Goal: Task Accomplishment & Management: Use online tool/utility

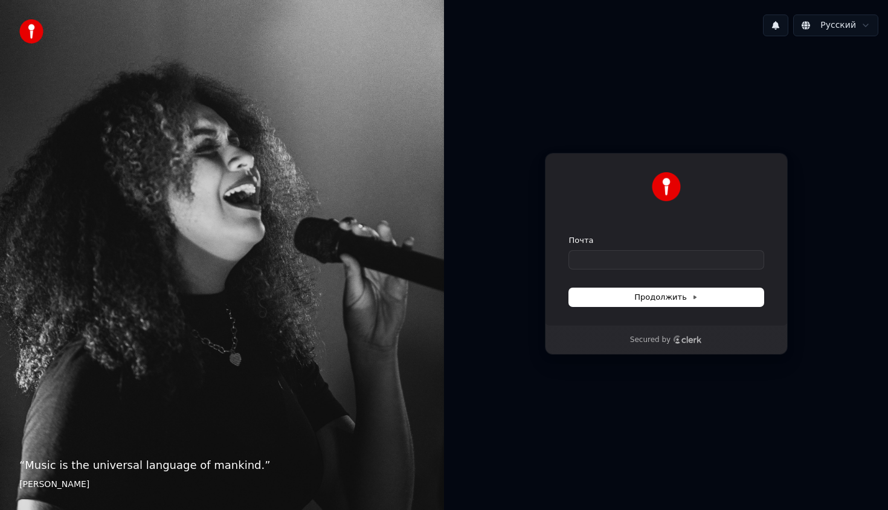
click at [655, 268] on form "Почта Продолжить" at bounding box center [666, 270] width 195 height 71
click at [655, 265] on input "Почта" at bounding box center [666, 260] width 195 height 18
type input "*"
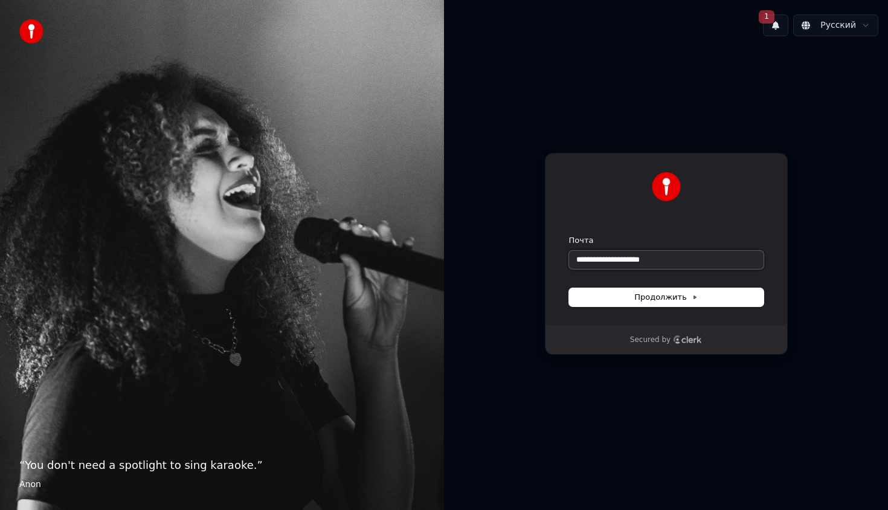
click at [569, 235] on button "submit" at bounding box center [569, 235] width 0 height 0
type input "**********"
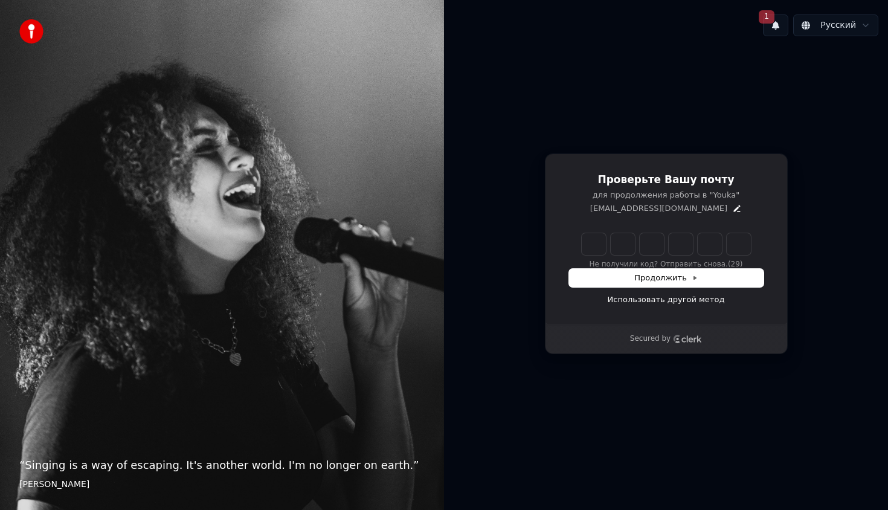
click at [595, 247] on input "Enter verification code" at bounding box center [666, 244] width 169 height 22
type input "******"
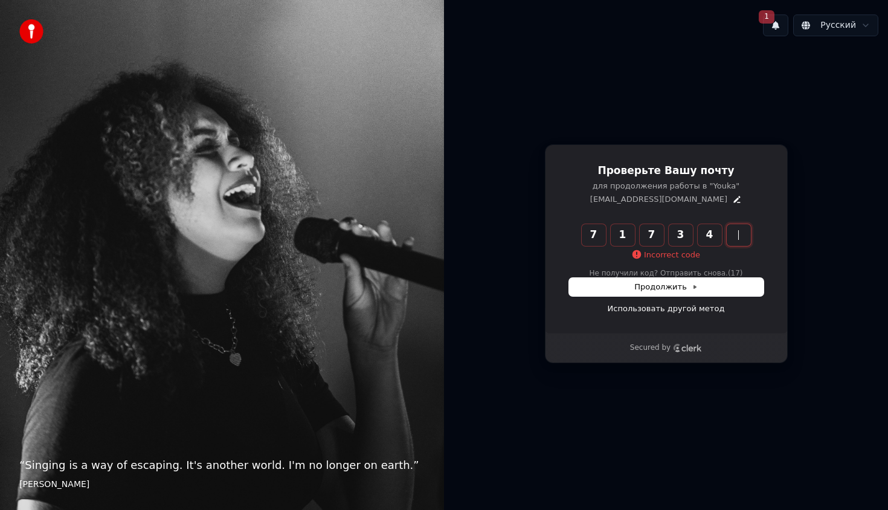
type input "******"
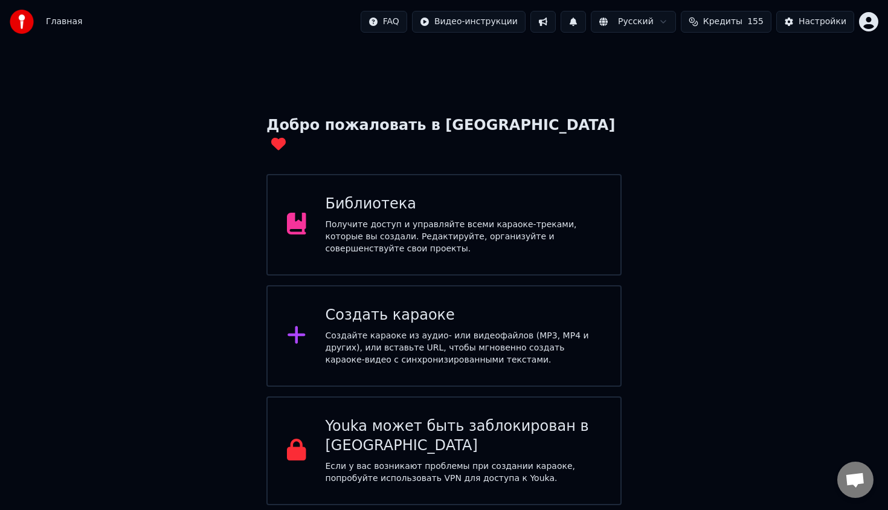
click at [485, 285] on div "Создать караоке Создайте караоке из аудио- или видеофайлов (MP3, MP4 и других),…" at bounding box center [444, 336] width 355 height 102
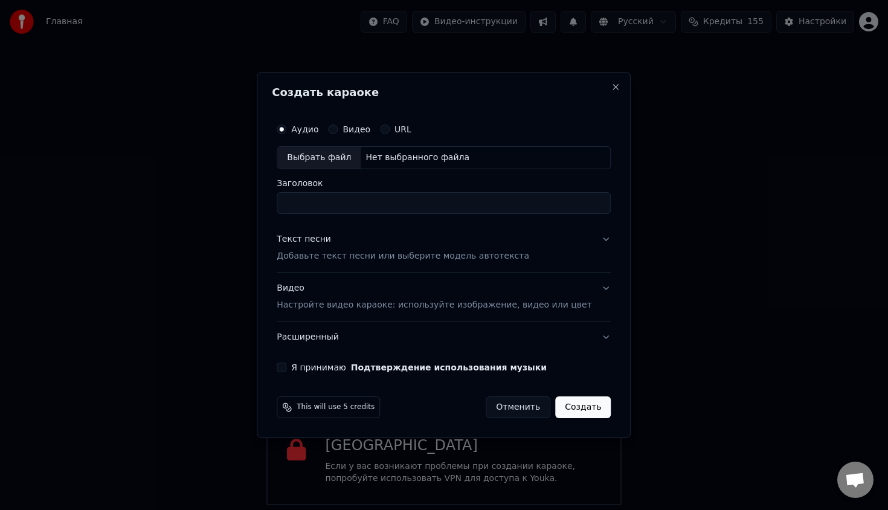
click at [340, 157] on div "Выбрать файл" at bounding box center [318, 158] width 83 height 22
click at [383, 255] on p "Добавьте текст песни или выберите модель автотекста" at bounding box center [403, 256] width 253 height 12
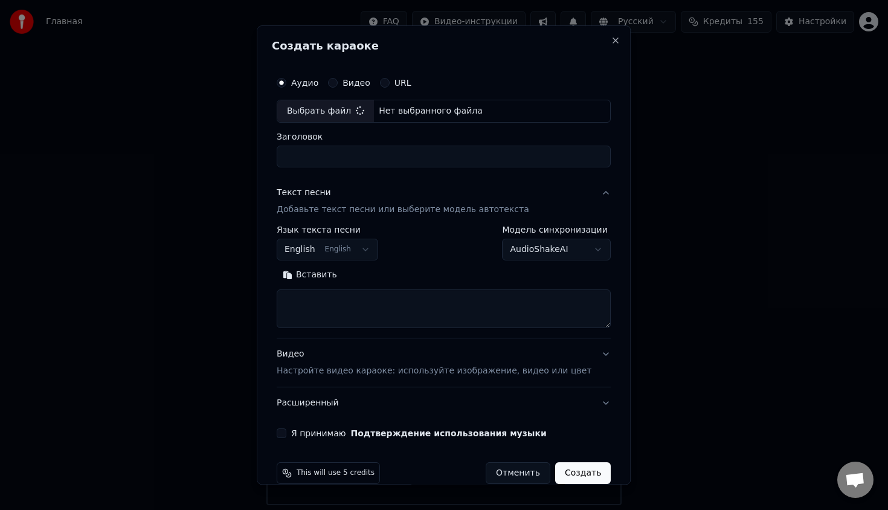
click at [348, 248] on button "English English" at bounding box center [328, 250] width 102 height 22
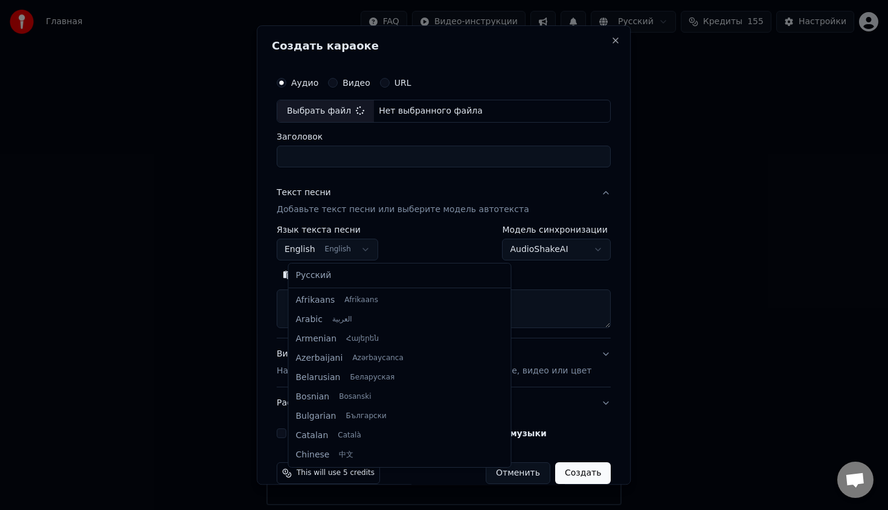
scroll to position [97, 0]
select select "**"
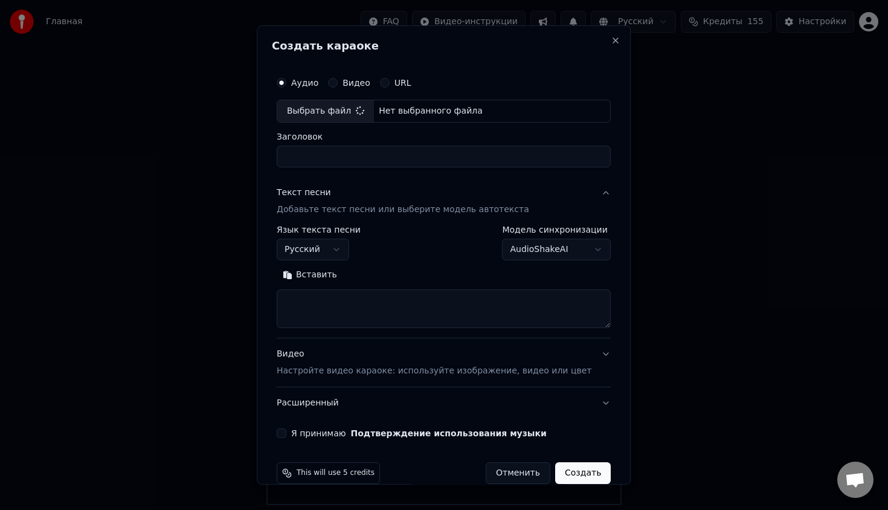
type input "**********"
click at [365, 316] on textarea at bounding box center [444, 309] width 334 height 39
drag, startPoint x: 367, startPoint y: 315, endPoint x: 358, endPoint y: 314, distance: 9.7
click at [358, 314] on textarea "*" at bounding box center [433, 309] width 312 height 39
drag, startPoint x: 358, startPoint y: 314, endPoint x: 242, endPoint y: 284, distance: 119.9
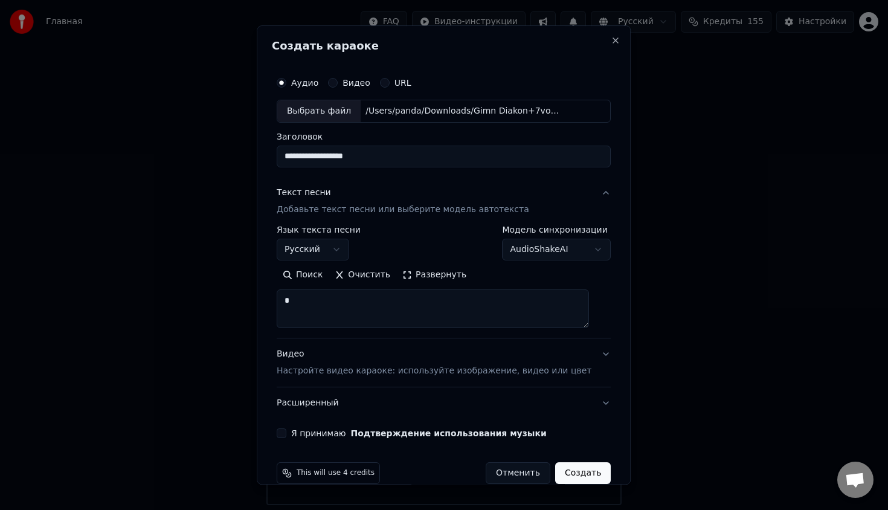
click at [242, 284] on body "Главная FAQ Видео-инструкции Русский Кредиты 155 Настройки Добро пожаловать в Y…" at bounding box center [444, 252] width 888 height 505
paste textarea "**********"
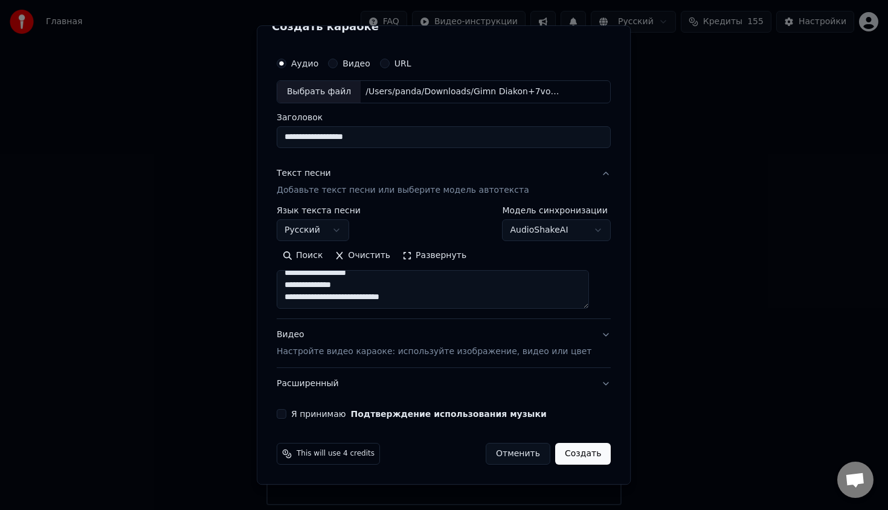
type textarea "**********"
click at [359, 290] on textarea at bounding box center [433, 289] width 312 height 39
click at [543, 413] on div "Я принимаю Подтверждение использования музыки" at bounding box center [444, 414] width 334 height 10
click at [589, 460] on button "Создать" at bounding box center [583, 454] width 56 height 22
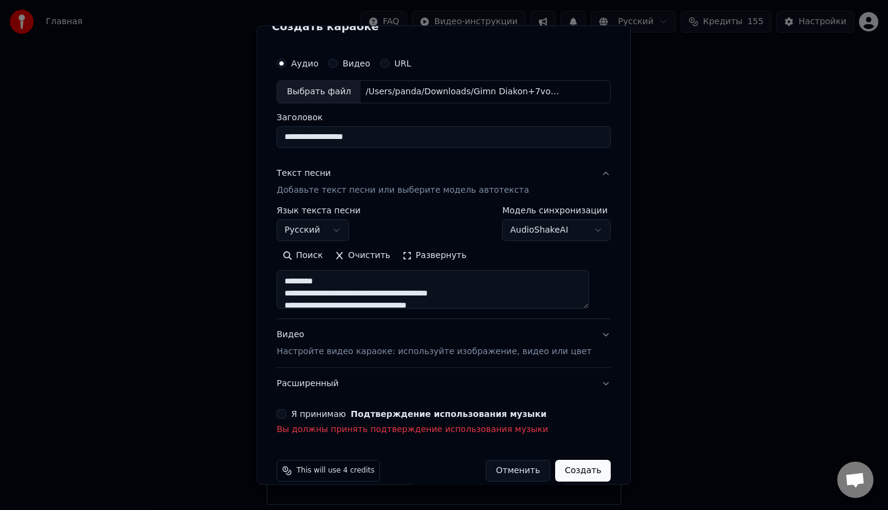
click at [299, 415] on div "Я принимаю Подтверждение использования музыки" at bounding box center [444, 414] width 334 height 10
click at [286, 415] on button "Я принимаю Подтверждение использования музыки" at bounding box center [282, 414] width 10 height 10
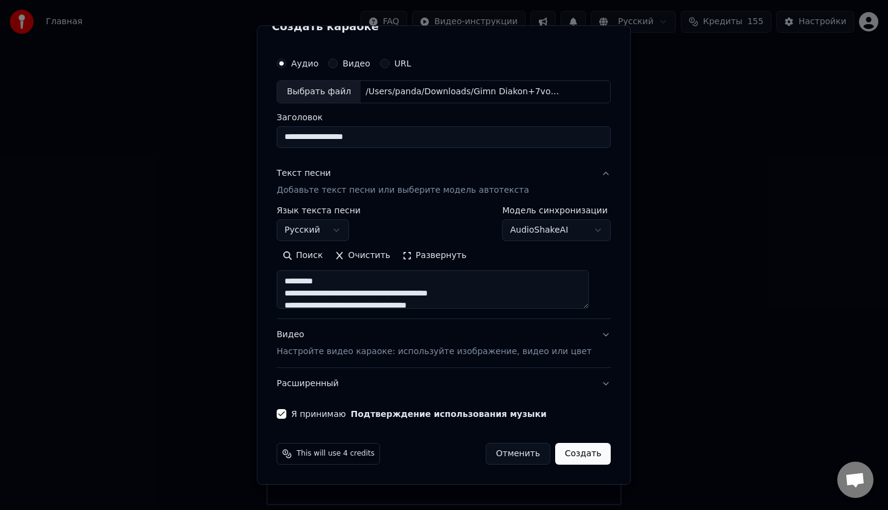
click at [575, 446] on button "Создать" at bounding box center [583, 454] width 56 height 22
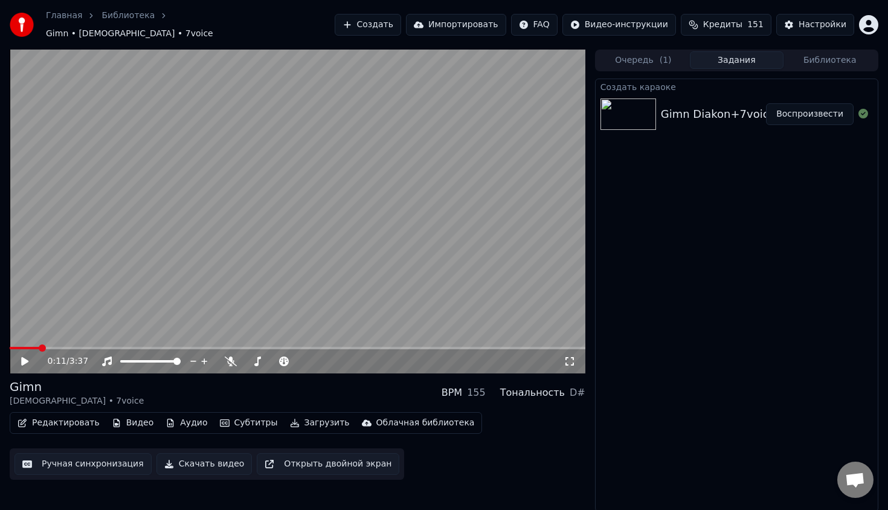
click at [52, 415] on button "Редактировать" at bounding box center [59, 423] width 92 height 17
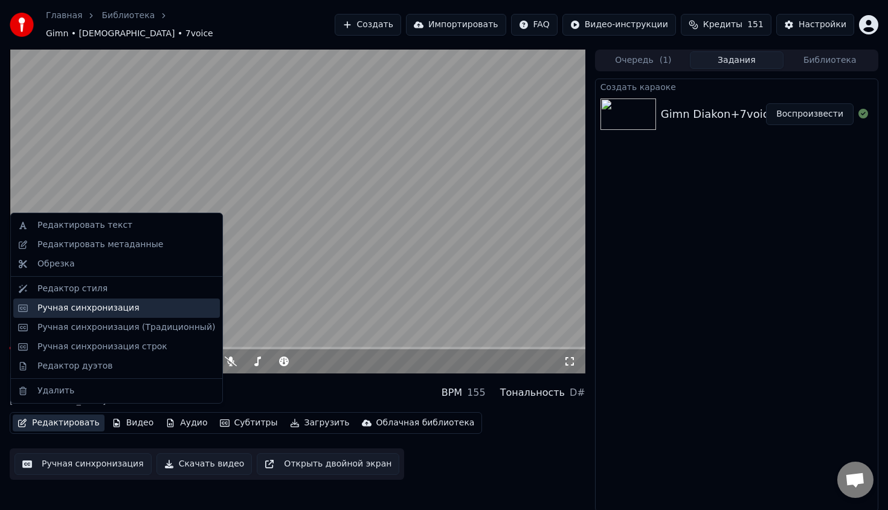
click at [117, 307] on div "Ручная синхронизация" at bounding box center [88, 308] width 102 height 12
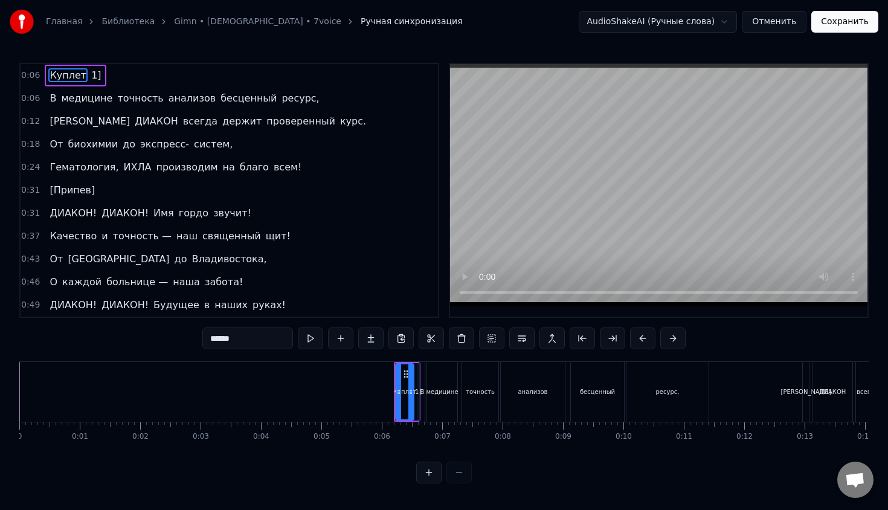
click at [27, 27] on img at bounding box center [22, 22] width 24 height 24
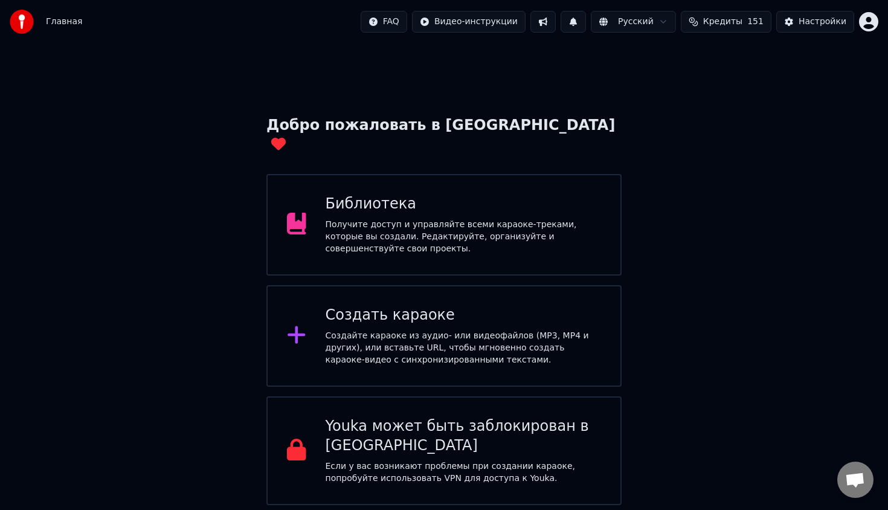
click at [392, 306] on div "Создать караоке" at bounding box center [464, 315] width 276 height 19
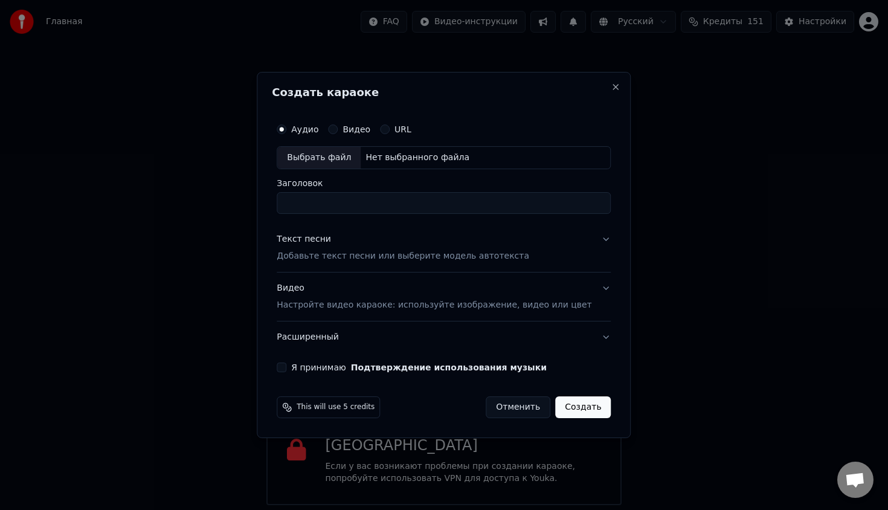
click at [343, 173] on div "Аудио Видео URL Выбрать файл Нет выбранного файла Заголовок" at bounding box center [444, 165] width 334 height 97
click at [345, 170] on div "Аудио Видео URL Выбрать файл Нет выбранного файла Заголовок" at bounding box center [444, 165] width 334 height 97
click at [346, 164] on div "Выбрать файл" at bounding box center [318, 158] width 83 height 22
type input "**********"
click at [384, 308] on p "Настройте видео караоке: используйте изображение, видео или цвет" at bounding box center [434, 305] width 315 height 12
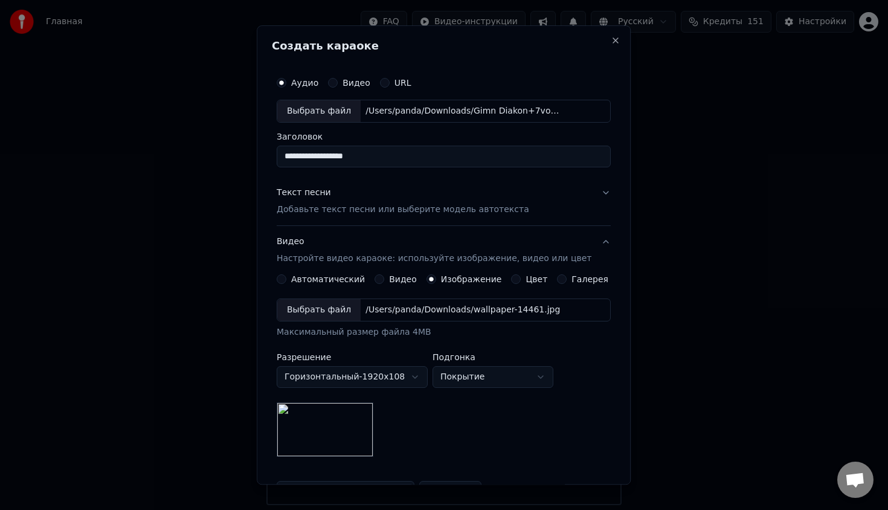
click at [369, 218] on button "Текст песни Добавьте текст песни или выберите модель автотекста" at bounding box center [444, 201] width 334 height 48
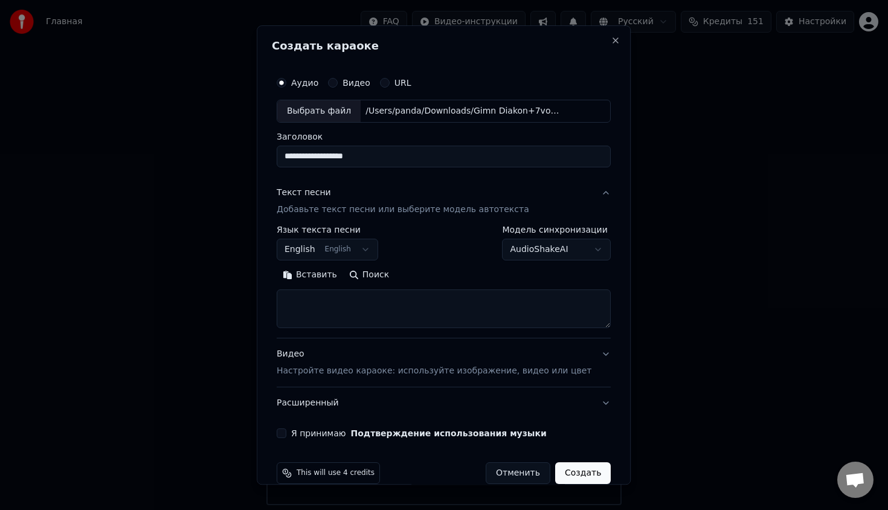
click at [362, 252] on body "Главная FAQ Видео-инструкции Русский Кредиты 151 Настройки Добро пожаловать в Y…" at bounding box center [444, 252] width 888 height 505
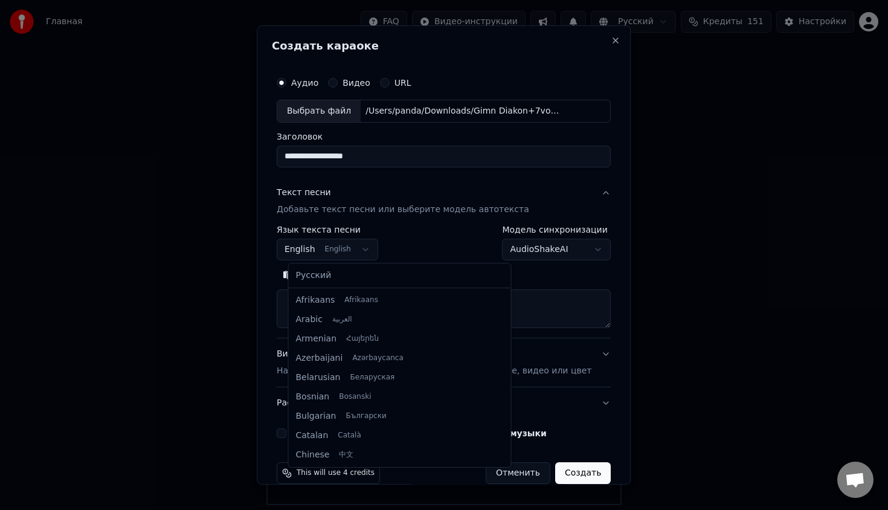
scroll to position [97, 0]
select select "**"
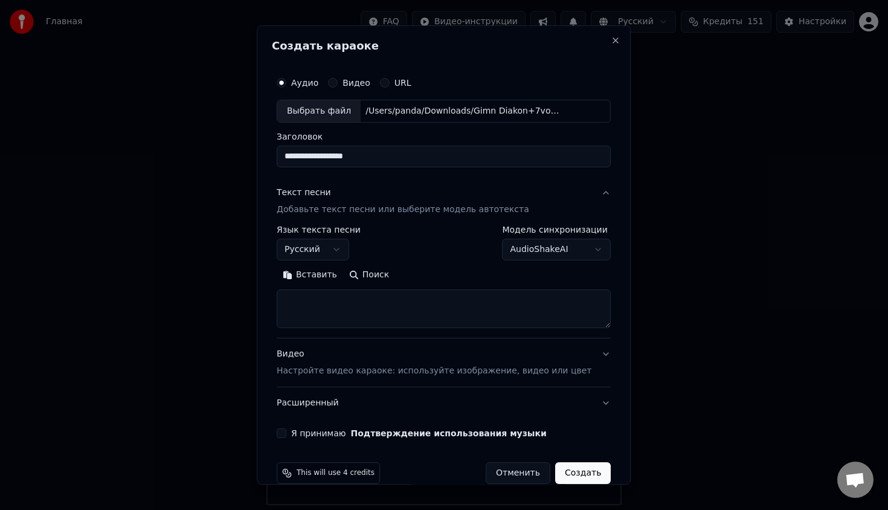
click at [354, 305] on textarea at bounding box center [444, 309] width 334 height 39
paste textarea "**********"
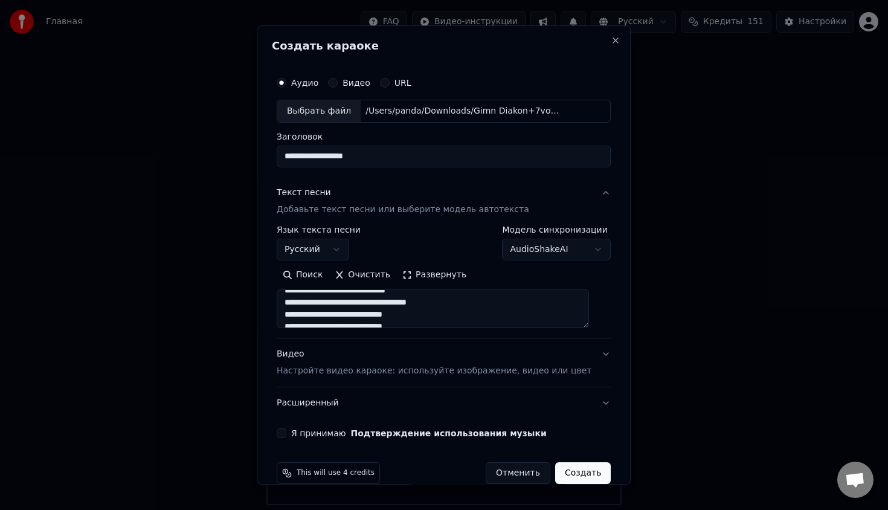
scroll to position [0, 0]
drag, startPoint x: 354, startPoint y: 305, endPoint x: 222, endPoint y: 293, distance: 132.3
click at [222, 295] on body "Главная FAQ Видео-инструкции Русский Кредиты 151 Настройки Добро пожаловать в Y…" at bounding box center [444, 252] width 888 height 505
drag, startPoint x: 448, startPoint y: 309, endPoint x: 279, endPoint y: 304, distance: 169.9
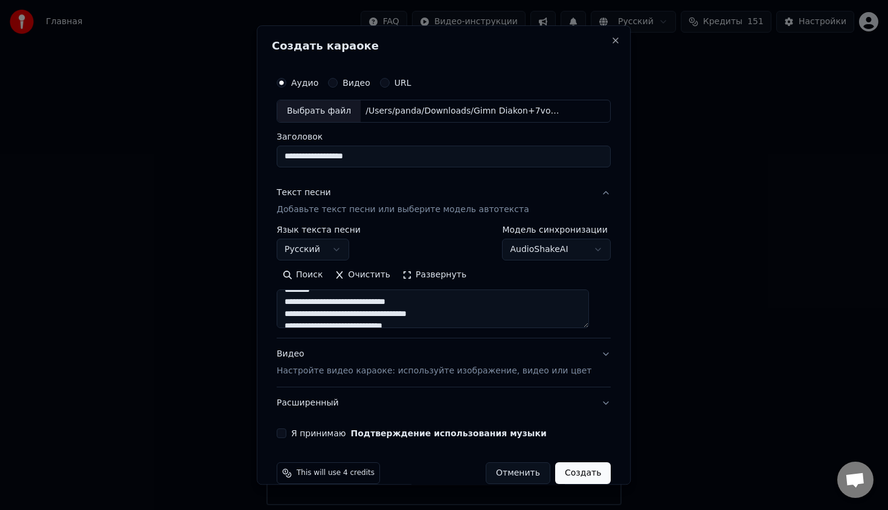
click at [279, 305] on div "**********" at bounding box center [444, 254] width 374 height 459
click at [353, 308] on textarea at bounding box center [433, 309] width 312 height 39
drag, startPoint x: 353, startPoint y: 308, endPoint x: 271, endPoint y: 301, distance: 82.5
click at [271, 301] on div "**********" at bounding box center [444, 254] width 374 height 459
click at [348, 289] on div "Поиск Очистить Развернуть" at bounding box center [444, 296] width 334 height 63
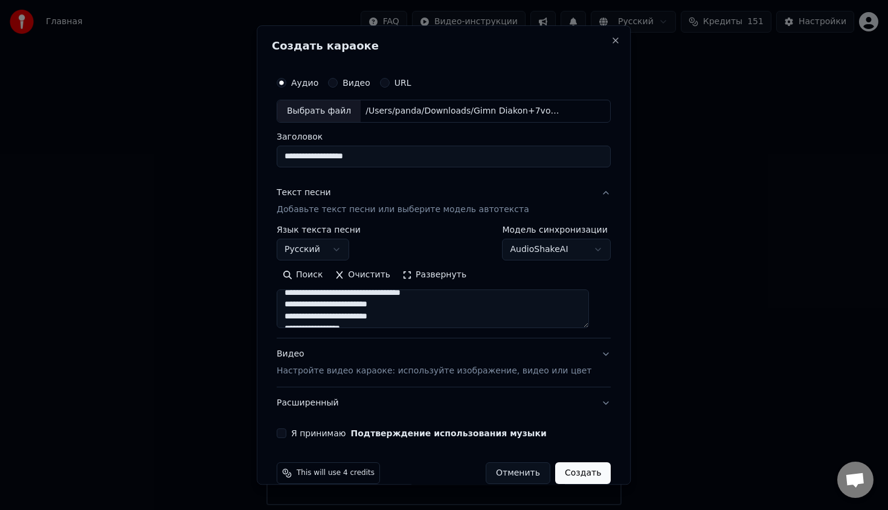
scroll to position [331, 0]
drag, startPoint x: 346, startPoint y: 297, endPoint x: 291, endPoint y: 313, distance: 57.8
click at [291, 313] on textarea at bounding box center [433, 309] width 312 height 39
drag, startPoint x: 390, startPoint y: 297, endPoint x: 293, endPoint y: 293, distance: 97.4
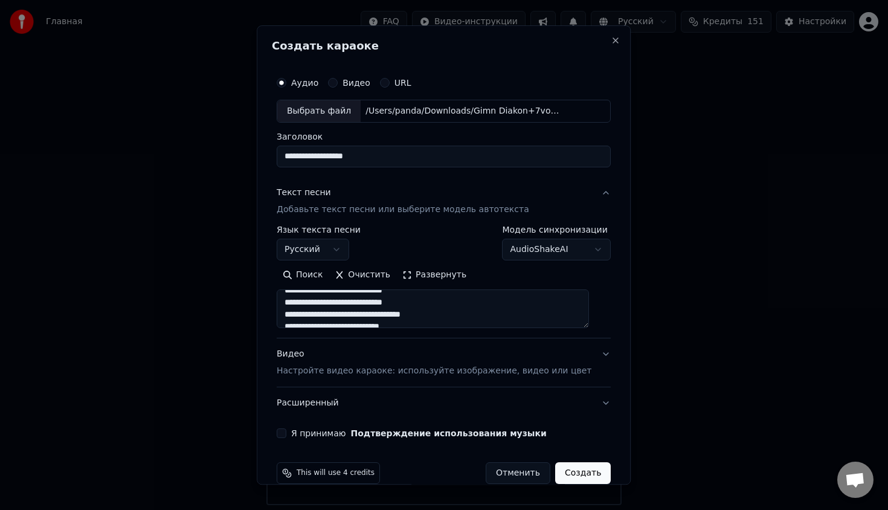
click at [293, 293] on textarea at bounding box center [433, 309] width 312 height 39
click at [357, 296] on textarea at bounding box center [433, 309] width 312 height 39
click at [456, 307] on textarea at bounding box center [433, 309] width 312 height 39
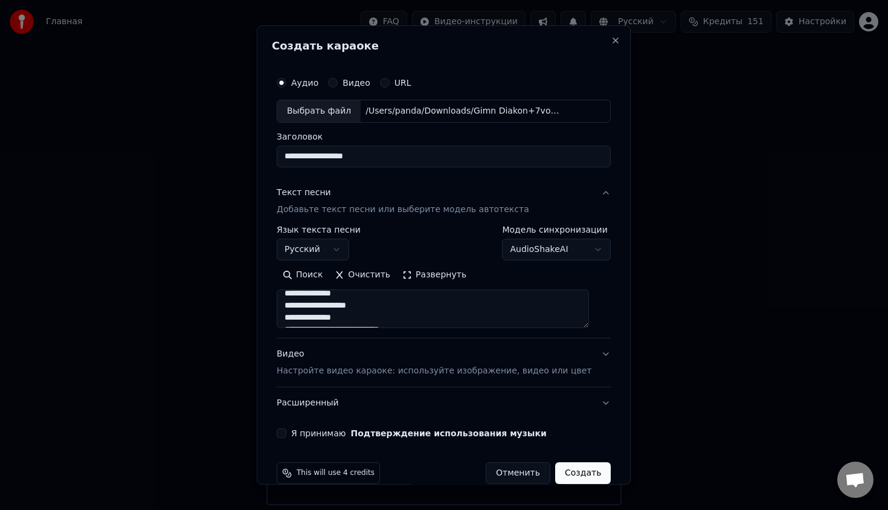
scroll to position [494, 0]
click at [339, 296] on textarea at bounding box center [433, 309] width 312 height 39
click at [339, 293] on textarea at bounding box center [433, 309] width 312 height 39
type textarea "**********"
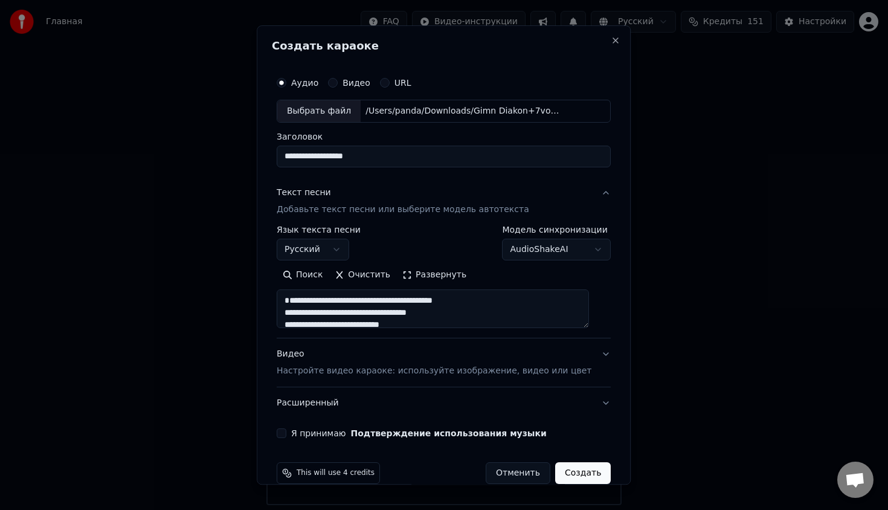
click at [561, 470] on button "Создать" at bounding box center [583, 473] width 56 height 22
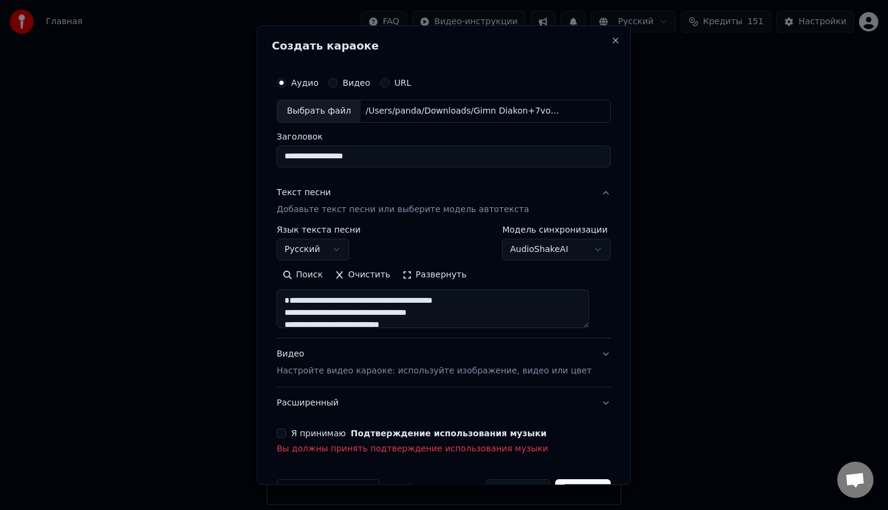
click at [296, 439] on div "Я принимаю Подтверждение использования музыки Вы должны принять подтверждение и…" at bounding box center [444, 442] width 334 height 27
click at [286, 436] on button "Я принимаю Подтверждение использования музыки" at bounding box center [282, 434] width 10 height 10
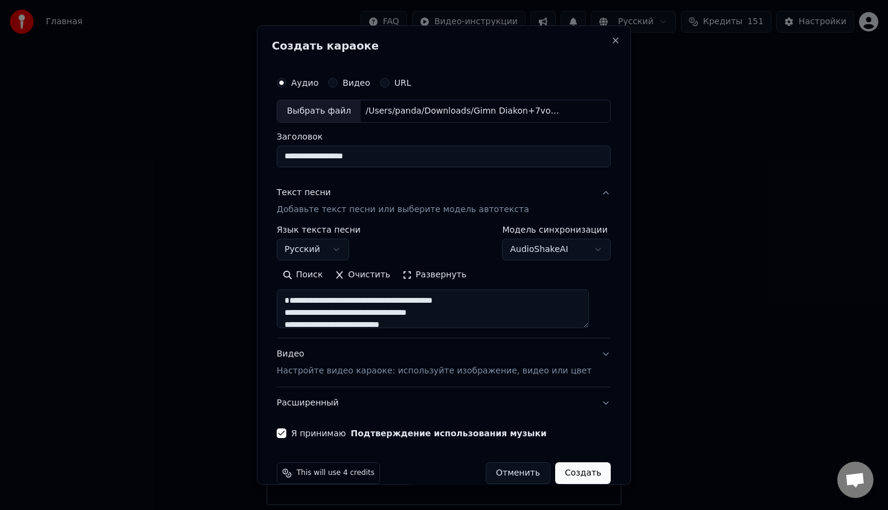
click at [585, 482] on button "Создать" at bounding box center [583, 473] width 56 height 22
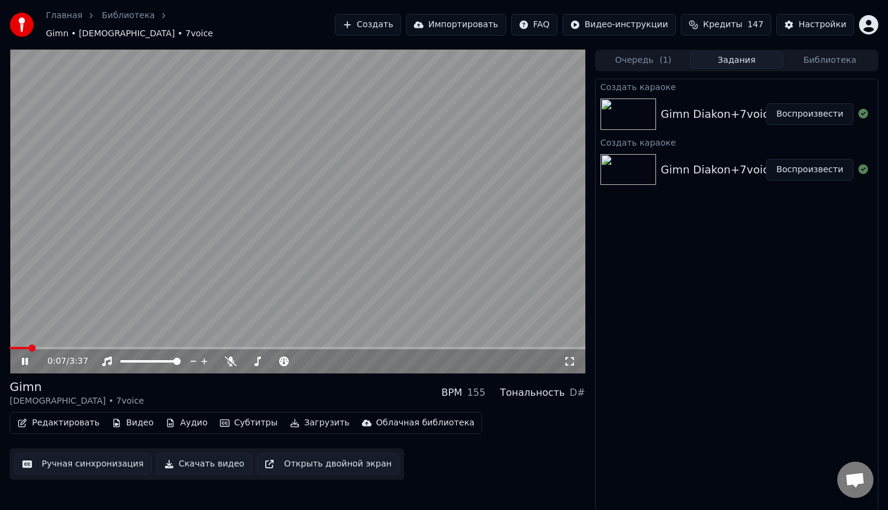
click at [481, 325] on video at bounding box center [298, 212] width 576 height 324
click at [806, 111] on button "Воспроизвести" at bounding box center [810, 114] width 88 height 22
click at [470, 208] on video at bounding box center [298, 212] width 576 height 324
click at [50, 419] on button "Редактировать" at bounding box center [59, 423] width 92 height 17
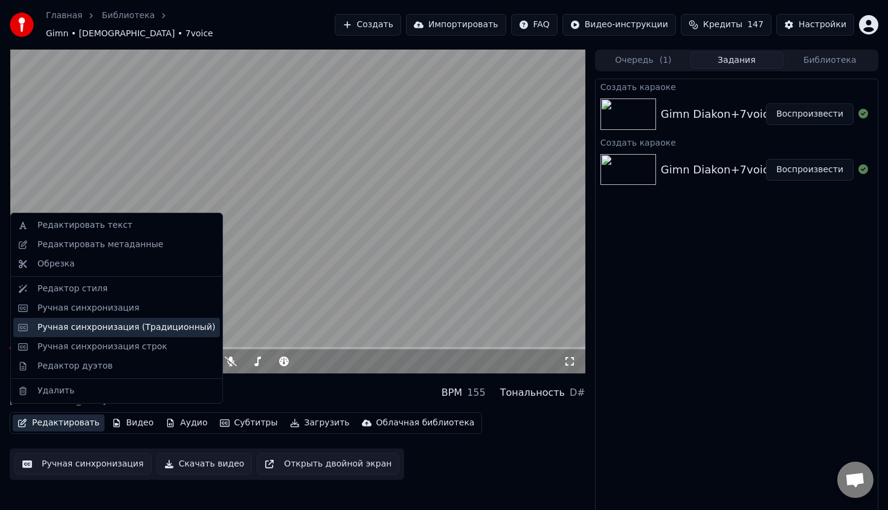
click at [121, 331] on div "Ручная синхронизация (Традиционный)" at bounding box center [126, 328] width 178 height 12
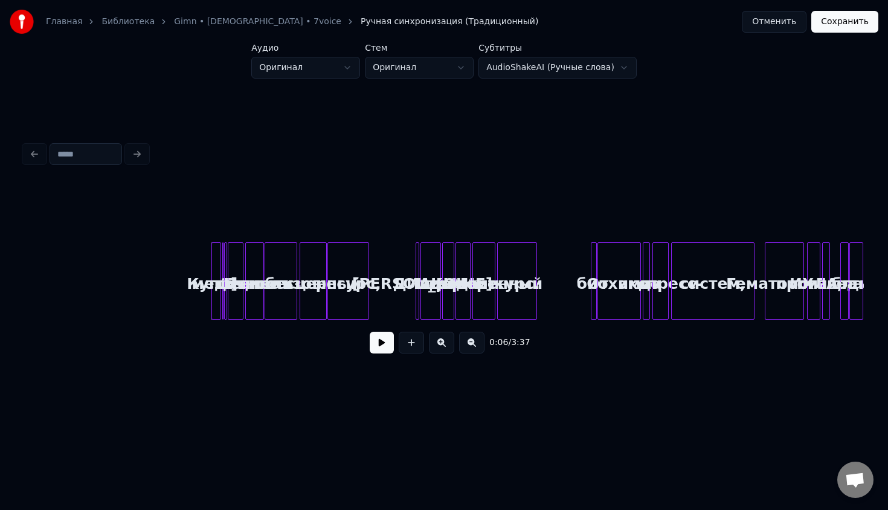
click at [33, 158] on div at bounding box center [444, 154] width 850 height 27
click at [195, 27] on link "Gimn • [DEMOGRAPHIC_DATA] • 7voice" at bounding box center [257, 22] width 167 height 12
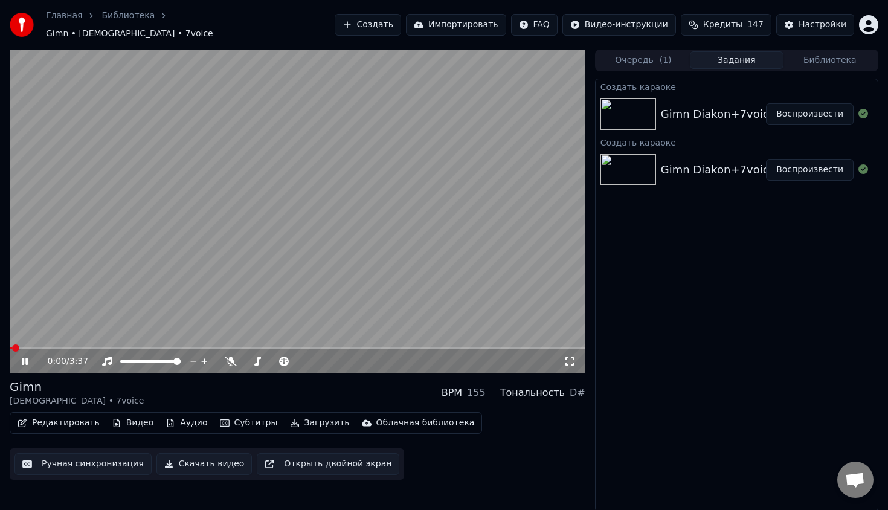
click at [190, 70] on video at bounding box center [298, 212] width 576 height 324
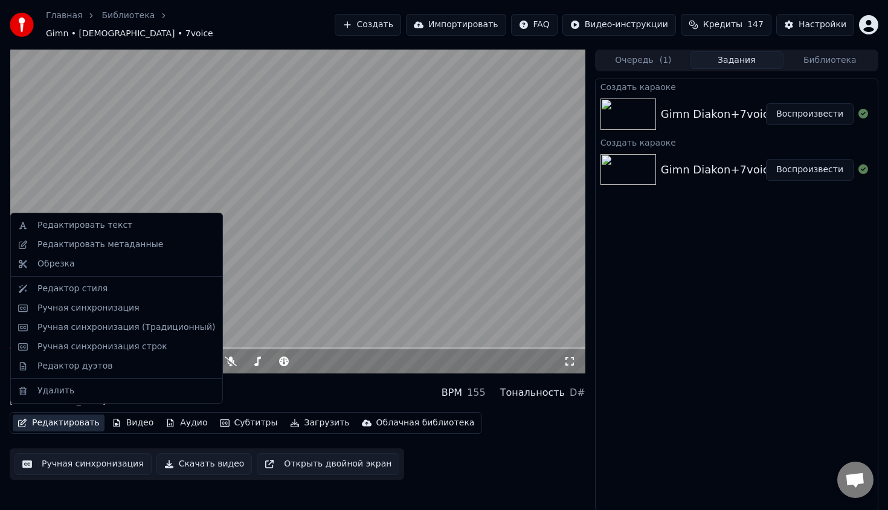
click at [65, 415] on button "Редактировать" at bounding box center [59, 423] width 92 height 17
click at [153, 262] on div "Обрезка" at bounding box center [126, 264] width 178 height 12
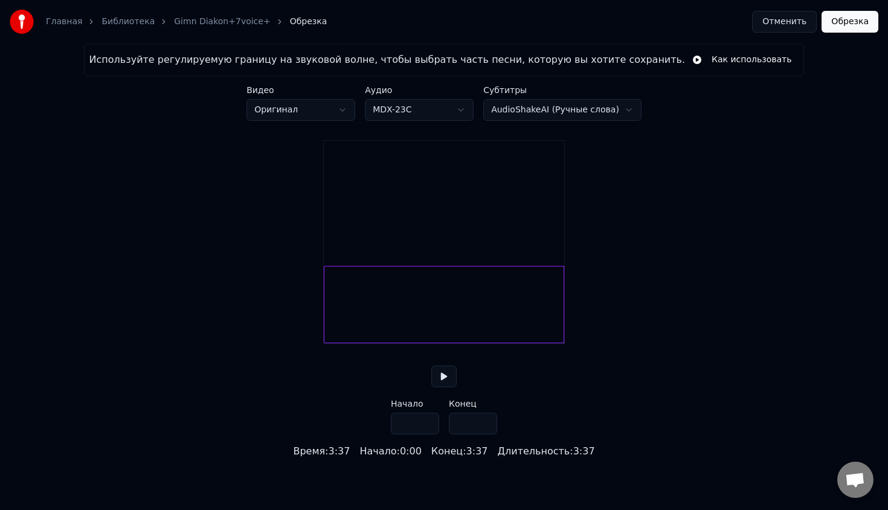
click at [186, 28] on div "Главная Библиотека Gimn Diakon+7voice+ Обрезка" at bounding box center [168, 22] width 317 height 24
click at [141, 27] on link "Библиотека" at bounding box center [128, 22] width 53 height 12
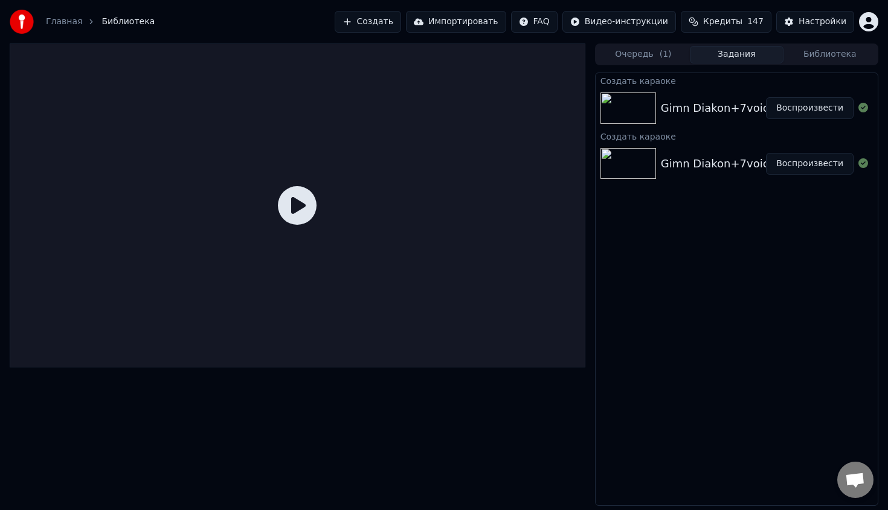
click at [286, 188] on icon at bounding box center [297, 205] width 39 height 39
click at [286, 186] on icon at bounding box center [297, 205] width 39 height 39
click at [286, 196] on icon at bounding box center [297, 205] width 39 height 39
click at [298, 210] on icon at bounding box center [297, 205] width 39 height 39
click at [315, 214] on icon at bounding box center [297, 205] width 39 height 39
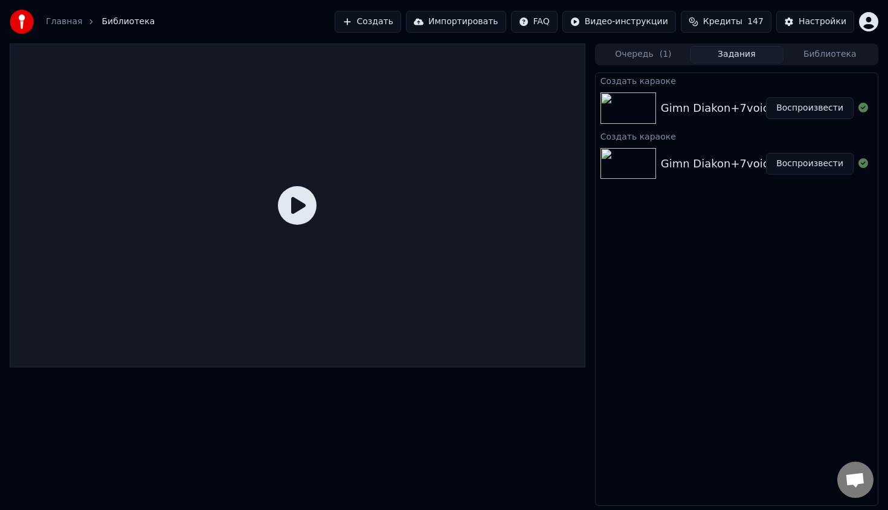
click at [329, 340] on div at bounding box center [298, 206] width 576 height 324
click at [326, 239] on div at bounding box center [298, 206] width 576 height 324
click at [791, 109] on button "Воспроизвести" at bounding box center [810, 108] width 88 height 22
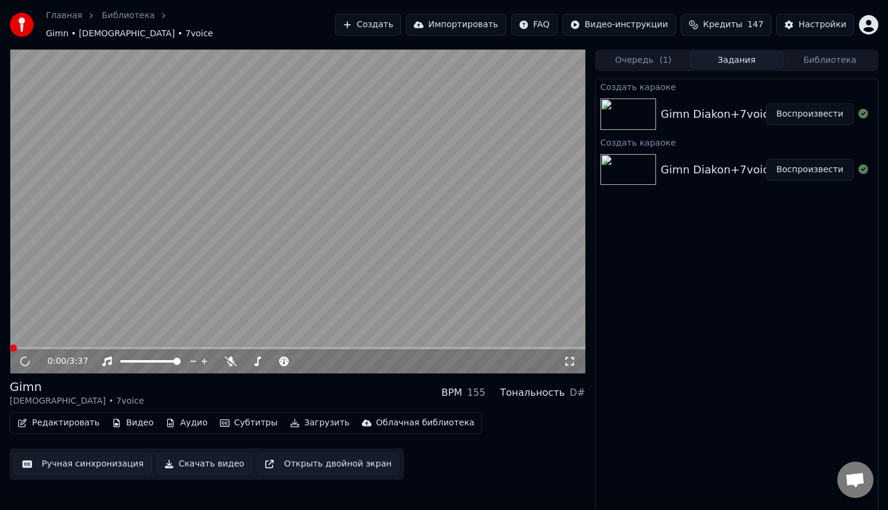
click at [453, 164] on video at bounding box center [298, 212] width 576 height 324
click at [49, 421] on button "Редактировать" at bounding box center [59, 423] width 92 height 17
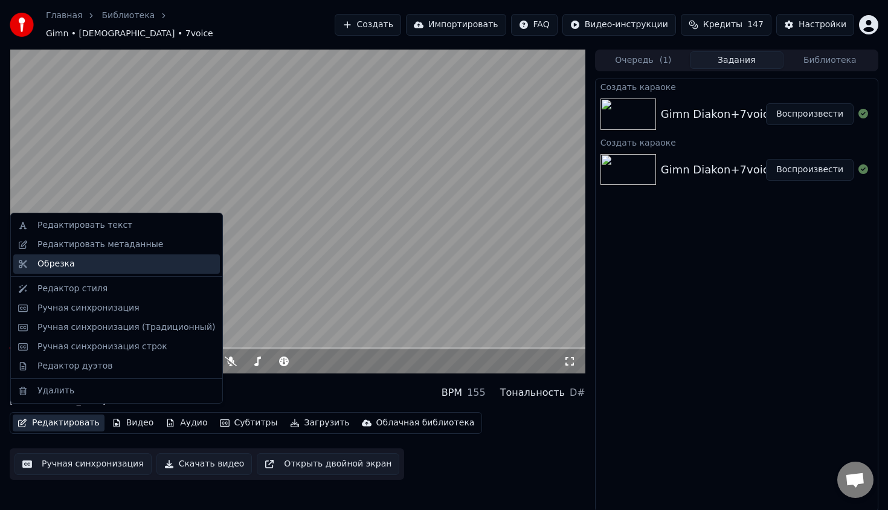
click at [132, 261] on div "Обрезка" at bounding box center [126, 264] width 178 height 12
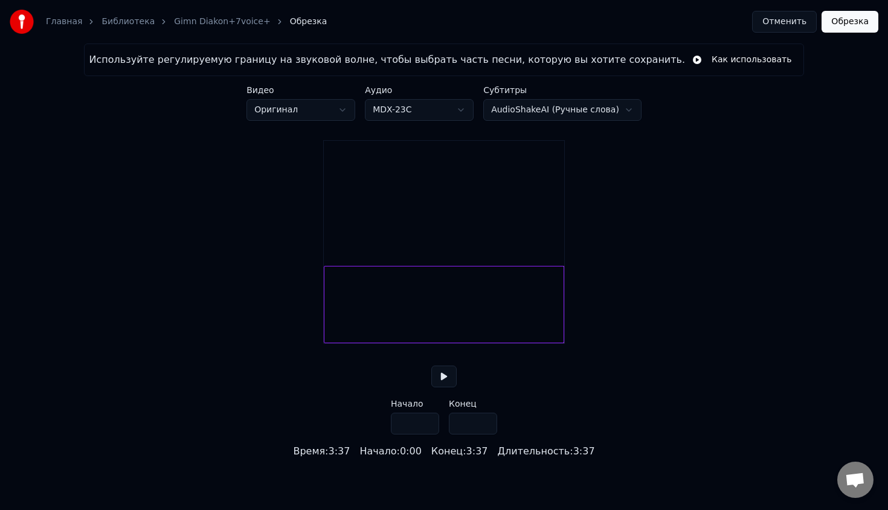
click at [196, 33] on div "Главная Библиотека Gimn Diakon+7voice+ Обрезка" at bounding box center [168, 22] width 317 height 24
click at [199, 30] on div "Главная Библиотека Gimn Diakon+7voice+ Обрезка" at bounding box center [168, 22] width 317 height 24
click at [140, 20] on link "Библиотека" at bounding box center [128, 22] width 53 height 12
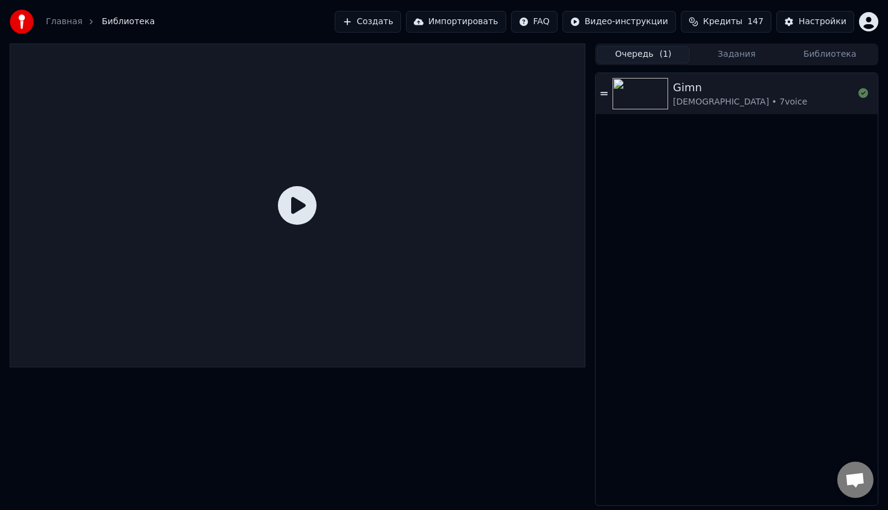
click at [651, 59] on button "Очередь ( 1 )" at bounding box center [643, 55] width 93 height 18
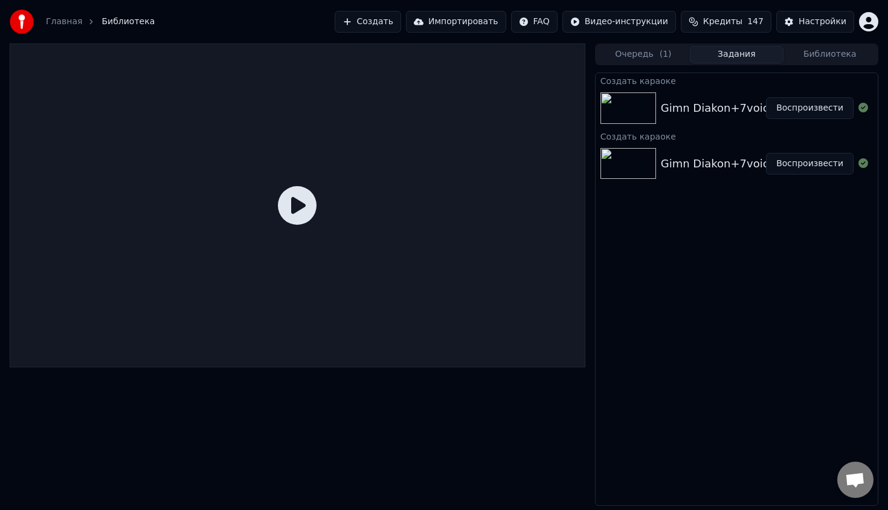
click at [702, 55] on button "Задания" at bounding box center [736, 55] width 93 height 18
click at [645, 105] on img at bounding box center [629, 107] width 56 height 31
click at [424, 147] on div at bounding box center [298, 206] width 576 height 324
click at [309, 192] on icon at bounding box center [297, 205] width 39 height 39
click at [813, 109] on button "Воспроизвести" at bounding box center [810, 108] width 88 height 22
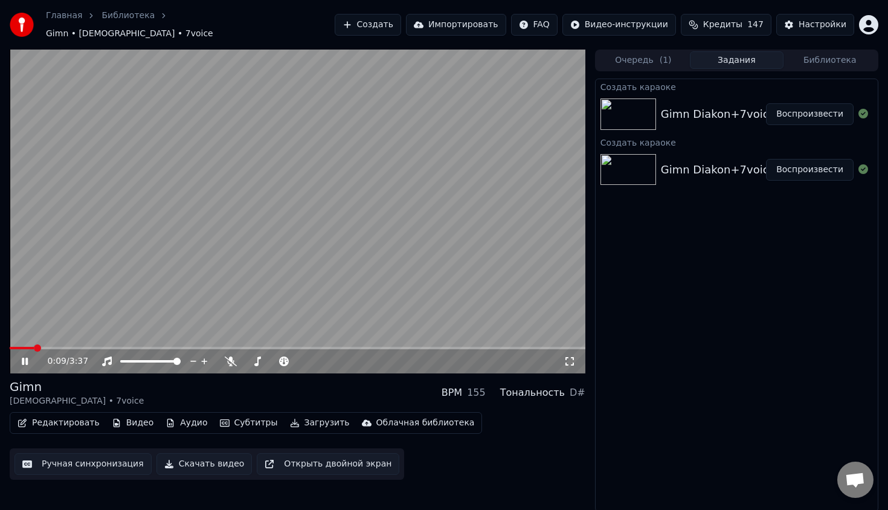
click at [192, 419] on button "Аудио" at bounding box center [186, 423] width 51 height 17
click at [528, 447] on div "Редактировать Видео Аудио Субтитры Загрузить Облачная библиотека Ручная синхрон…" at bounding box center [298, 446] width 576 height 68
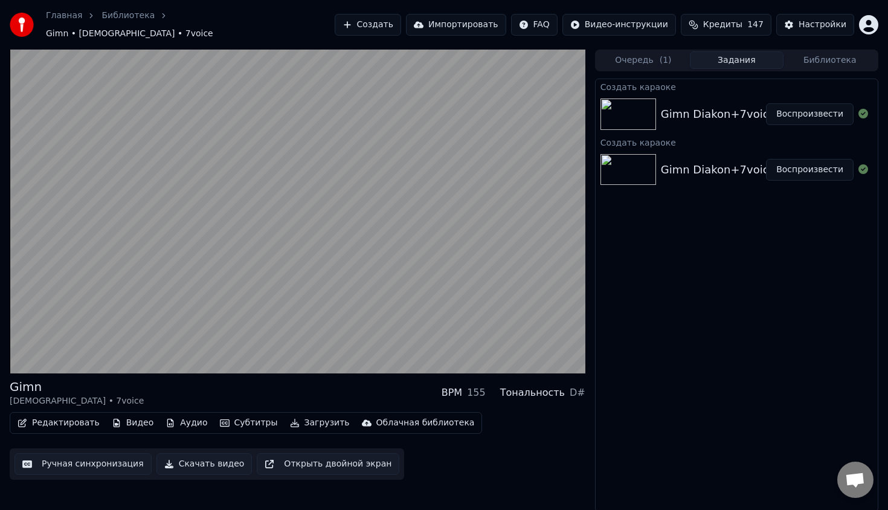
click at [126, 460] on button "Ручная синхронизация" at bounding box center [83, 464] width 137 height 22
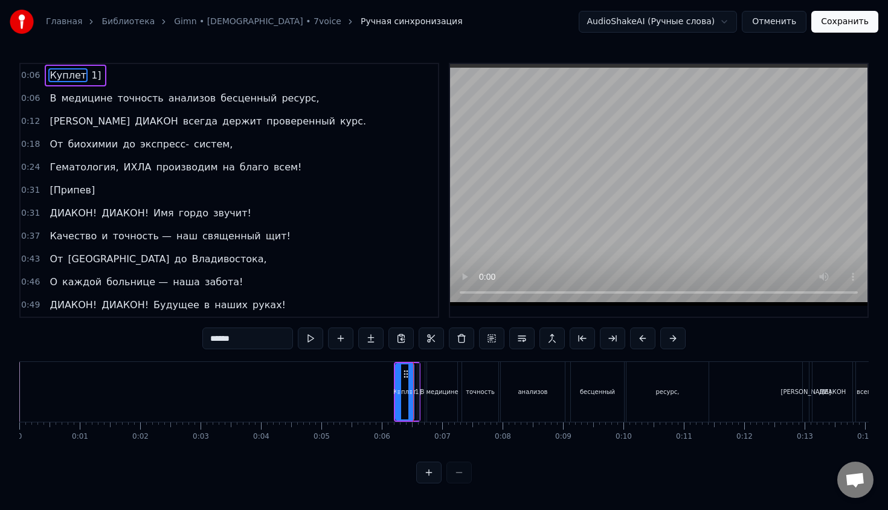
click at [785, 24] on button "Отменить" at bounding box center [774, 22] width 65 height 22
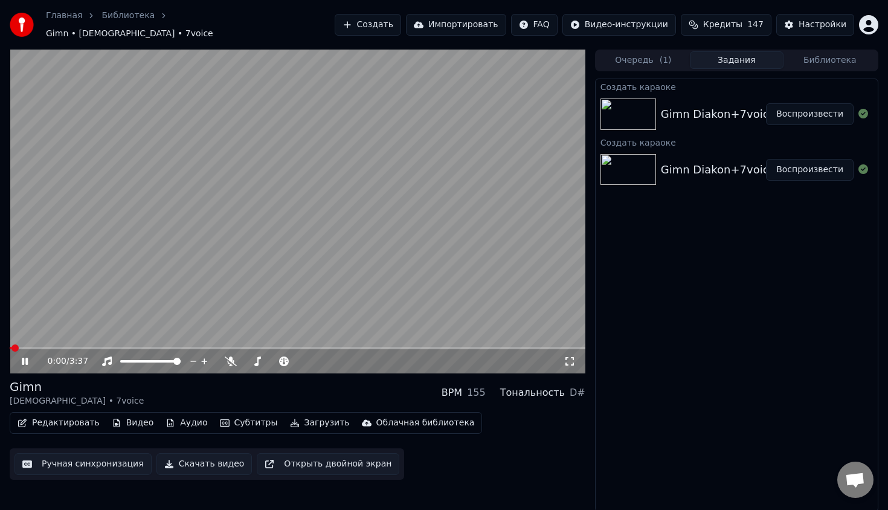
click at [123, 19] on link "Библиотека" at bounding box center [128, 16] width 53 height 12
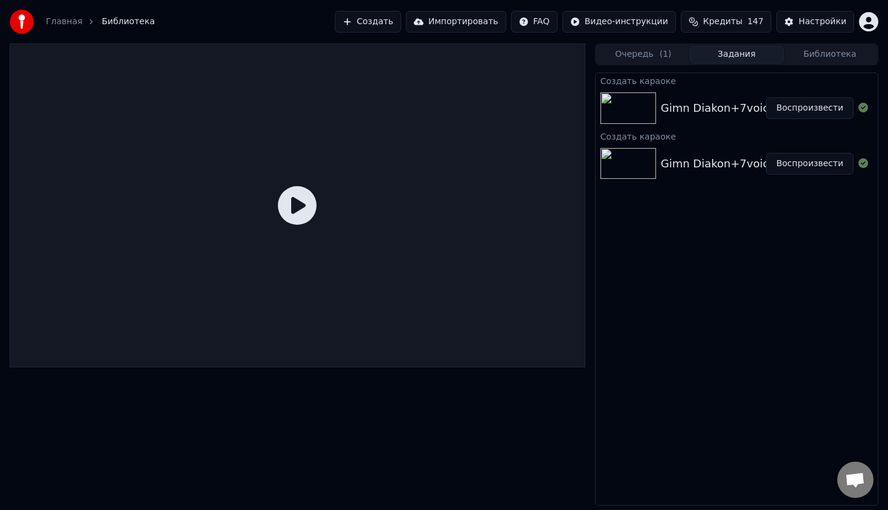
click at [382, 20] on button "Создать" at bounding box center [368, 22] width 66 height 22
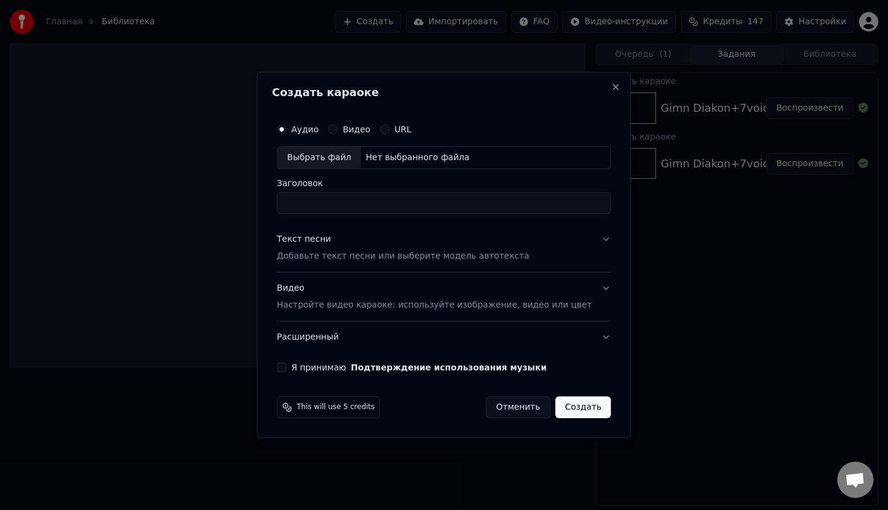
click at [378, 248] on div "Текст песни Добавьте текст песни или выберите модель автотекста" at bounding box center [403, 247] width 253 height 29
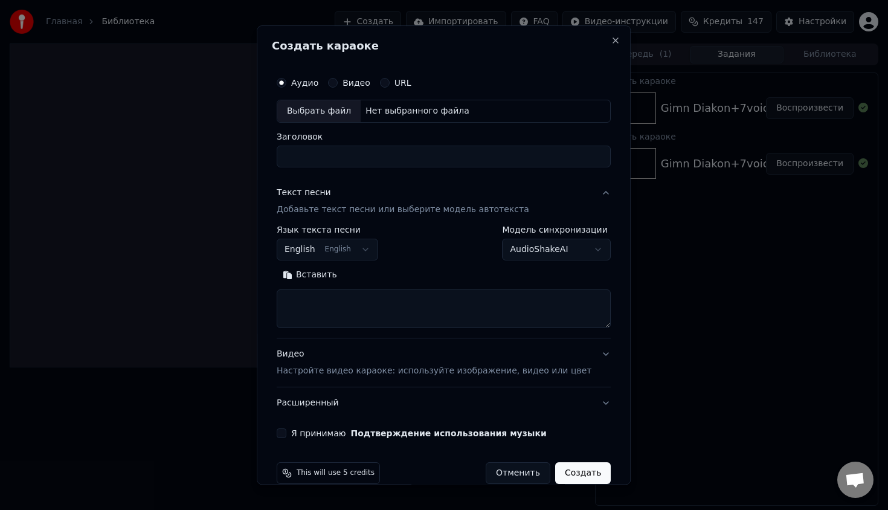
click at [349, 245] on body "**********" at bounding box center [444, 255] width 888 height 510
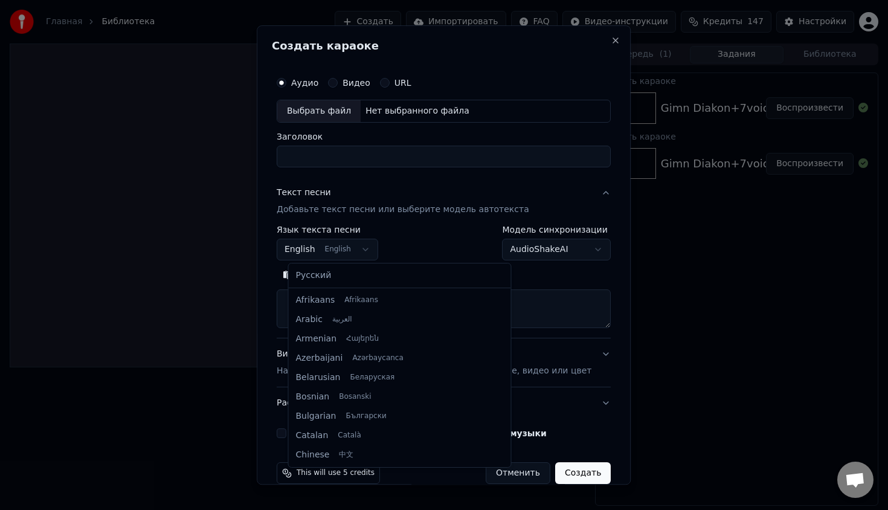
scroll to position [97, 0]
select select "**"
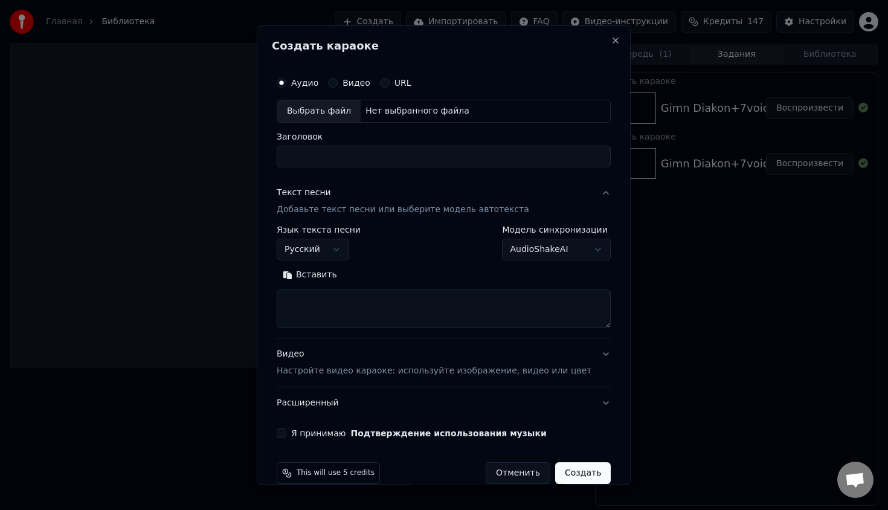
click at [341, 315] on textarea at bounding box center [444, 309] width 334 height 39
paste textarea "**********"
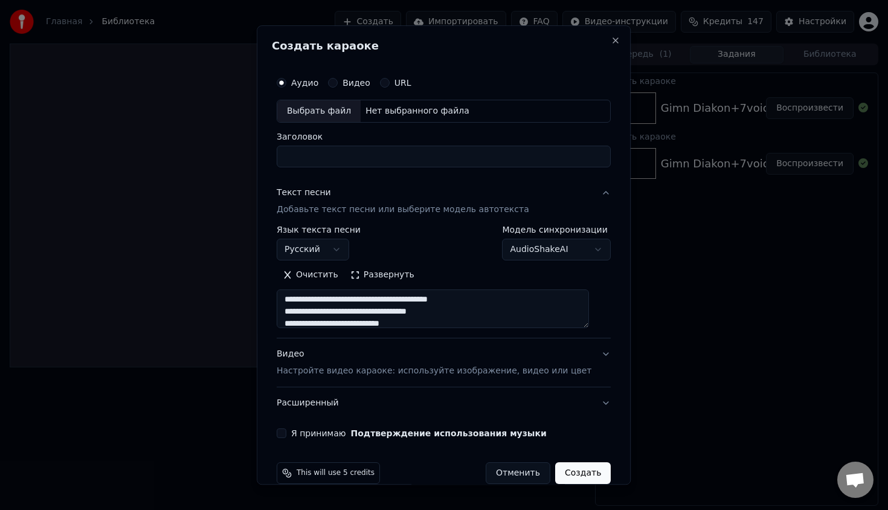
scroll to position [0, 0]
drag, startPoint x: 297, startPoint y: 314, endPoint x: 297, endPoint y: 302, distance: 12.1
click at [297, 302] on textarea at bounding box center [433, 309] width 312 height 39
drag, startPoint x: 348, startPoint y: 320, endPoint x: 286, endPoint y: 317, distance: 61.8
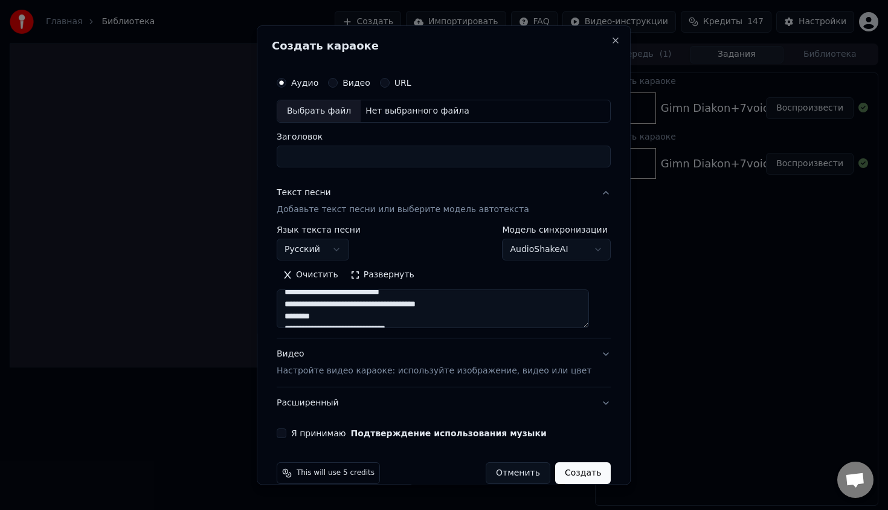
click at [286, 317] on div "**********" at bounding box center [444, 254] width 344 height 377
drag, startPoint x: 354, startPoint y: 308, endPoint x: 289, endPoint y: 310, distance: 65.3
click at [289, 310] on textarea at bounding box center [433, 309] width 312 height 39
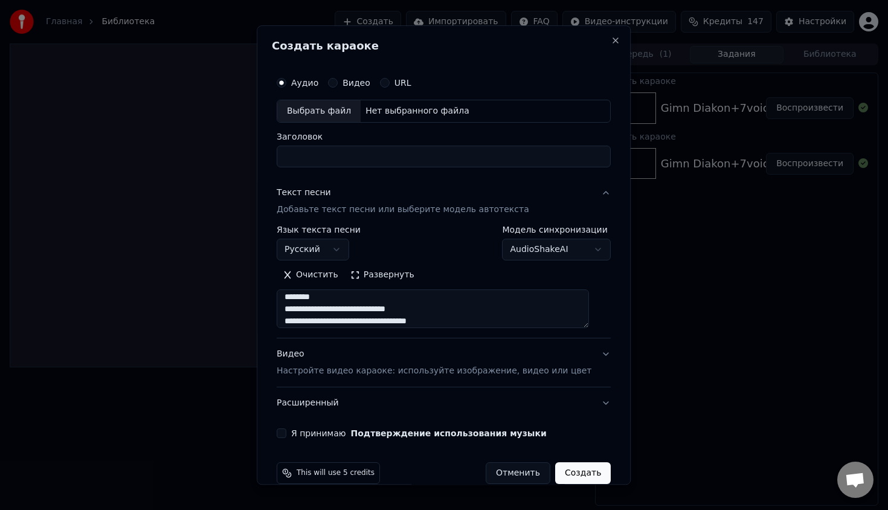
drag, startPoint x: 367, startPoint y: 300, endPoint x: 266, endPoint y: 302, distance: 100.9
click at [267, 302] on body "**********" at bounding box center [444, 255] width 888 height 510
click at [371, 300] on textarea at bounding box center [433, 309] width 312 height 39
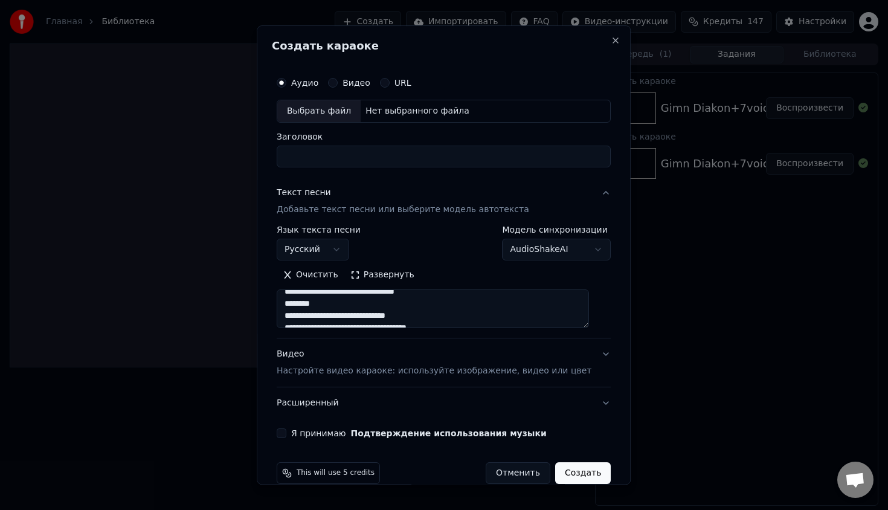
drag, startPoint x: 371, startPoint y: 300, endPoint x: 276, endPoint y: 301, distance: 94.3
click at [276, 301] on div "**********" at bounding box center [444, 254] width 374 height 459
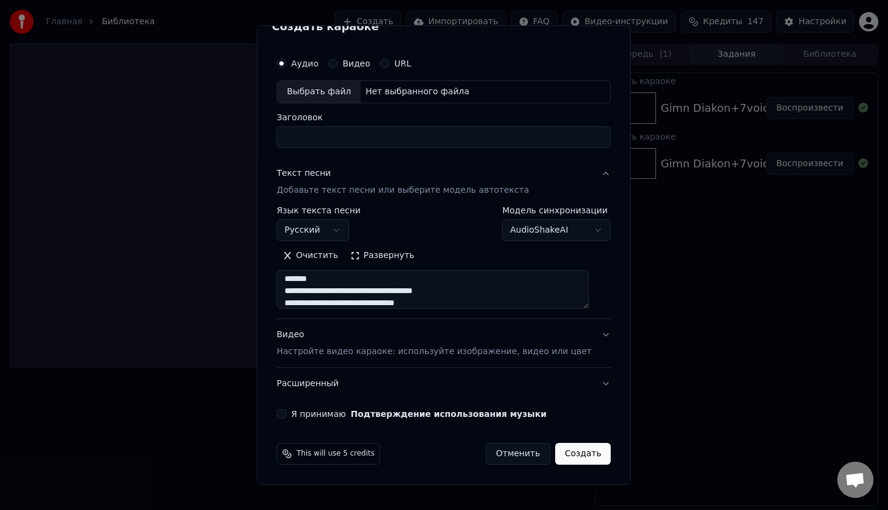
scroll to position [284, 0]
drag, startPoint x: 354, startPoint y: 279, endPoint x: 281, endPoint y: 279, distance: 73.1
click at [281, 279] on div "**********" at bounding box center [444, 254] width 374 height 459
drag, startPoint x: 389, startPoint y: 270, endPoint x: 295, endPoint y: 288, distance: 95.3
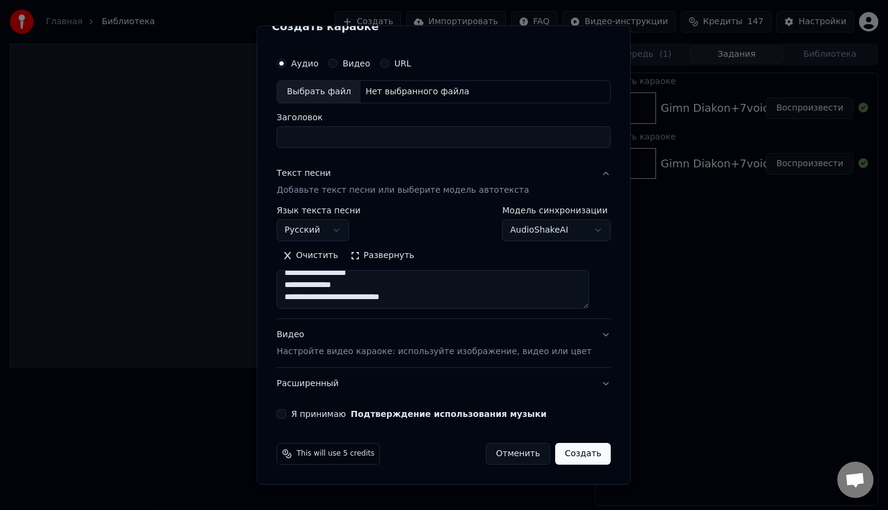
click at [295, 288] on textarea at bounding box center [433, 289] width 312 height 39
click at [363, 278] on textarea at bounding box center [433, 289] width 312 height 39
drag, startPoint x: 409, startPoint y: 280, endPoint x: 269, endPoint y: 285, distance: 140.3
click at [269, 285] on div "**********" at bounding box center [444, 254] width 374 height 459
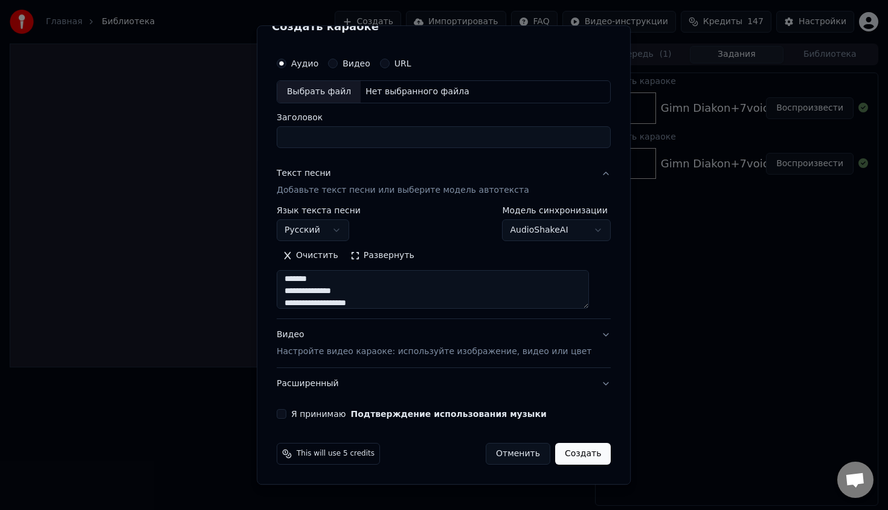
scroll to position [468, 0]
drag, startPoint x: 382, startPoint y: 284, endPoint x: 281, endPoint y: 286, distance: 101.0
click at [281, 286] on div "**********" at bounding box center [444, 254] width 374 height 459
type textarea "**********"
click at [386, 97] on div "Нет выбранного файла" at bounding box center [418, 92] width 114 height 12
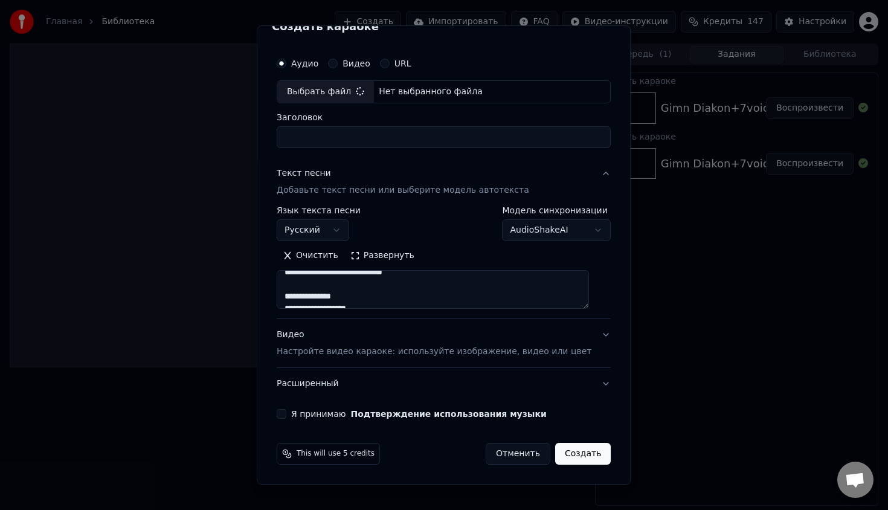
type input "**********"
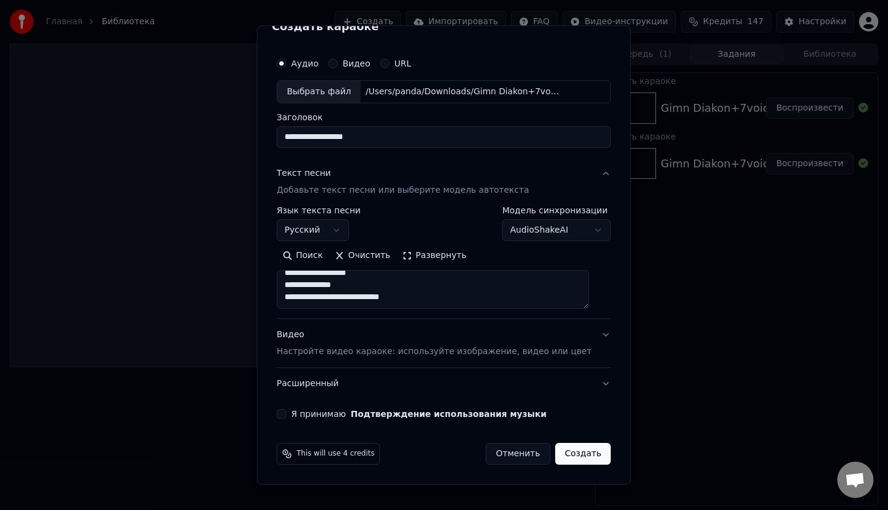
click at [286, 412] on button "Я принимаю Подтверждение использования музыки" at bounding box center [282, 414] width 10 height 10
click at [601, 453] on div "This will use 4 credits Отменить Создать" at bounding box center [444, 453] width 344 height 31
click at [598, 453] on button "Создать" at bounding box center [583, 454] width 56 height 22
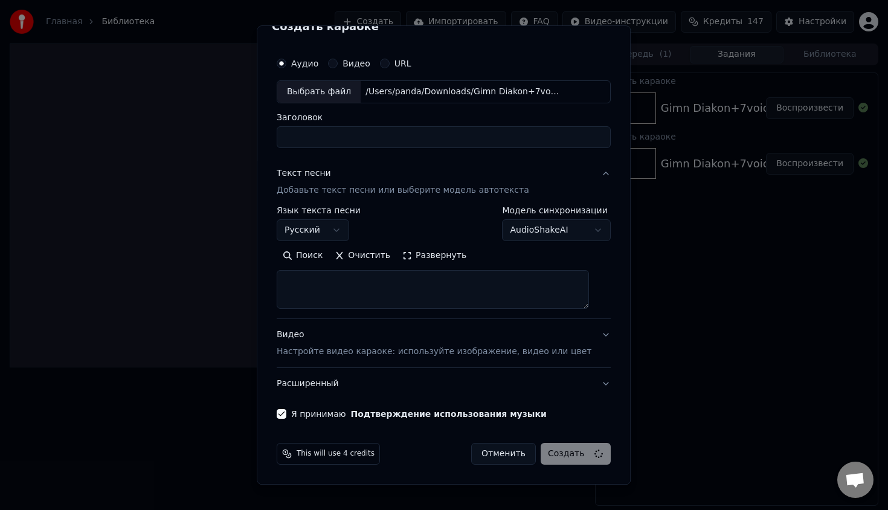
scroll to position [0, 0]
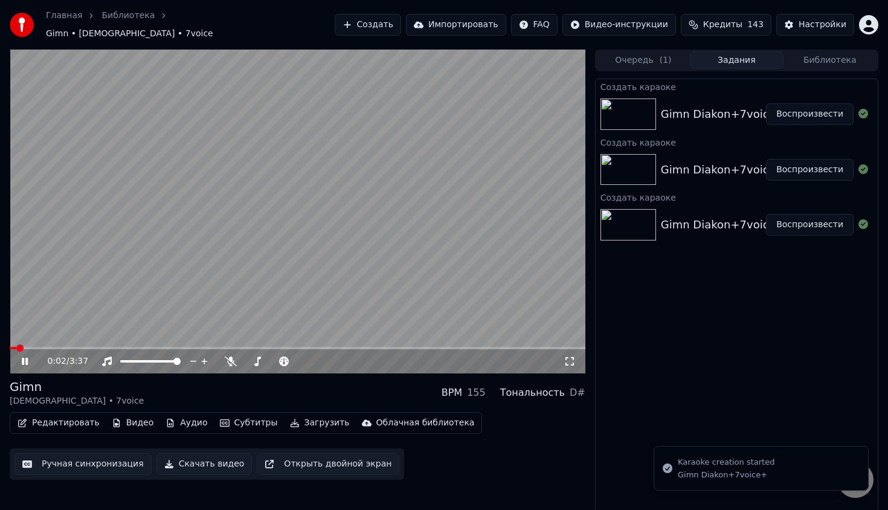
click at [653, 105] on img at bounding box center [629, 114] width 56 height 31
click at [809, 159] on button "Воспроизвести" at bounding box center [810, 170] width 88 height 22
click at [789, 215] on button "Воспроизвести" at bounding box center [810, 225] width 88 height 22
click at [795, 219] on button "Воспроизвести" at bounding box center [810, 225] width 88 height 22
click at [297, 232] on video at bounding box center [298, 212] width 576 height 324
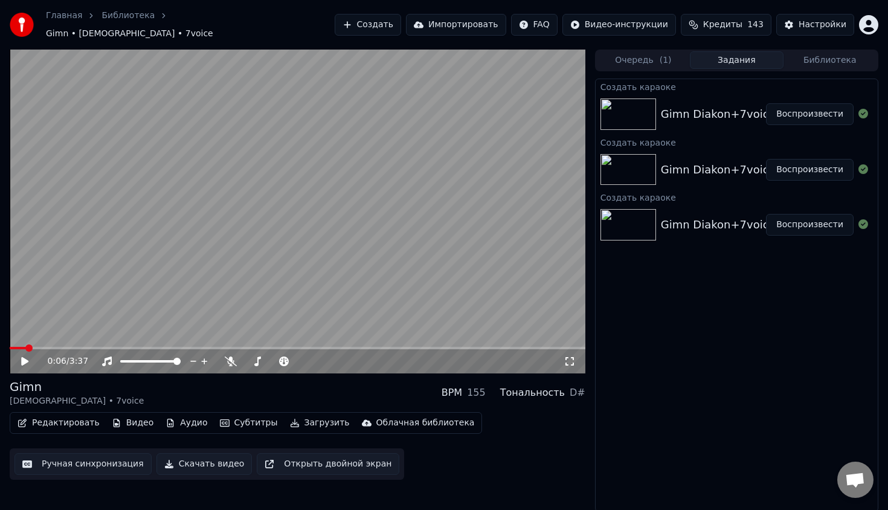
click at [54, 21] on link "Главная" at bounding box center [64, 16] width 36 height 12
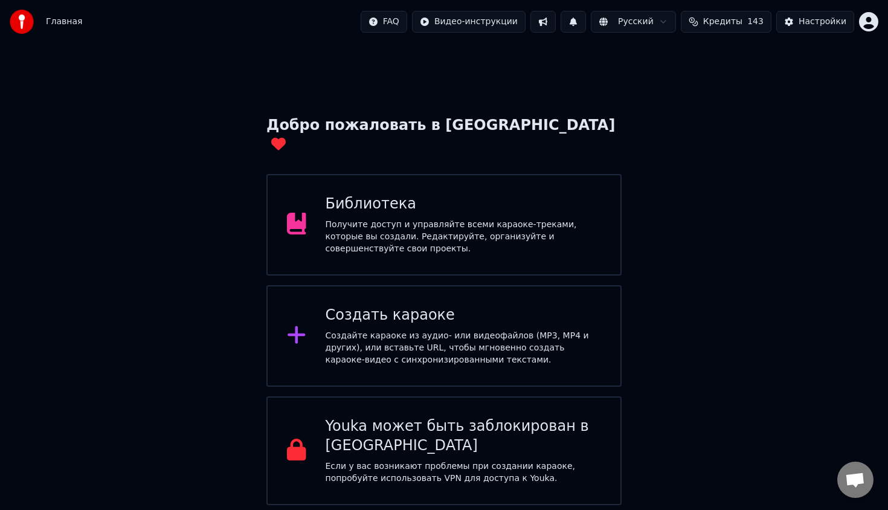
click at [449, 306] on div "Создать караоке" at bounding box center [464, 315] width 276 height 19
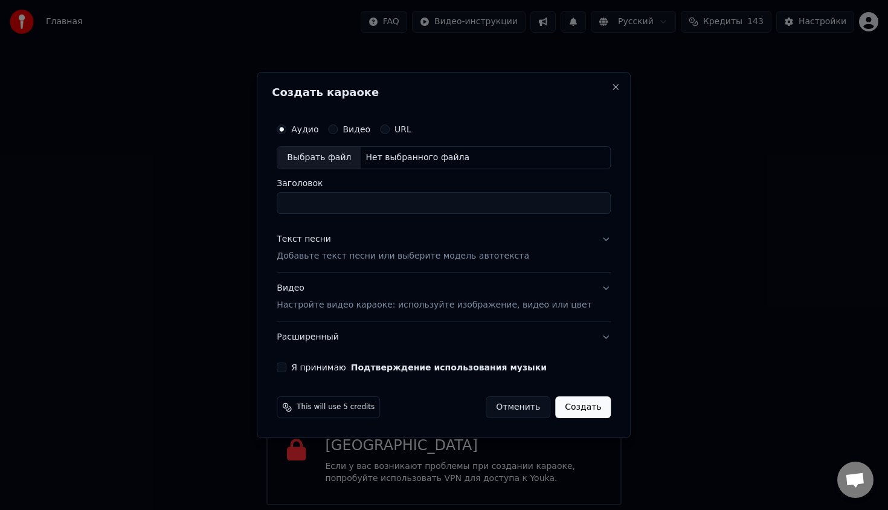
click at [344, 160] on div "Выбрать файл" at bounding box center [318, 158] width 83 height 22
click at [400, 256] on p "Добавьте текст песни или выберите модель автотекста" at bounding box center [403, 256] width 253 height 12
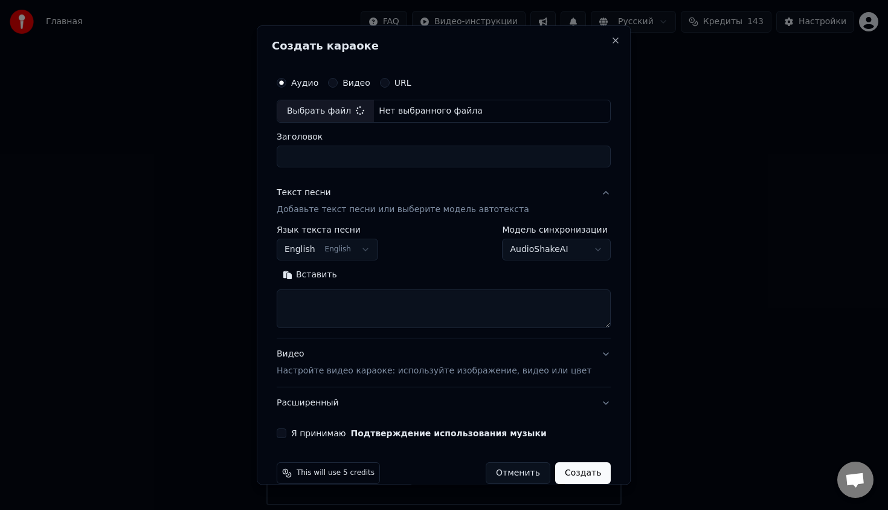
click at [368, 245] on button "English English" at bounding box center [328, 250] width 102 height 22
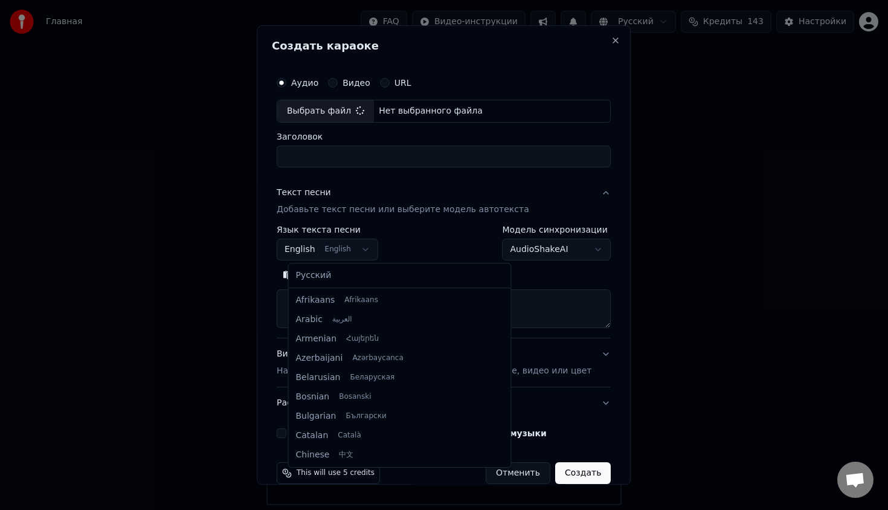
scroll to position [97, 0]
select select "**"
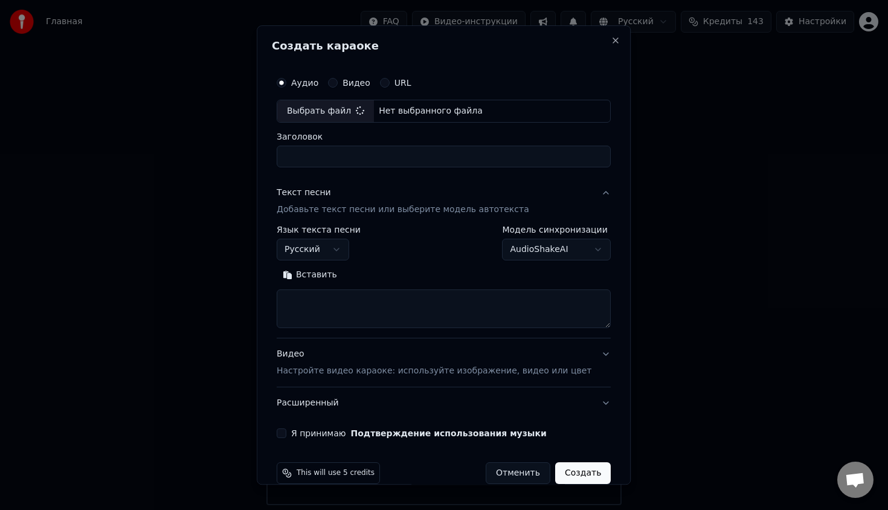
click at [326, 282] on button "Вставить" at bounding box center [310, 274] width 66 height 19
type textarea "**********"
type input "**********"
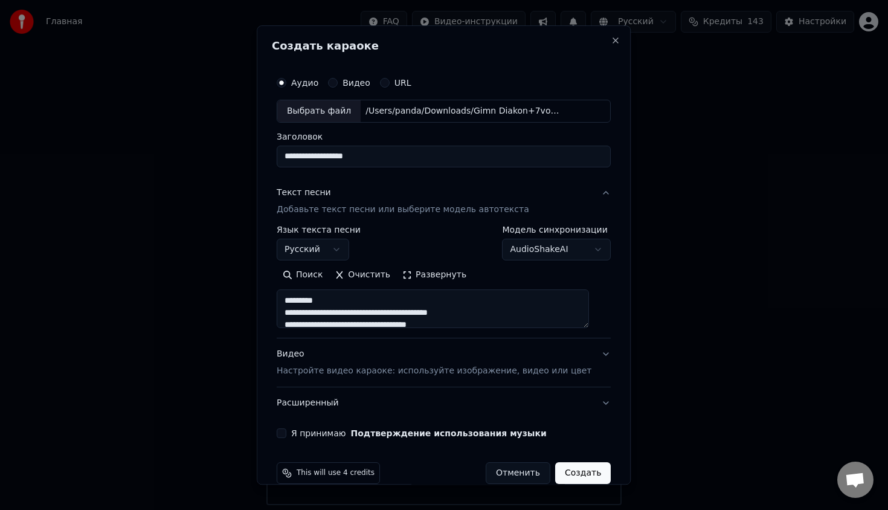
click at [320, 286] on div "Поиск Очистить Развернуть" at bounding box center [444, 296] width 334 height 63
drag, startPoint x: 346, startPoint y: 298, endPoint x: 238, endPoint y: 296, distance: 108.8
click at [238, 297] on body "Главная FAQ Видео-инструкции Русский Кредиты 143 Настройки Добро пожаловать в Y…" at bounding box center [444, 252] width 888 height 505
click at [294, 308] on textarea at bounding box center [433, 309] width 312 height 39
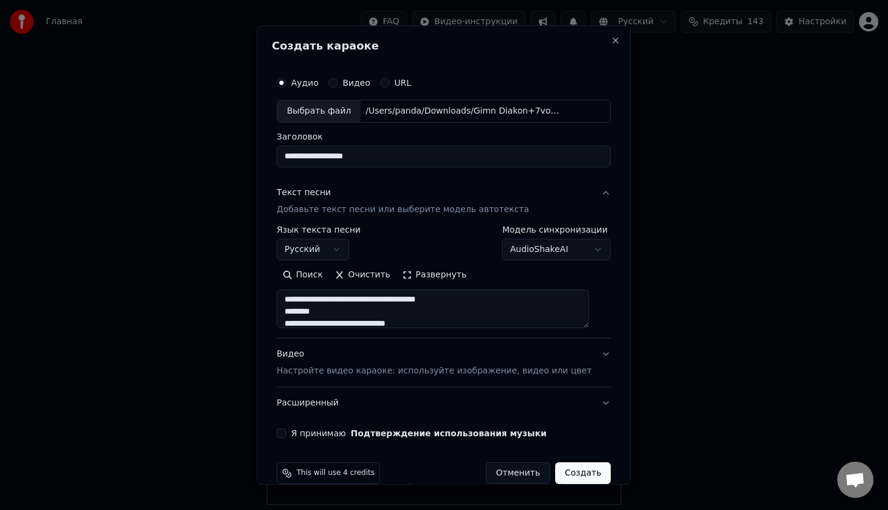
scroll to position [38, 0]
click at [447, 309] on textarea at bounding box center [433, 309] width 312 height 39
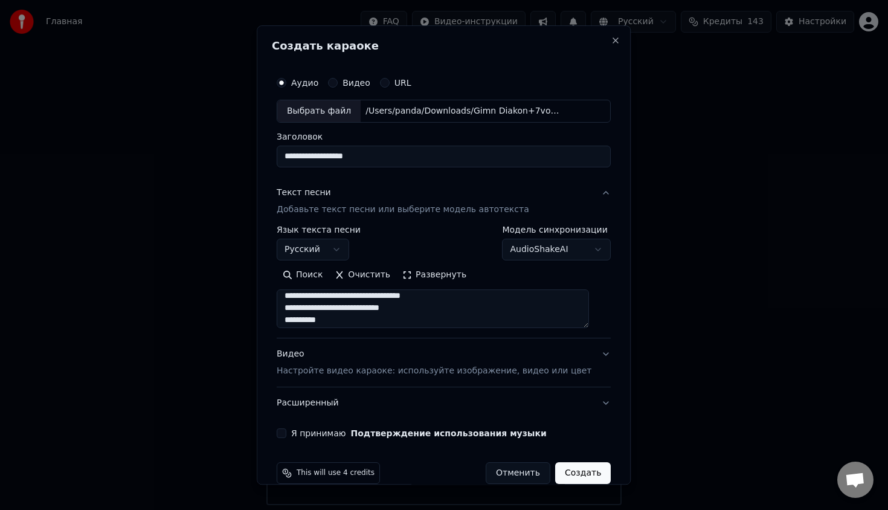
scroll to position [116, 0]
click at [468, 314] on textarea at bounding box center [433, 309] width 312 height 39
click at [468, 319] on textarea at bounding box center [433, 309] width 312 height 39
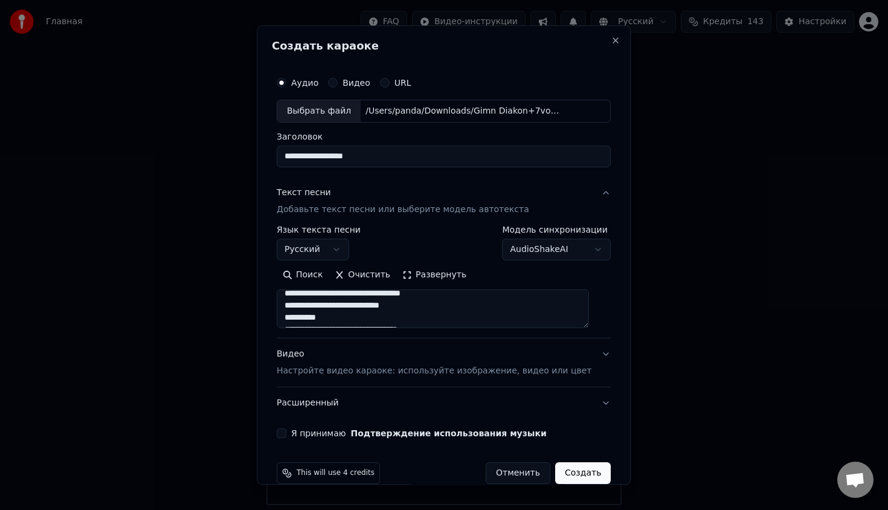
click at [468, 319] on textarea at bounding box center [433, 309] width 312 height 39
click at [487, 305] on textarea at bounding box center [433, 309] width 312 height 39
drag, startPoint x: 425, startPoint y: 322, endPoint x: 280, endPoint y: 315, distance: 145.2
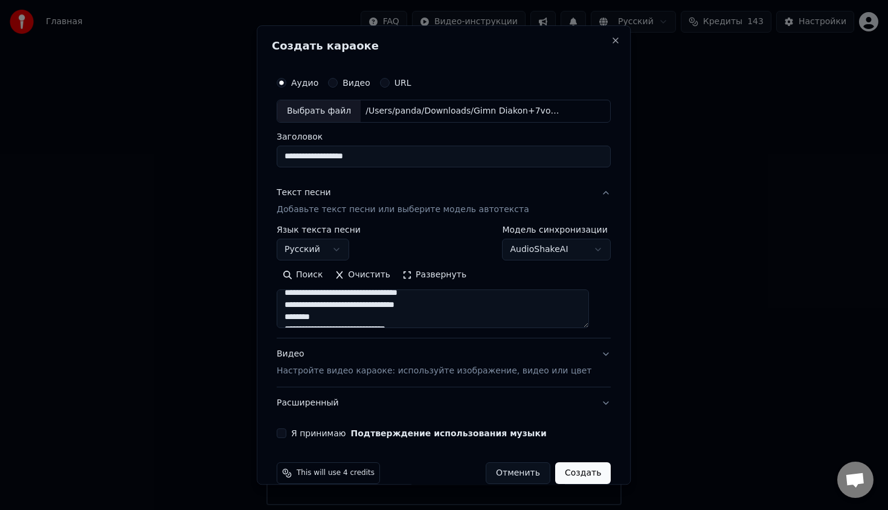
click at [280, 315] on div "**********" at bounding box center [444, 254] width 374 height 459
drag, startPoint x: 371, startPoint y: 305, endPoint x: 284, endPoint y: 304, distance: 87.0
click at [285, 304] on div "**********" at bounding box center [444, 254] width 344 height 377
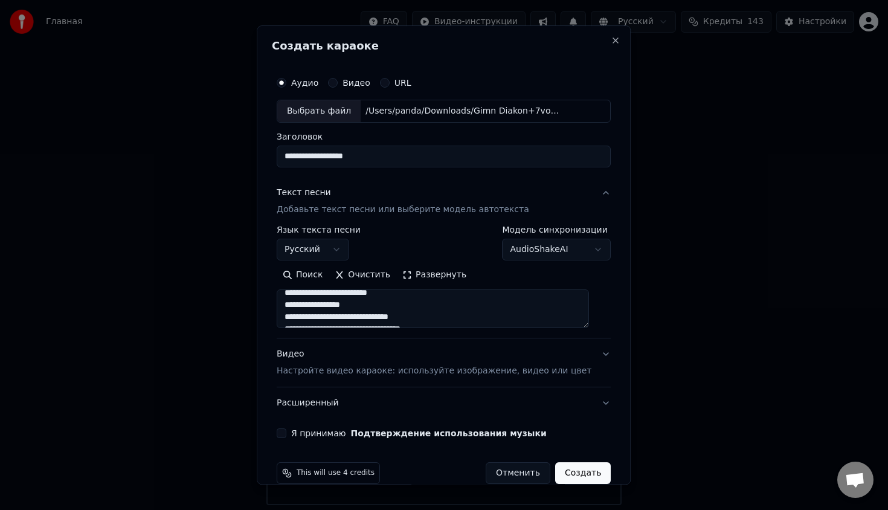
drag, startPoint x: 399, startPoint y: 307, endPoint x: 283, endPoint y: 311, distance: 115.5
click at [283, 311] on div "**********" at bounding box center [444, 254] width 344 height 377
drag, startPoint x: 367, startPoint y: 299, endPoint x: 251, endPoint y: 390, distance: 147.3
click at [251, 390] on body "Главная FAQ Видео-инструкции Русский Кредиты 143 Настройки Добро пожаловать в Y…" at bounding box center [444, 252] width 888 height 505
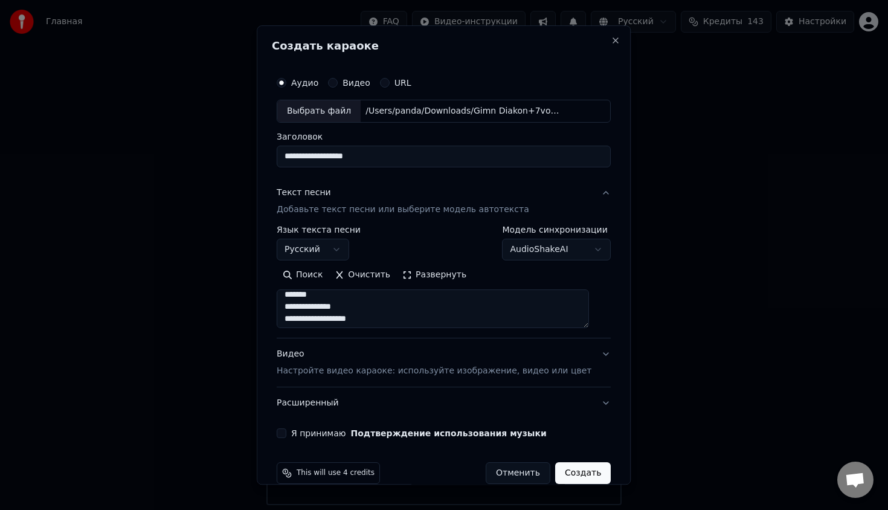
scroll to position [467, 0]
click at [365, 305] on textarea at bounding box center [433, 309] width 312 height 39
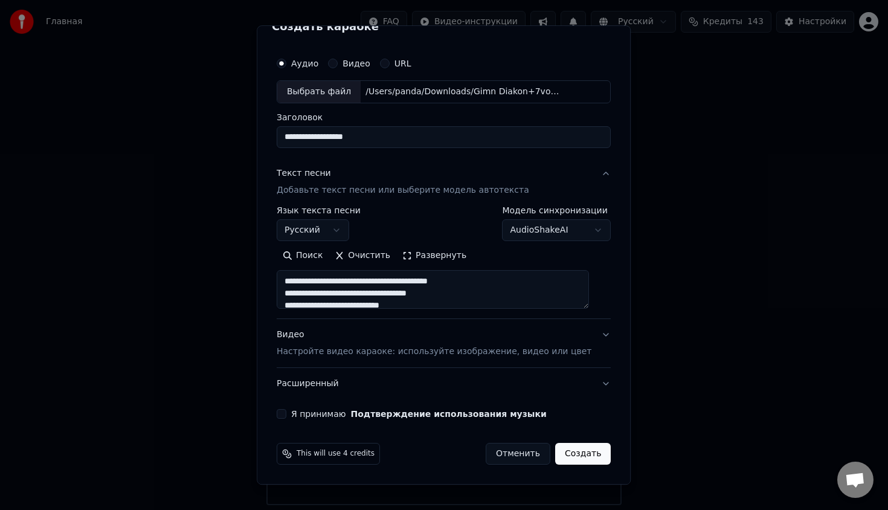
scroll to position [0, 0]
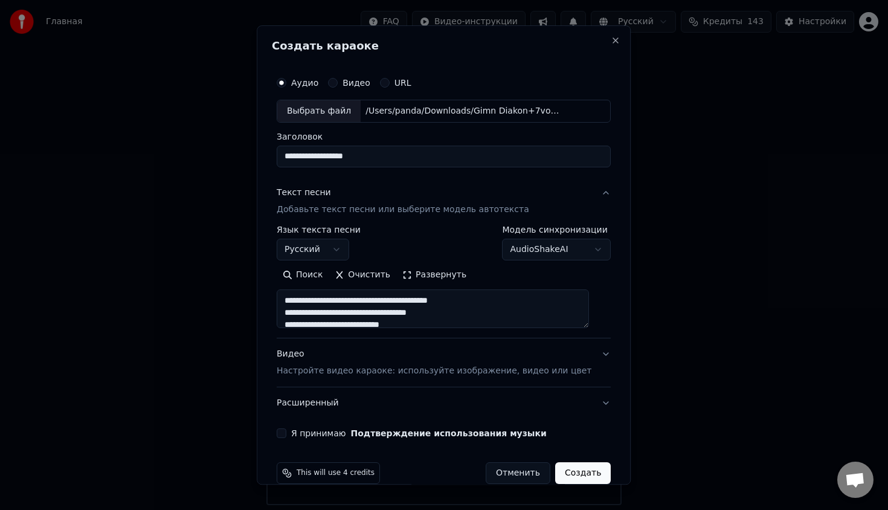
click at [381, 291] on textarea at bounding box center [433, 309] width 312 height 39
type textarea "**********"
drag, startPoint x: 425, startPoint y: 160, endPoint x: 346, endPoint y: 158, distance: 79.2
click at [346, 158] on input "**********" at bounding box center [444, 157] width 334 height 22
click at [319, 155] on input "**********" at bounding box center [444, 157] width 334 height 22
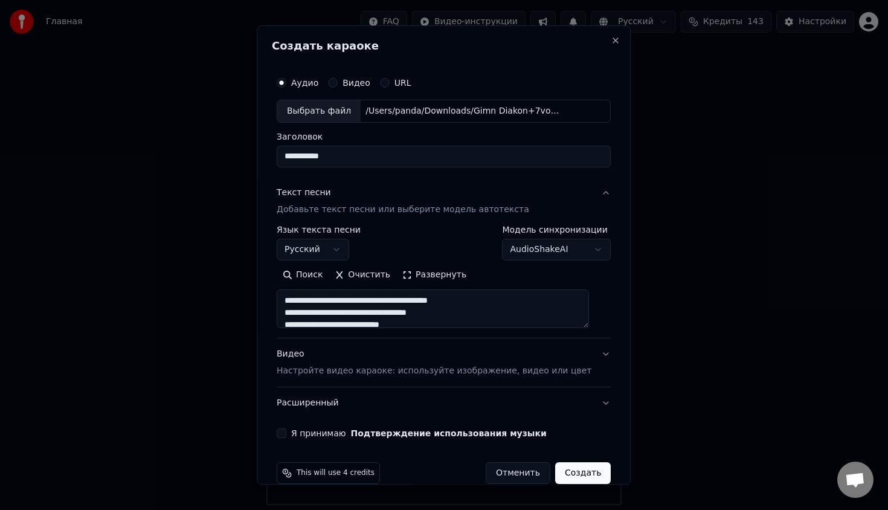
scroll to position [19, 0]
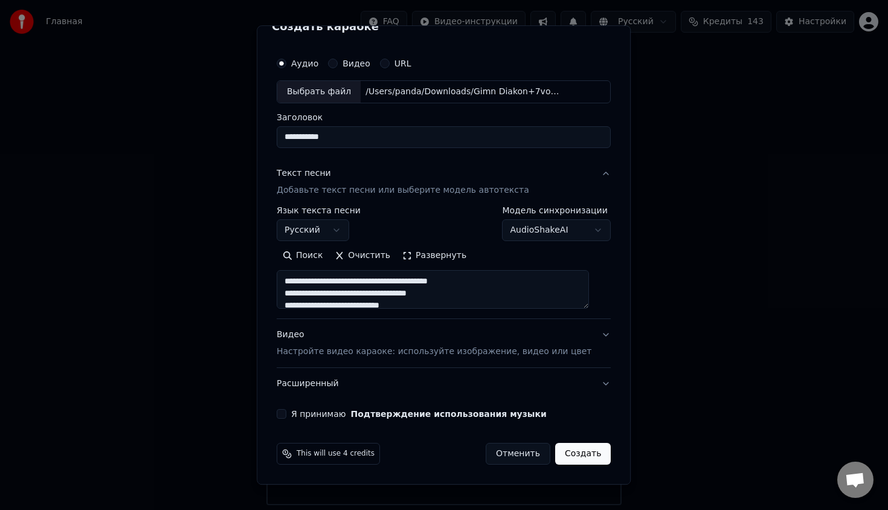
type input "**********"
click at [299, 412] on div "Я принимаю Подтверждение использования музыки" at bounding box center [444, 414] width 334 height 10
click at [286, 415] on button "Я принимаю Подтверждение использования музыки" at bounding box center [282, 414] width 10 height 10
click at [577, 454] on button "Создать" at bounding box center [583, 454] width 56 height 22
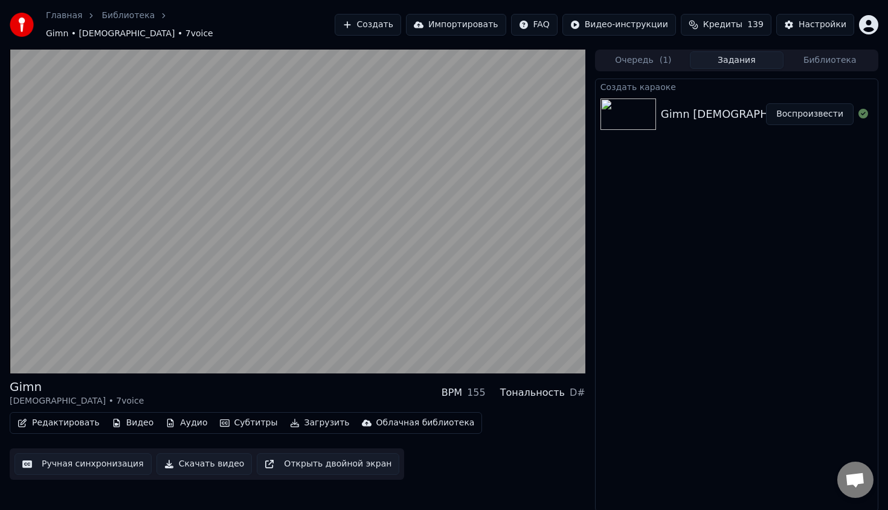
click at [334, 167] on video at bounding box center [298, 212] width 576 height 324
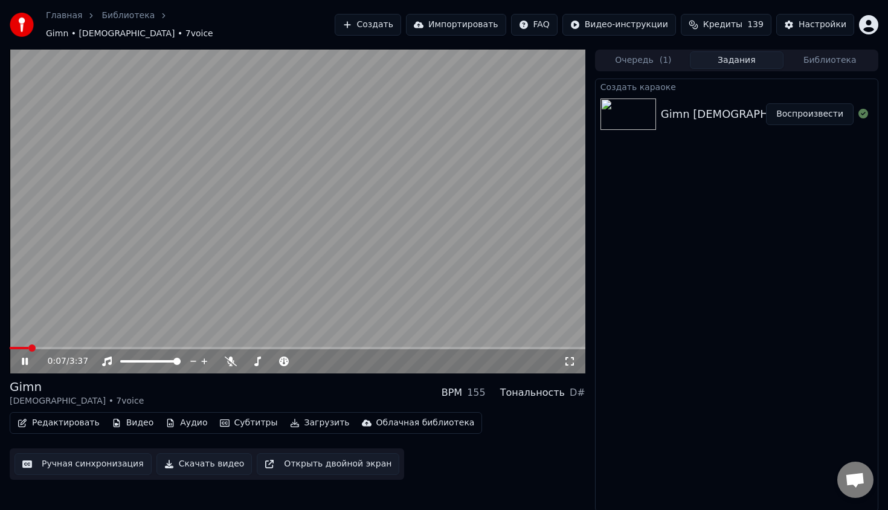
click at [401, 160] on video at bounding box center [298, 212] width 576 height 324
click at [458, 198] on video at bounding box center [298, 212] width 576 height 324
click at [677, 110] on div "Gimn Diakon" at bounding box center [739, 114] width 156 height 17
click at [805, 24] on div "Настройки" at bounding box center [823, 25] width 48 height 12
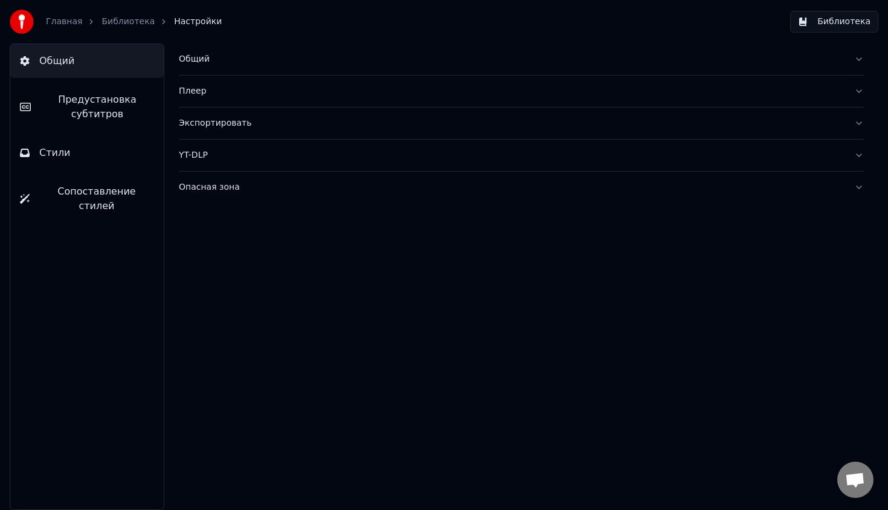
click at [209, 134] on button "Экспортировать" at bounding box center [521, 123] width 685 height 31
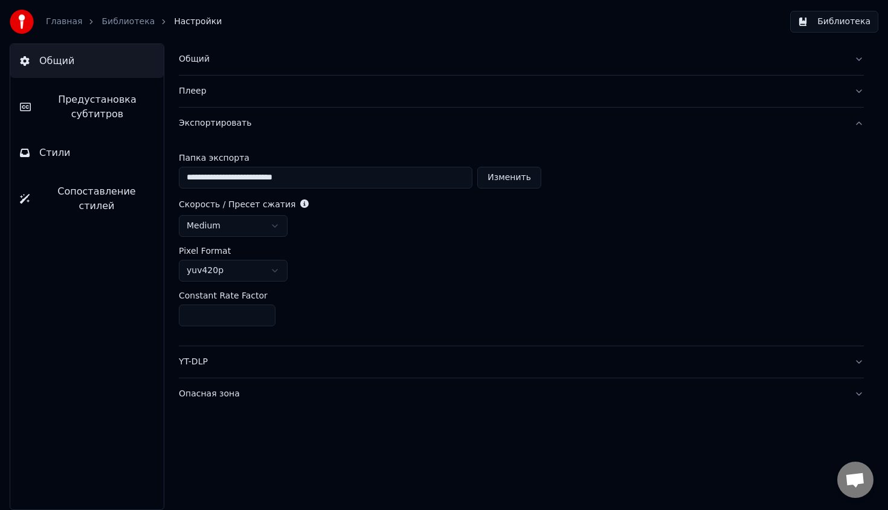
click at [484, 169] on button "Изменить" at bounding box center [509, 178] width 64 height 22
click at [129, 111] on span "Предустановка субтитров" at bounding box center [97, 106] width 114 height 29
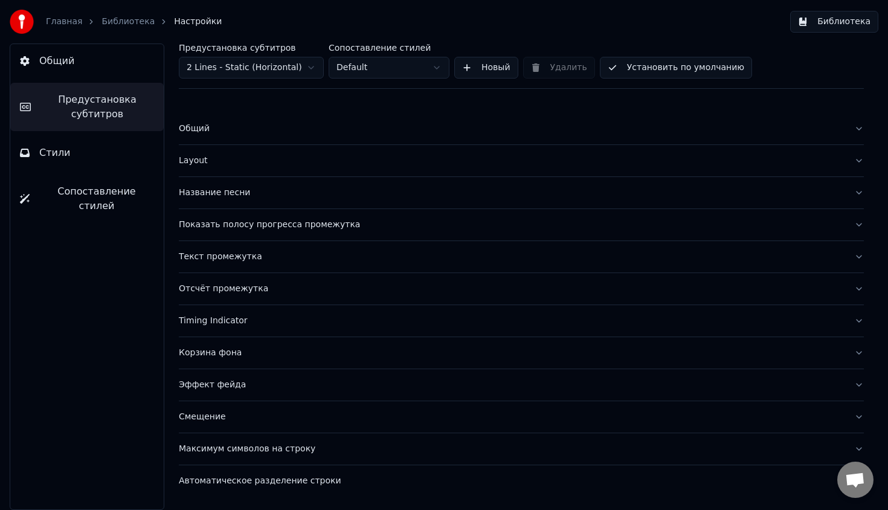
click at [126, 64] on button "Общий" at bounding box center [87, 61] width 154 height 34
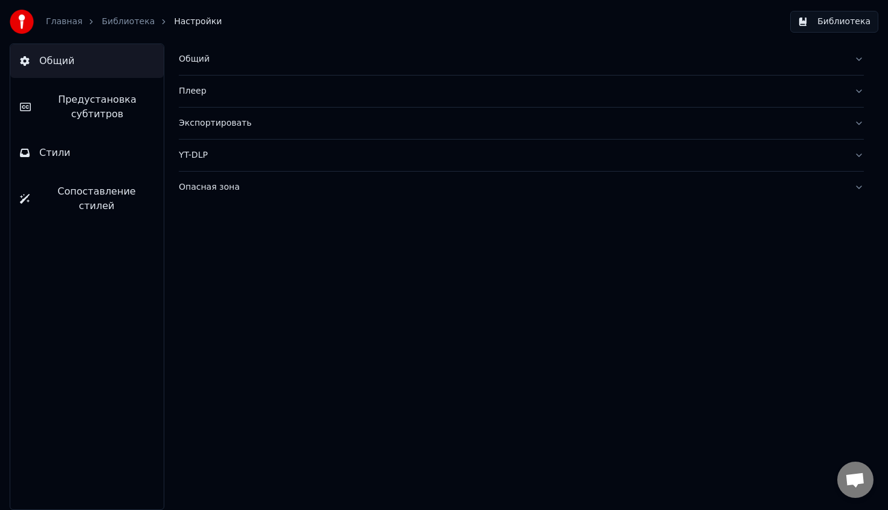
click at [198, 150] on div "YT-DLP" at bounding box center [512, 155] width 666 height 12
click at [197, 71] on button "Общий" at bounding box center [521, 59] width 685 height 31
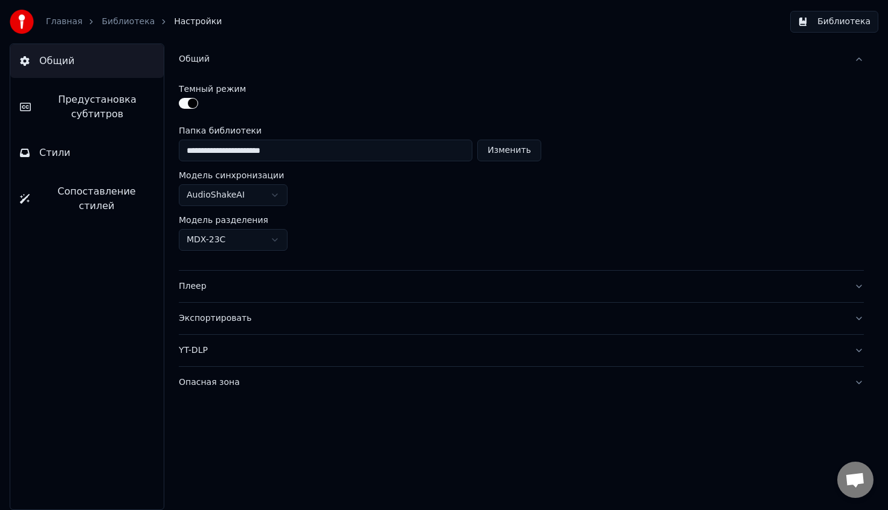
click at [208, 191] on html "**********" at bounding box center [444, 255] width 888 height 510
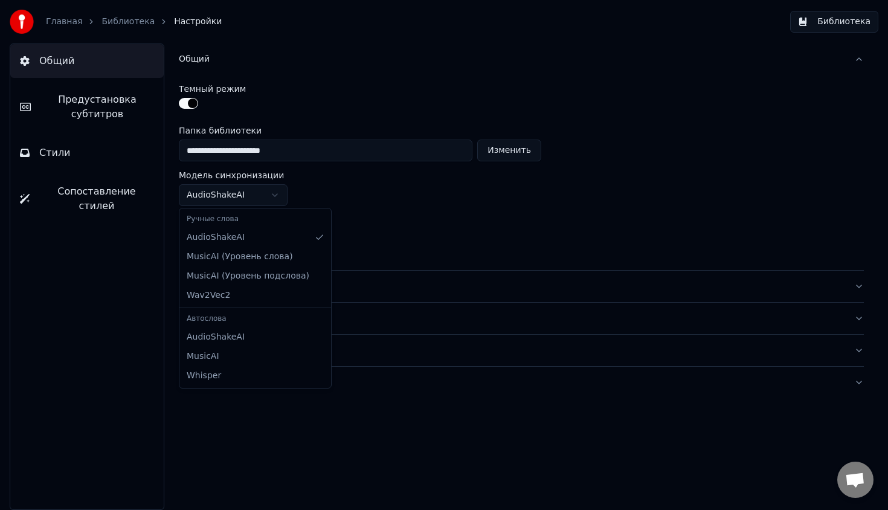
click at [217, 192] on html "**********" at bounding box center [444, 255] width 888 height 510
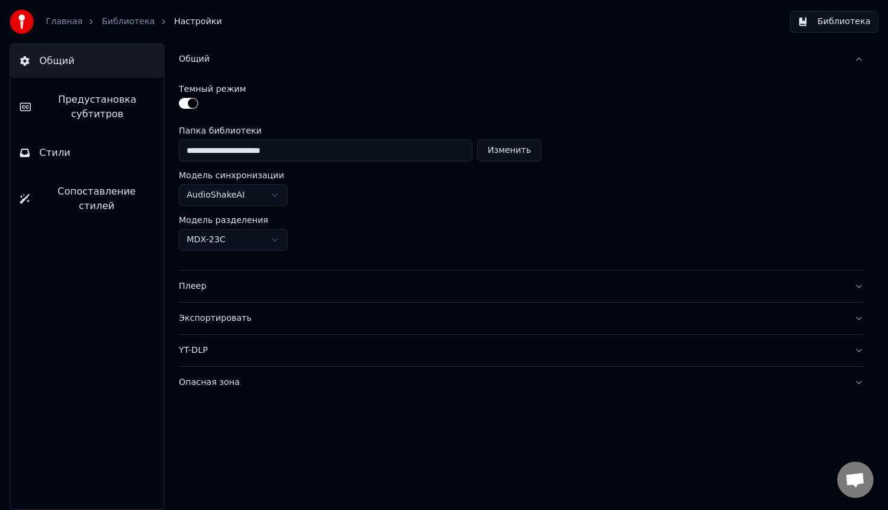
click at [102, 18] on link "Библиотека" at bounding box center [128, 22] width 53 height 12
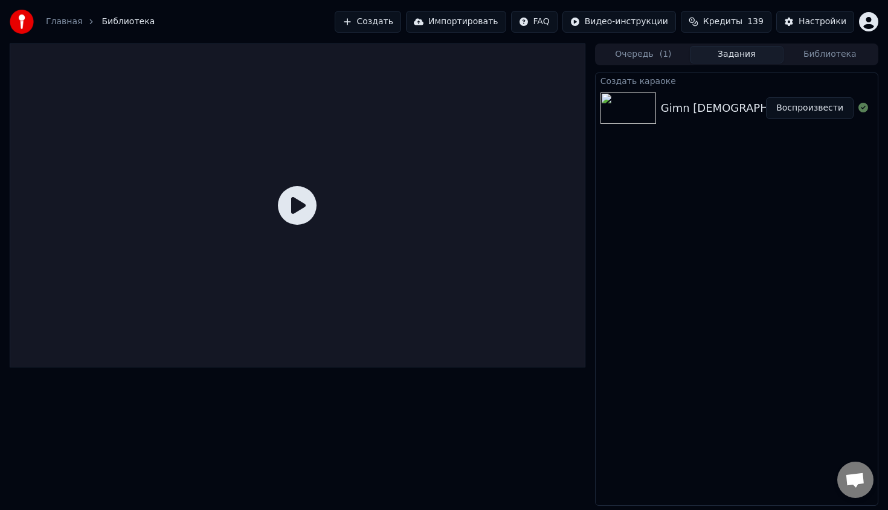
click at [671, 102] on div "Gimn Diakon" at bounding box center [739, 108] width 156 height 17
click at [800, 21] on button "Настройки" at bounding box center [816, 22] width 78 height 22
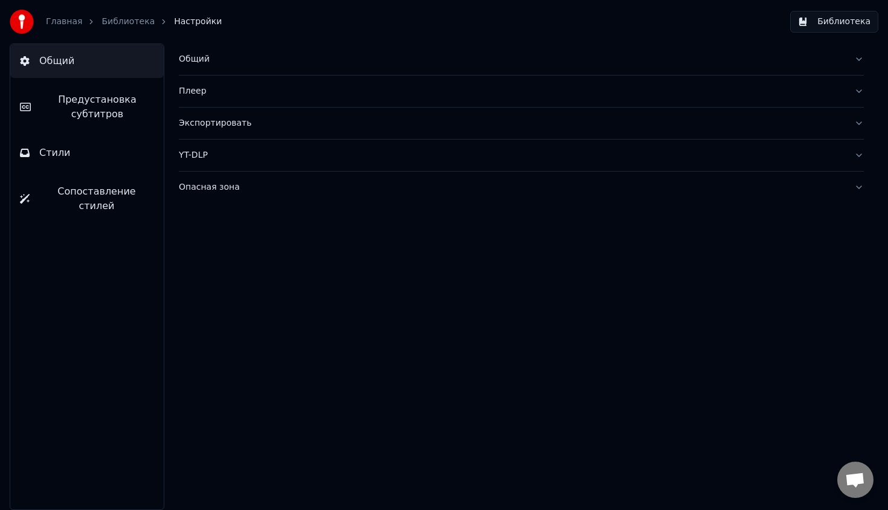
click at [106, 21] on link "Библиотека" at bounding box center [128, 22] width 53 height 12
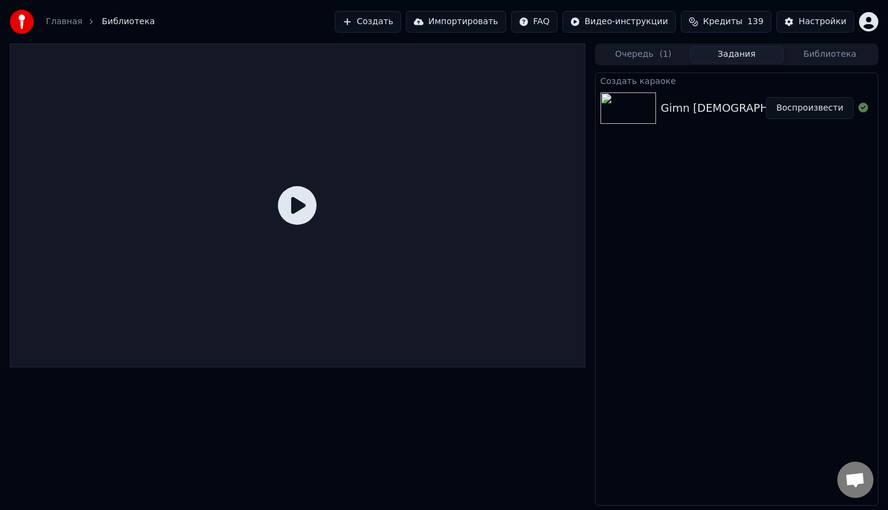
click at [401, 24] on button "Создать" at bounding box center [368, 22] width 66 height 22
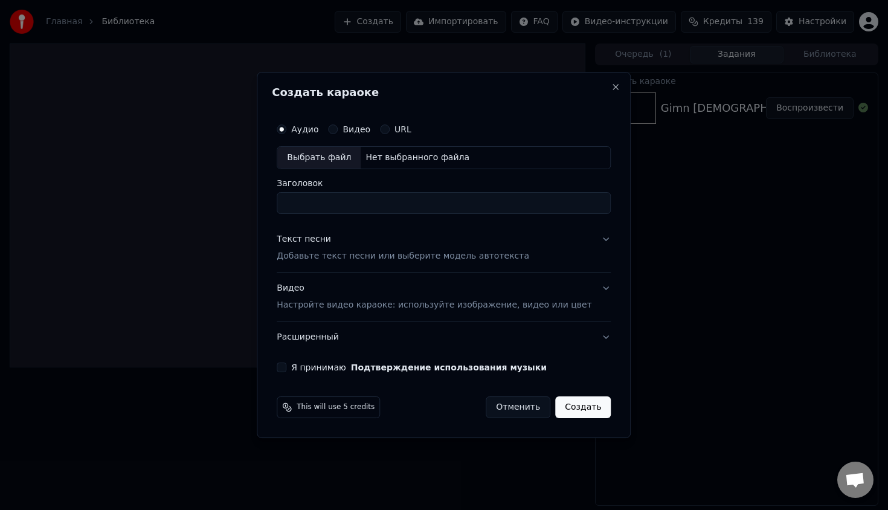
click at [349, 164] on div "Выбрать файл" at bounding box center [318, 158] width 83 height 22
type input "**********"
click at [398, 253] on p "Добавьте текст песни или выберите модель автотекста" at bounding box center [403, 256] width 253 height 12
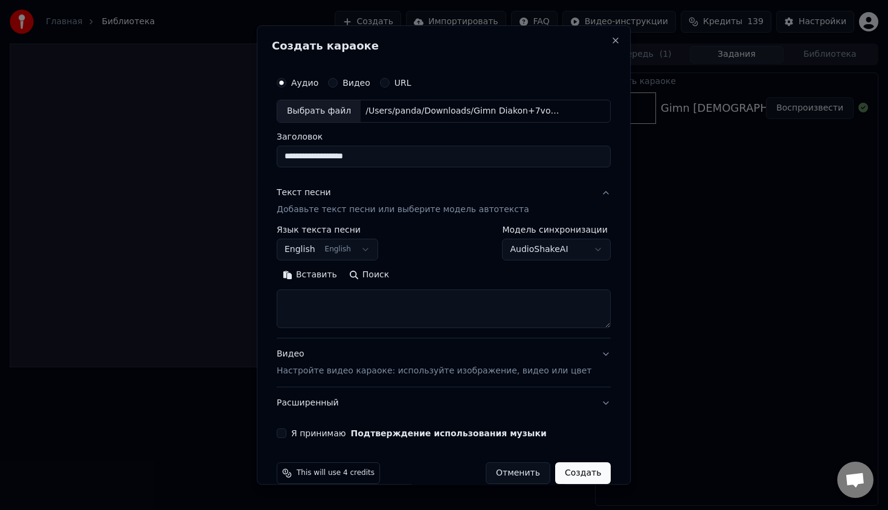
click at [382, 263] on div "**********" at bounding box center [444, 276] width 334 height 103
click at [366, 259] on body "**********" at bounding box center [444, 255] width 888 height 510
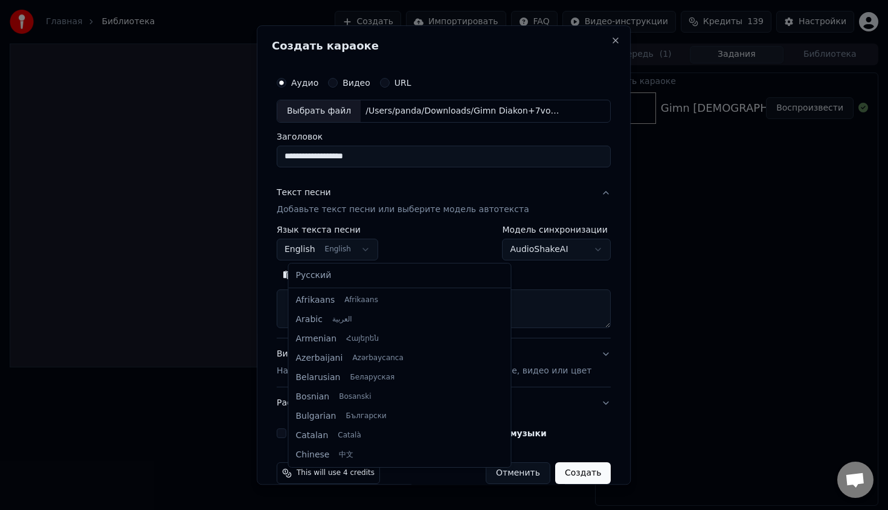
scroll to position [97, 0]
select select "**"
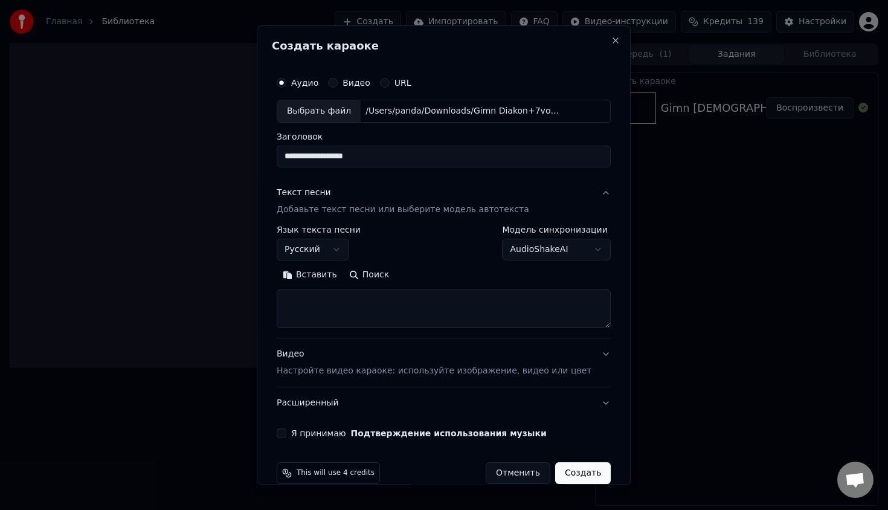
click at [400, 314] on textarea at bounding box center [444, 309] width 334 height 39
paste textarea "**********"
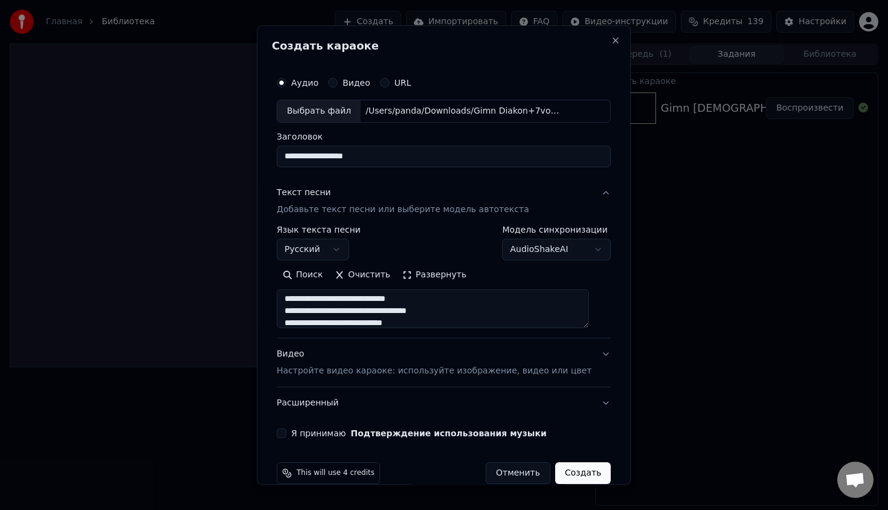
click at [433, 277] on button "Развернуть" at bounding box center [434, 274] width 76 height 19
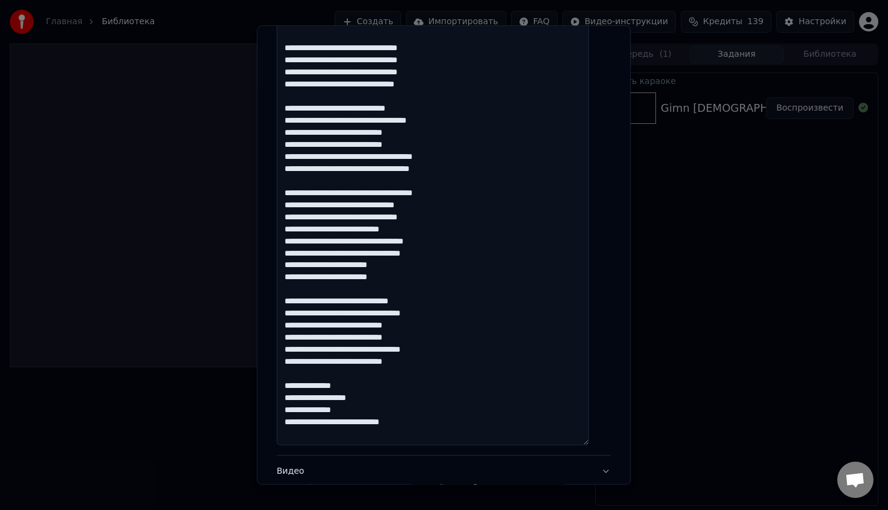
scroll to position [534, 0]
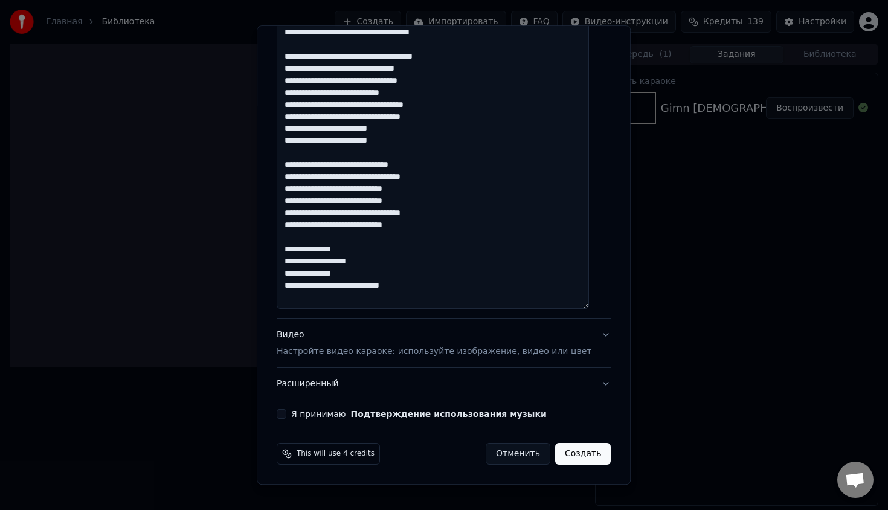
type textarea "**********"
click at [479, 343] on div "Видео Настройте видео караоке: используйте изображение, видео или цвет" at bounding box center [434, 343] width 315 height 29
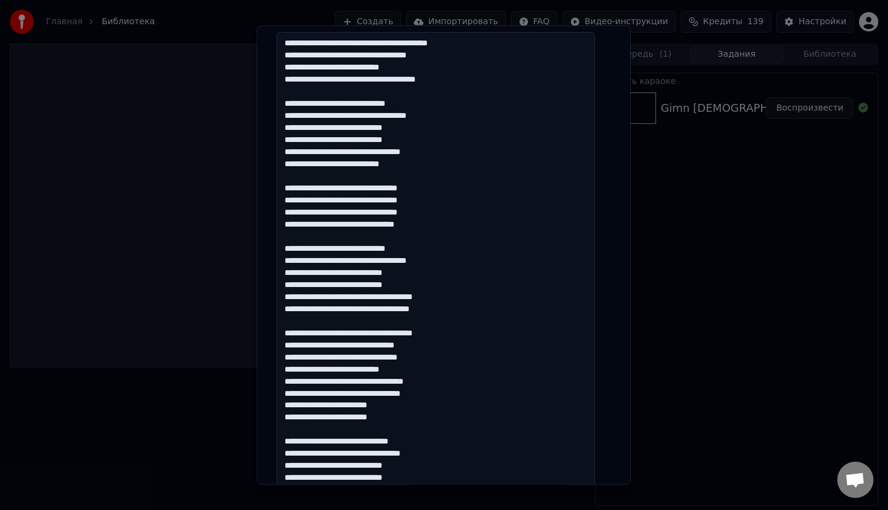
scroll to position [145, 0]
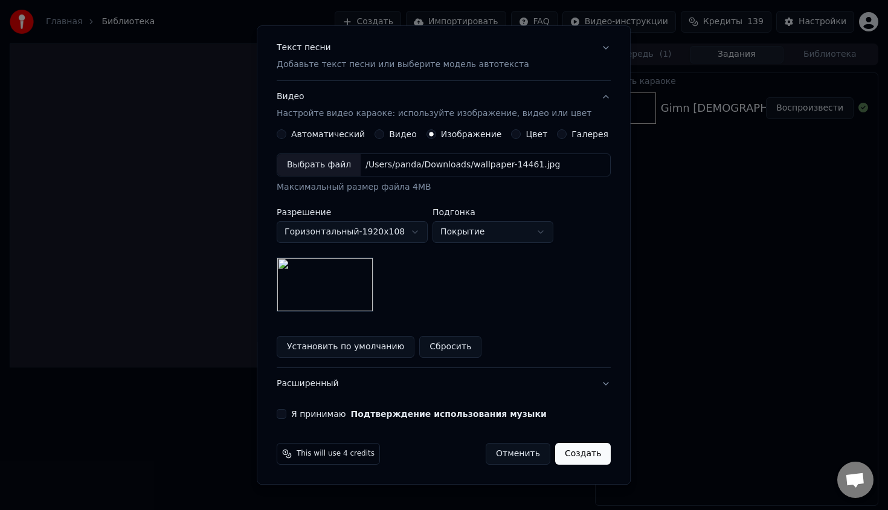
click at [286, 417] on button "Я принимаю Подтверждение использования музыки" at bounding box center [282, 414] width 10 height 10
click at [405, 131] on label "Видео" at bounding box center [403, 134] width 28 height 8
click at [384, 131] on button "Видео" at bounding box center [380, 134] width 10 height 10
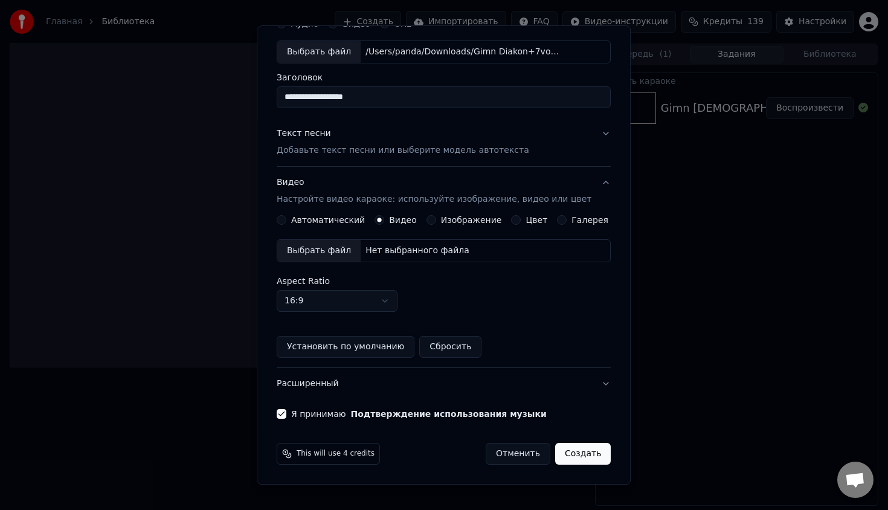
scroll to position [59, 0]
click at [453, 222] on label "Изображение" at bounding box center [471, 220] width 61 height 8
click at [436, 222] on button "Изображение" at bounding box center [432, 220] width 10 height 10
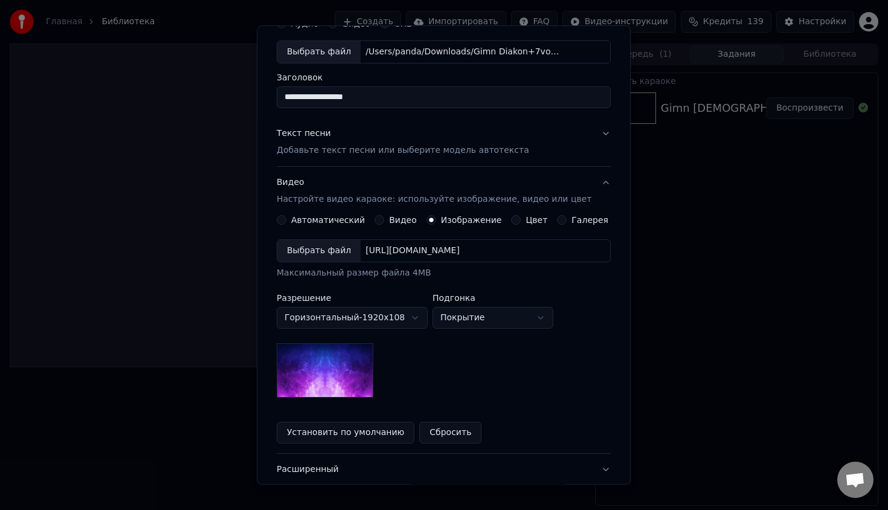
click at [527, 217] on label "Цвет" at bounding box center [537, 220] width 22 height 8
click at [522, 217] on button "Цвет" at bounding box center [517, 220] width 10 height 10
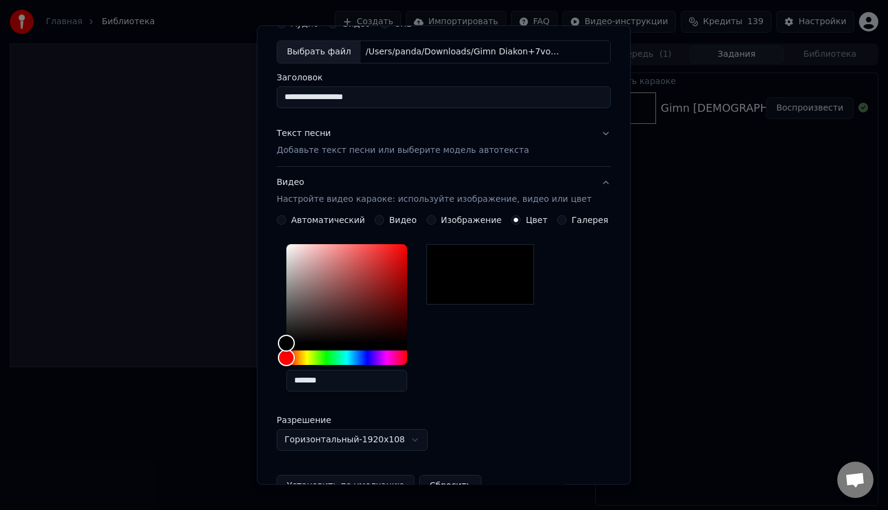
click at [575, 220] on label "Галерея" at bounding box center [590, 220] width 37 height 8
click at [568, 220] on button "Галерея" at bounding box center [563, 220] width 10 height 10
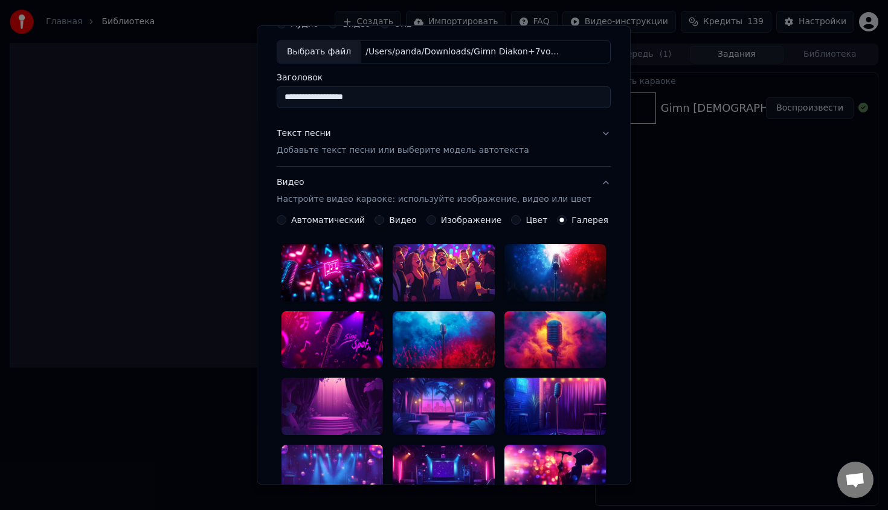
click at [468, 225] on div "**********" at bounding box center [444, 408] width 334 height 387
click at [473, 217] on label "Изображение" at bounding box center [471, 220] width 61 height 8
click at [436, 217] on button "Изображение" at bounding box center [432, 220] width 10 height 10
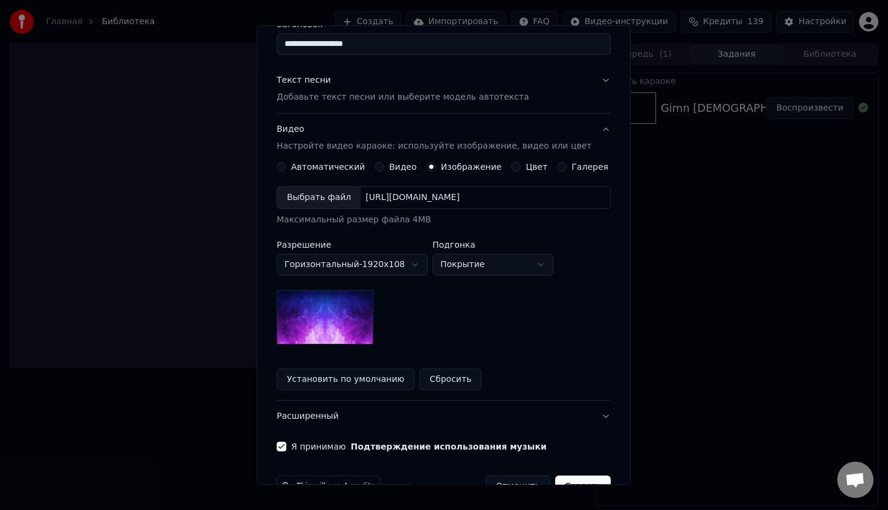
scroll to position [145, 0]
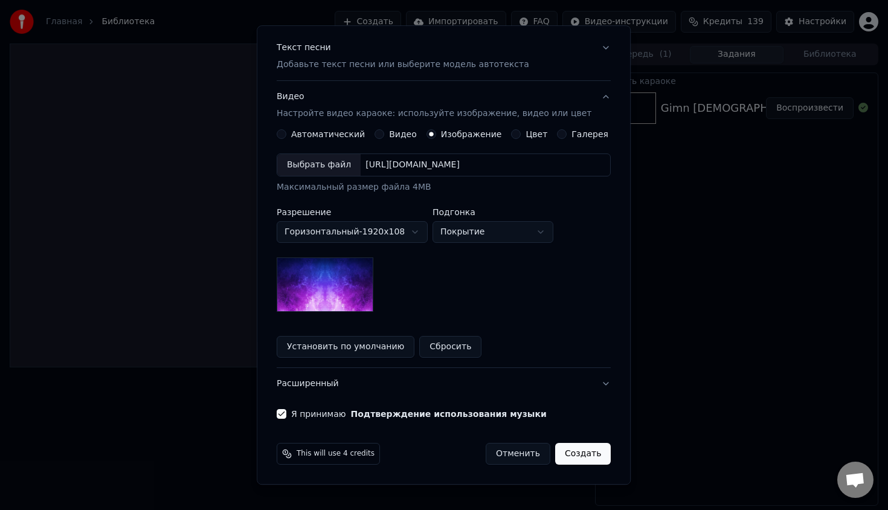
click at [585, 459] on button "Создать" at bounding box center [583, 454] width 56 height 22
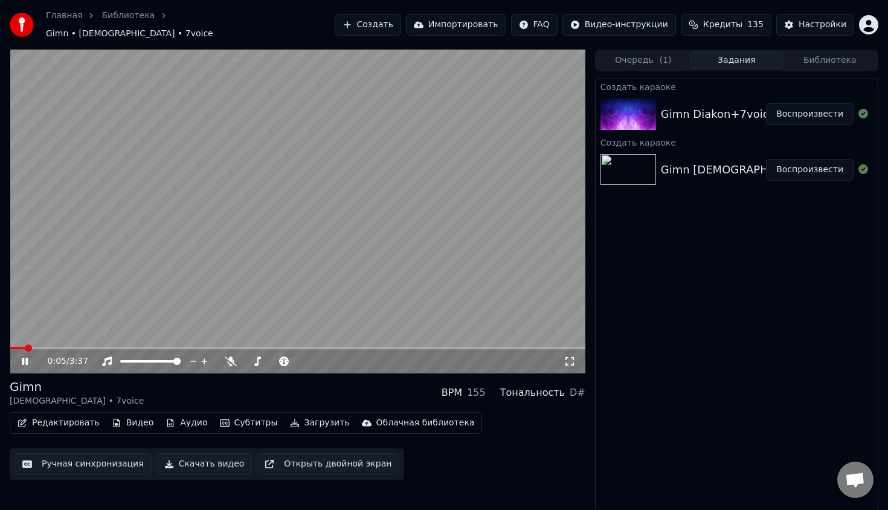
click at [800, 170] on button "Воспроизвести" at bounding box center [810, 170] width 88 height 22
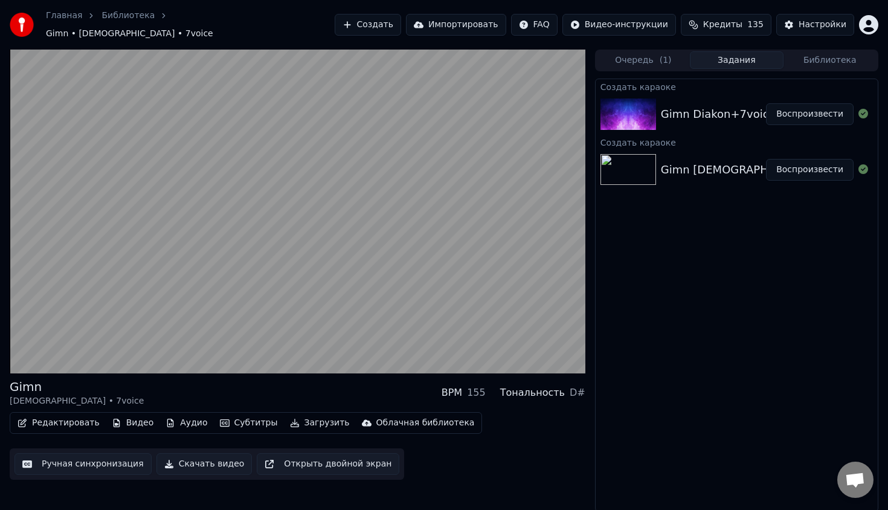
click at [794, 171] on button "Воспроизвести" at bounding box center [810, 170] width 88 height 22
click at [780, 105] on button "Воспроизвести" at bounding box center [810, 114] width 88 height 22
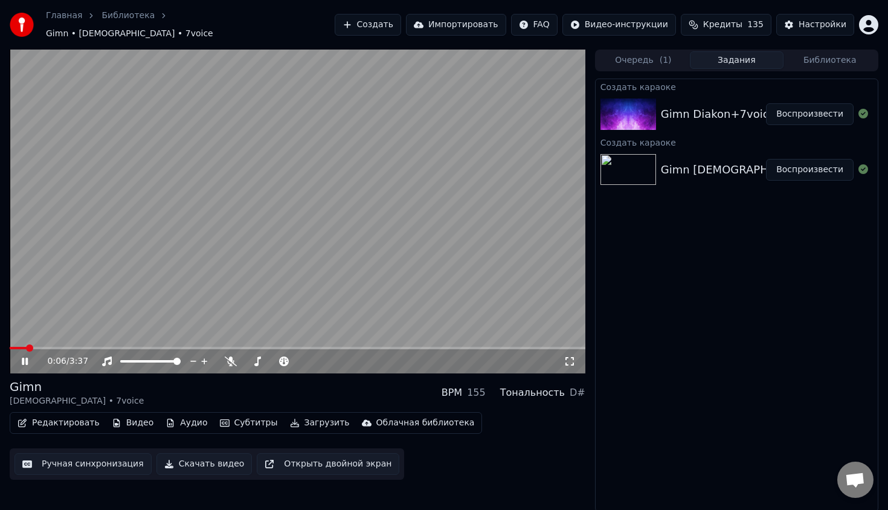
click at [766, 103] on button "Воспроизвести" at bounding box center [810, 114] width 88 height 22
click at [82, 418] on button "Редактировать" at bounding box center [59, 423] width 92 height 17
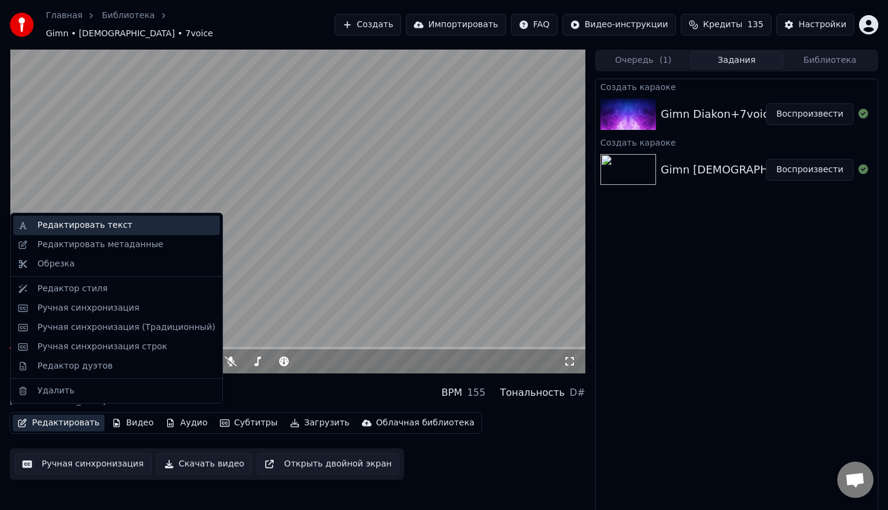
click at [160, 226] on div "Редактировать текст" at bounding box center [126, 225] width 178 height 12
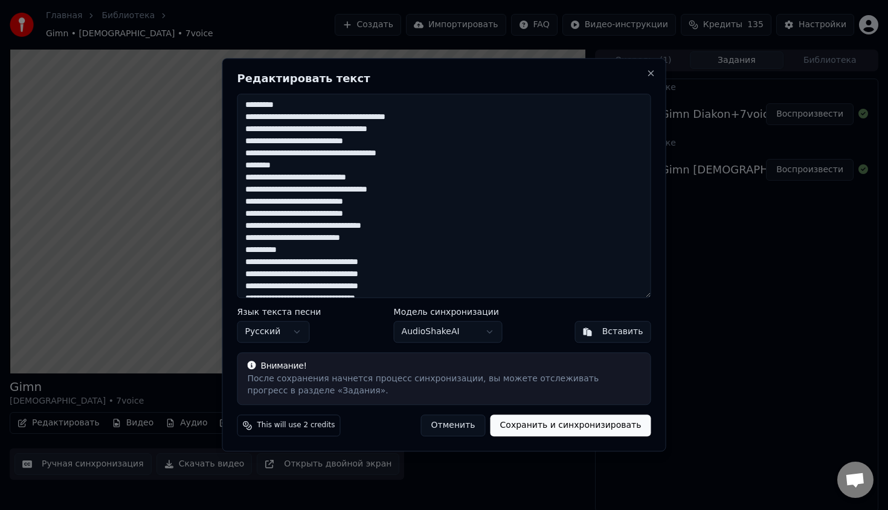
drag, startPoint x: 301, startPoint y: 108, endPoint x: 180, endPoint y: 104, distance: 121.6
click at [180, 104] on body "Главная Библиотека Gimn • Diakon • 7voice Создать Импортировать FAQ Видео-инстр…" at bounding box center [444, 255] width 888 height 510
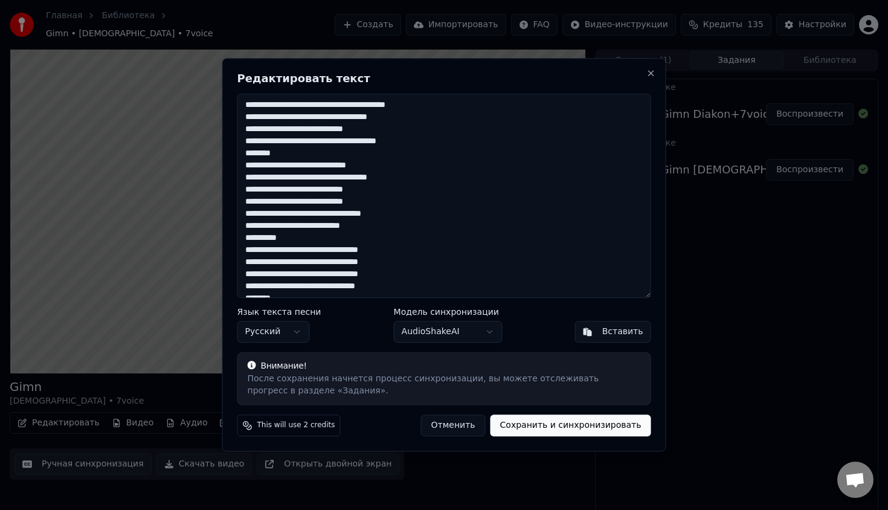
drag, startPoint x: 302, startPoint y: 153, endPoint x: 208, endPoint y: 153, distance: 93.7
click at [208, 153] on body "Главная Библиотека Gimn • Diakon • 7voice Создать Импортировать FAQ Видео-инстр…" at bounding box center [444, 255] width 888 height 510
click at [306, 156] on textarea at bounding box center [445, 196] width 414 height 204
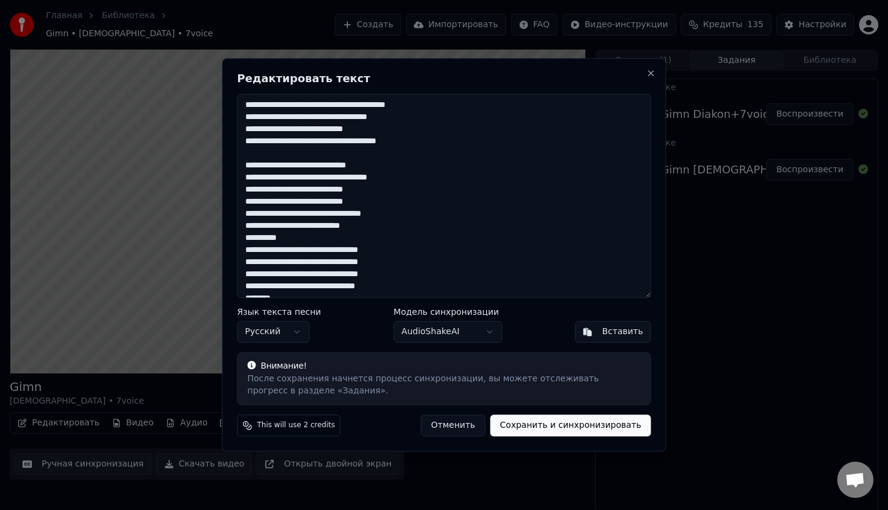
click at [326, 242] on textarea at bounding box center [445, 196] width 414 height 204
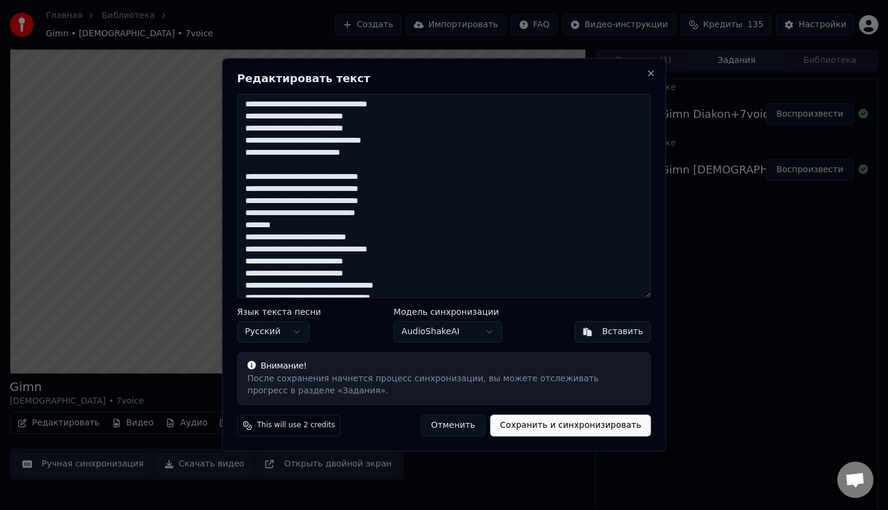
scroll to position [85, 0]
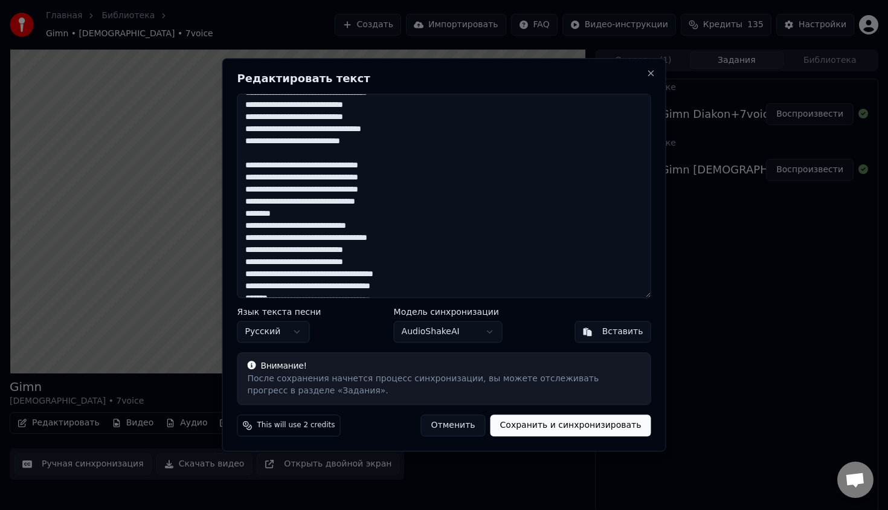
click at [322, 212] on textarea at bounding box center [445, 196] width 414 height 204
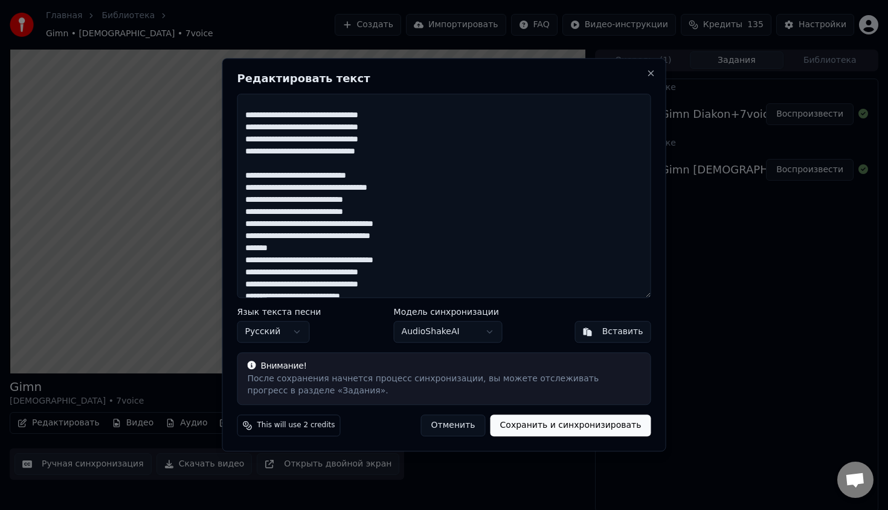
click at [330, 249] on textarea at bounding box center [445, 196] width 414 height 204
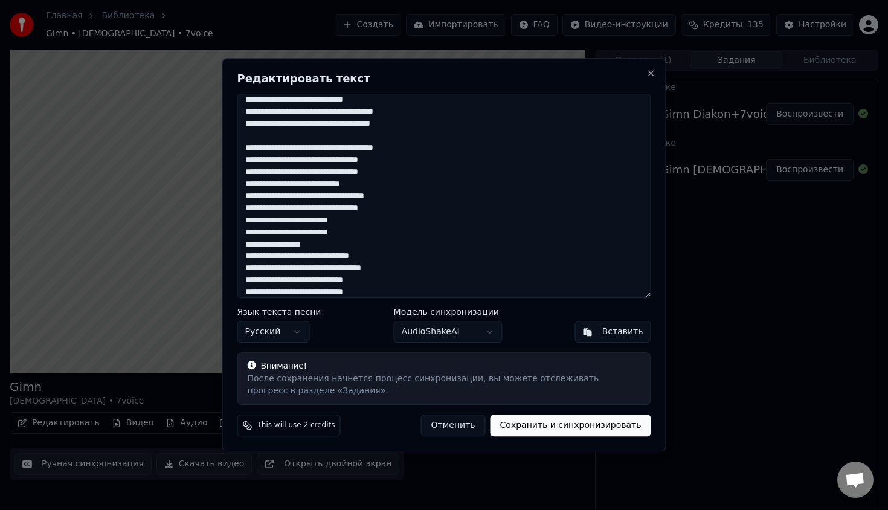
scroll to position [259, 0]
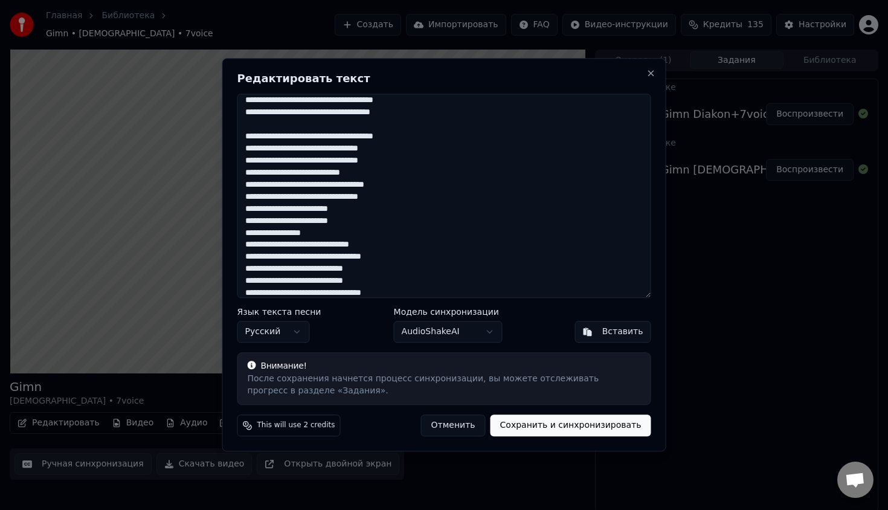
click at [339, 237] on textarea at bounding box center [445, 196] width 414 height 204
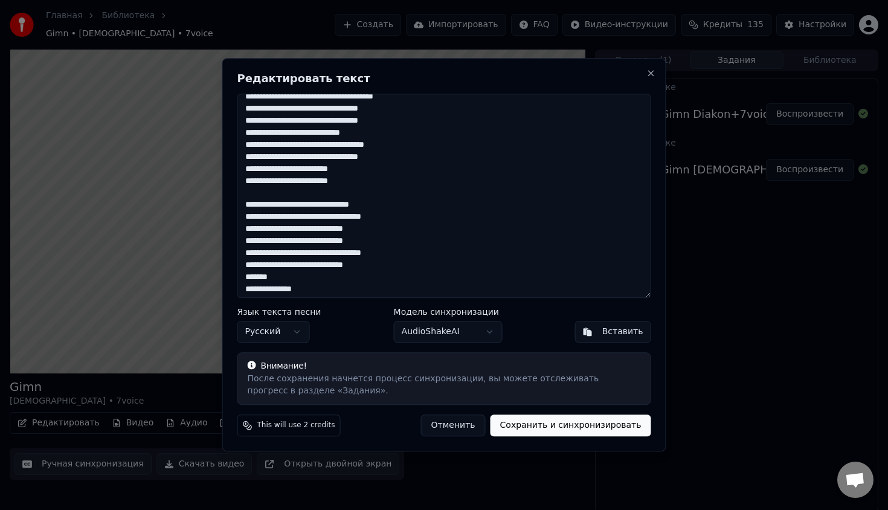
click at [335, 280] on textarea at bounding box center [445, 196] width 414 height 204
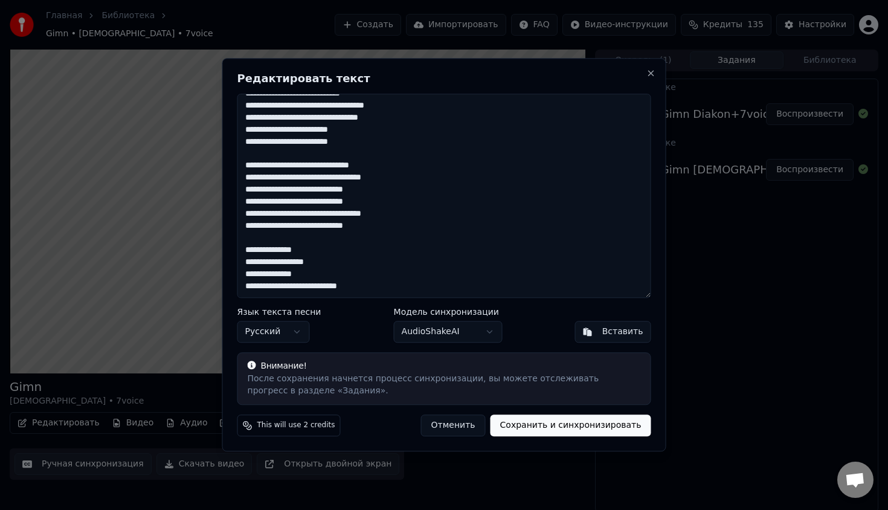
scroll to position [338, 0]
type textarea "**********"
click at [551, 429] on button "Сохранить и синхронизировать" at bounding box center [571, 426] width 161 height 22
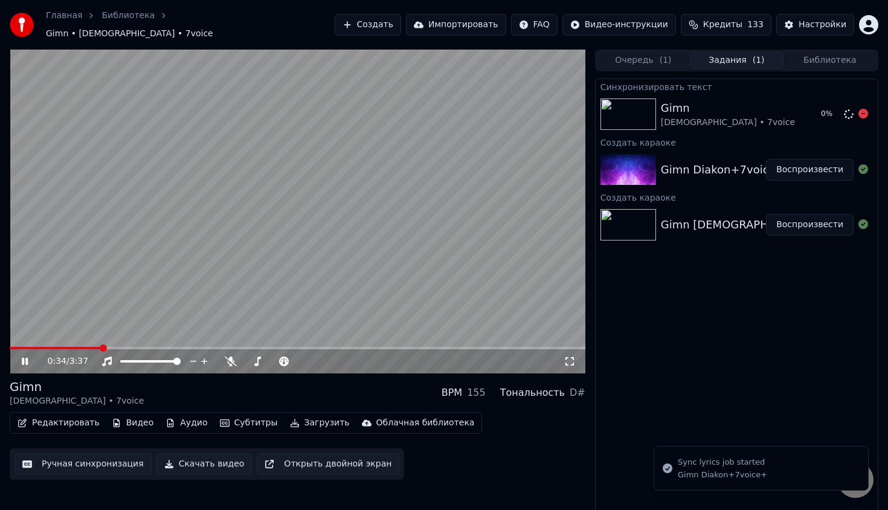
click at [630, 108] on img at bounding box center [629, 114] width 56 height 31
click at [457, 246] on video at bounding box center [298, 212] width 576 height 324
click at [357, 455] on button "Открыть двойной экран" at bounding box center [328, 464] width 143 height 22
click at [362, 298] on video at bounding box center [298, 212] width 576 height 324
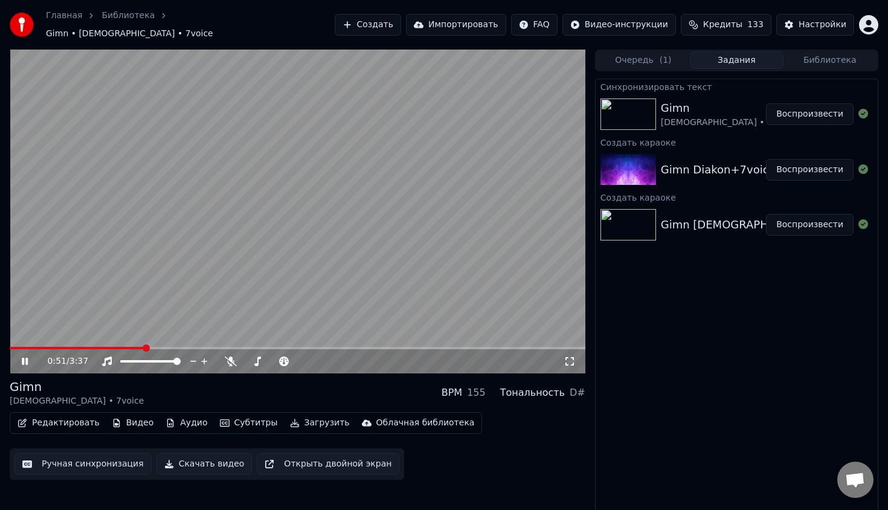
click at [310, 311] on video at bounding box center [298, 212] width 576 height 324
click at [641, 103] on img at bounding box center [629, 114] width 56 height 31
click at [794, 103] on button "Воспроизвести" at bounding box center [810, 114] width 88 height 22
click at [97, 406] on div "Gimn Diakon • 7voice BPM 155 Тональность D# Редактировать Видео Аудио Субтитры …" at bounding box center [298, 429] width 576 height 102
click at [88, 418] on button "Редактировать" at bounding box center [59, 423] width 92 height 17
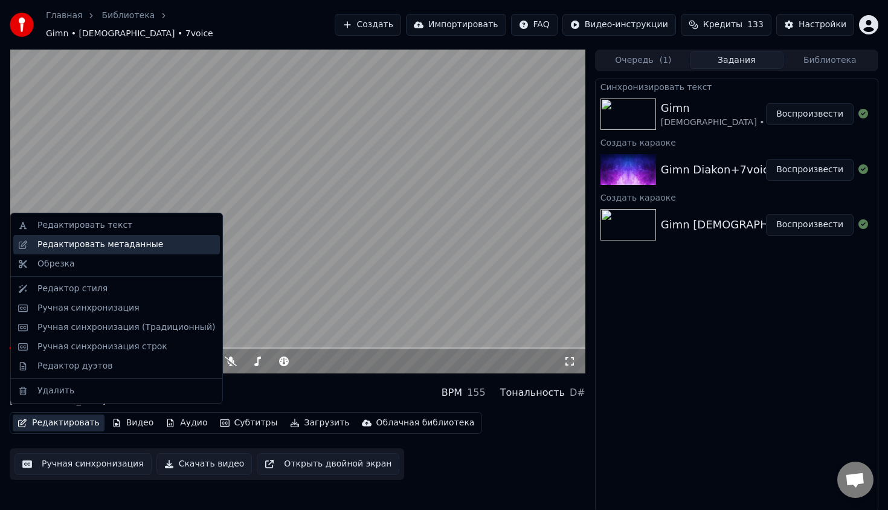
click at [120, 244] on div "Редактировать метаданные" at bounding box center [100, 245] width 126 height 12
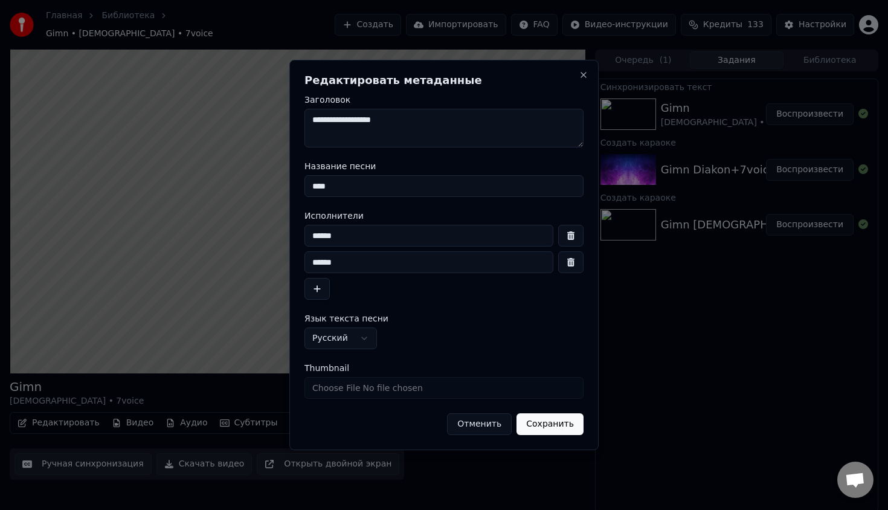
drag, startPoint x: 413, startPoint y: 114, endPoint x: 377, endPoint y: 132, distance: 41.1
click at [377, 132] on textarea "**********" at bounding box center [444, 128] width 279 height 39
click at [569, 259] on button "button" at bounding box center [570, 262] width 25 height 22
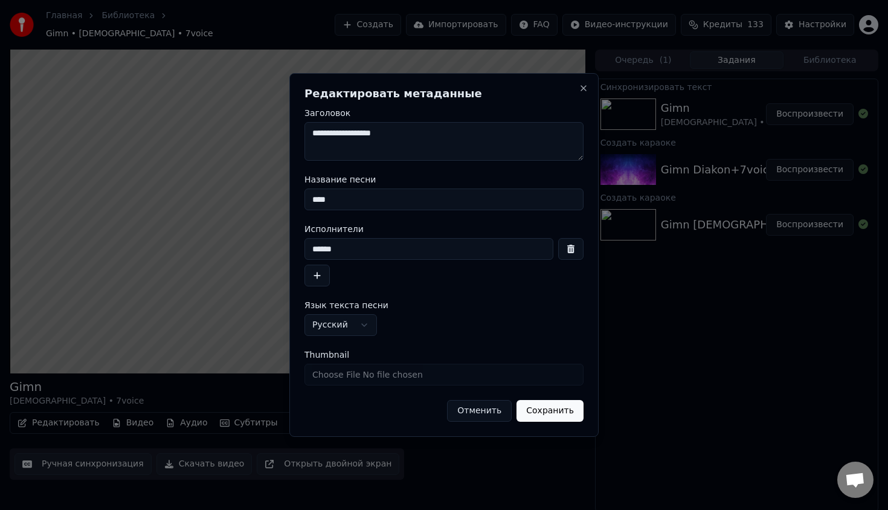
drag, startPoint x: 437, startPoint y: 141, endPoint x: 409, endPoint y: 149, distance: 28.9
click at [404, 149] on textarea "**********" at bounding box center [444, 141] width 279 height 39
drag, startPoint x: 406, startPoint y: 143, endPoint x: 361, endPoint y: 134, distance: 46.4
click at [361, 135] on textarea "**********" at bounding box center [444, 141] width 279 height 39
type textarea "**********"
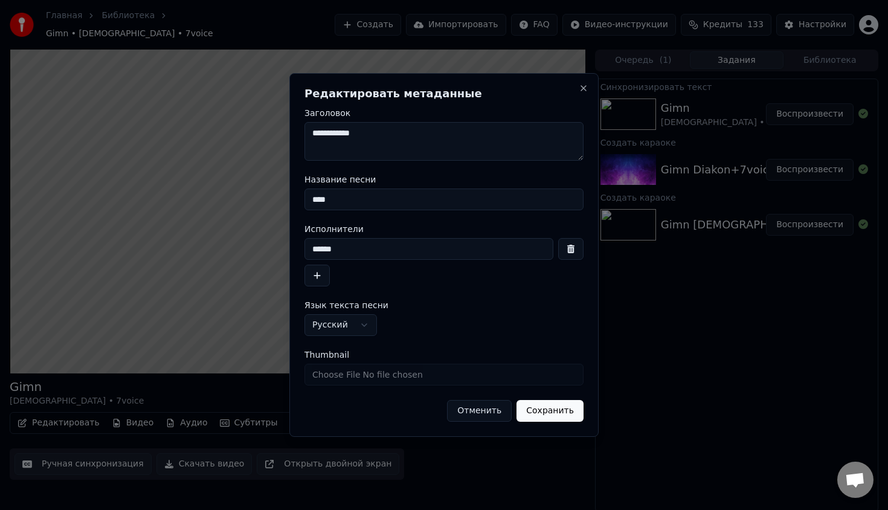
click at [540, 413] on button "Сохранить" at bounding box center [550, 411] width 67 height 22
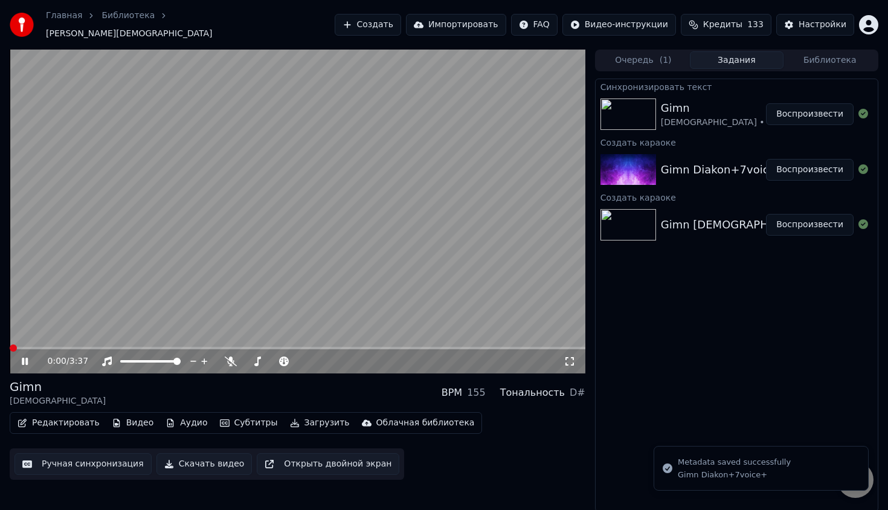
click at [10, 345] on span at bounding box center [13, 348] width 7 height 7
click at [16, 355] on div "0:00 / 3:37" at bounding box center [298, 361] width 566 height 12
click at [111, 453] on button "Ручная синхронизация" at bounding box center [83, 464] width 137 height 22
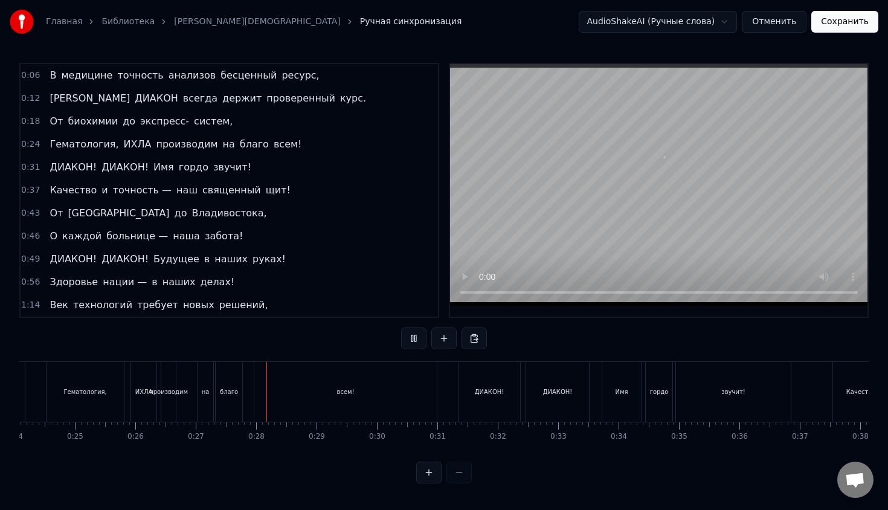
scroll to position [0, 1451]
click at [283, 455] on div "0:06 В медицине точность анализов бесценный ресурс, 0:12 И ДИАКОН всегда держит…" at bounding box center [444, 273] width 850 height 421
click at [177, 398] on div "производим" at bounding box center [173, 392] width 15 height 60
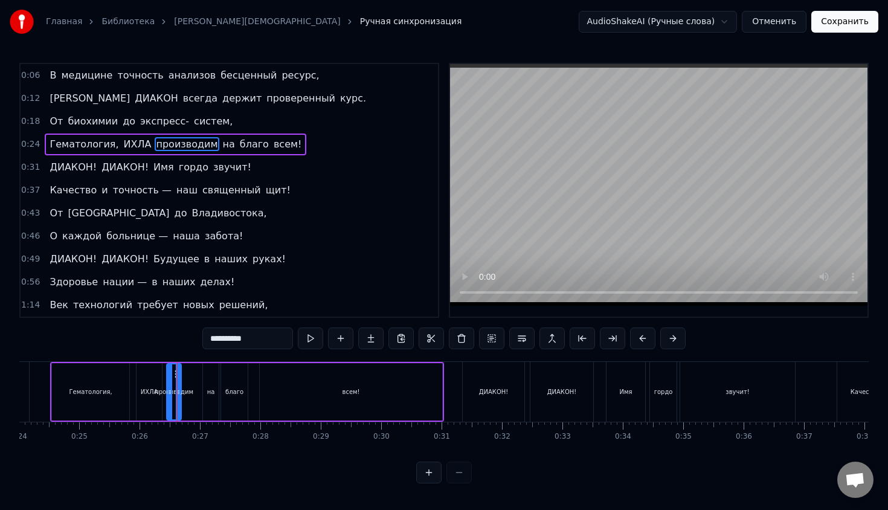
click at [694, 206] on video at bounding box center [659, 185] width 418 height 242
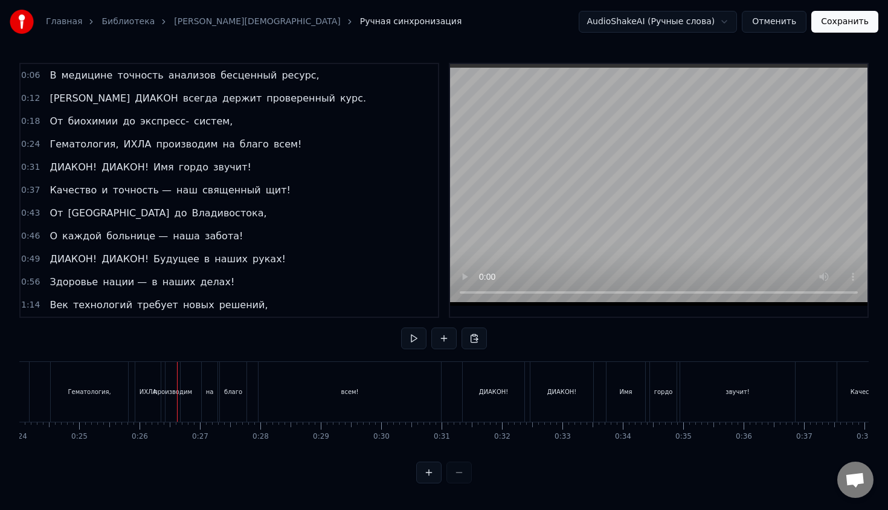
click at [161, 358] on div "0:06 В медицине точность анализов бесценный ресурс, 0:12 И ДИАКОН всегда держит…" at bounding box center [444, 273] width 850 height 421
click at [173, 382] on div "производим" at bounding box center [173, 392] width 15 height 60
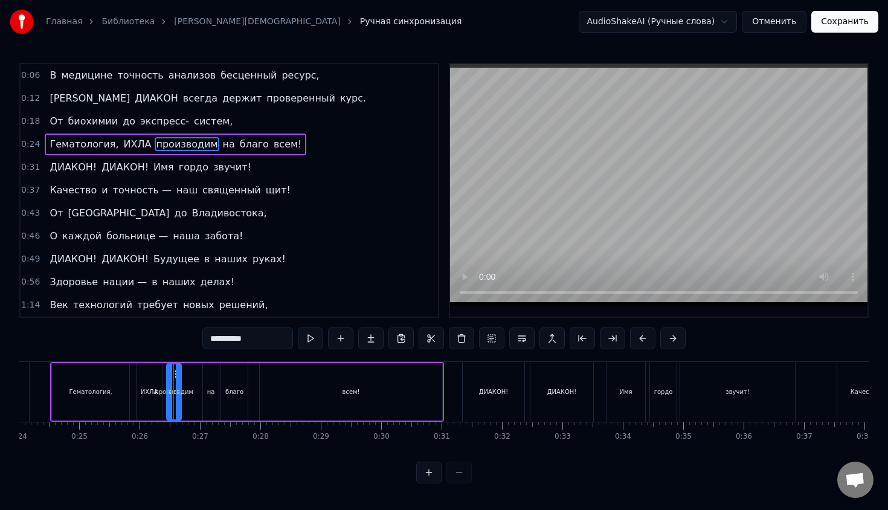
click at [193, 142] on span "производим" at bounding box center [187, 144] width 64 height 14
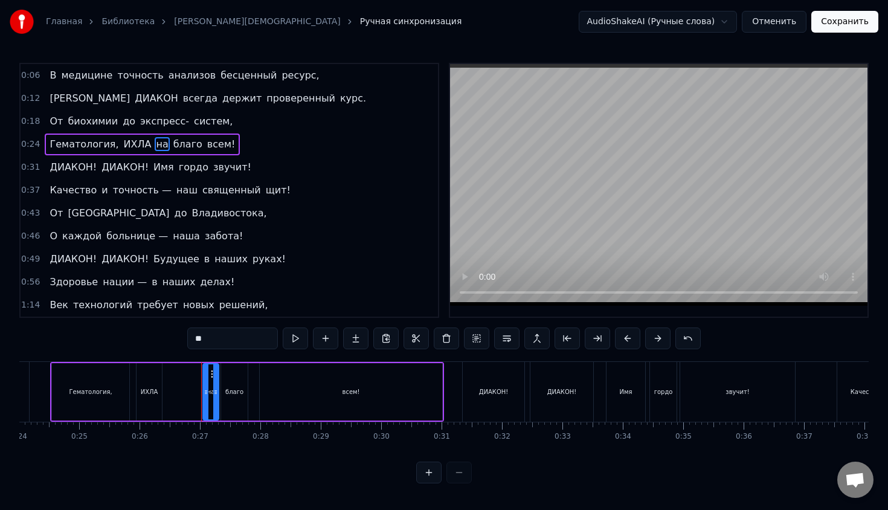
click at [71, 363] on div "Гематология," at bounding box center [90, 391] width 79 height 57
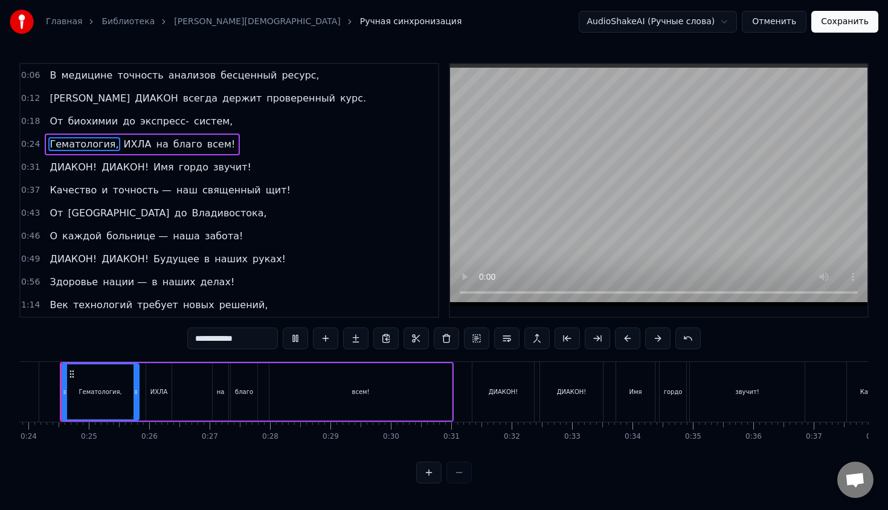
scroll to position [0, 1422]
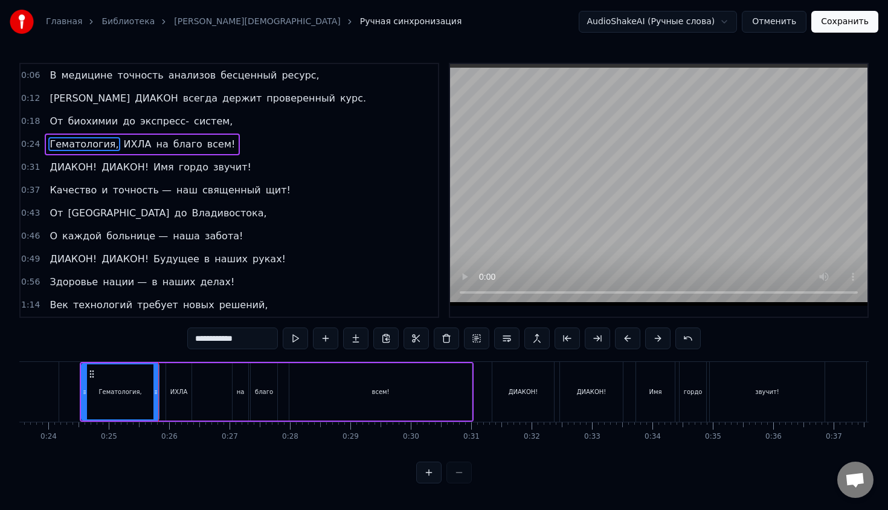
click at [186, 390] on div "ИХЛА" at bounding box center [179, 391] width 18 height 9
type input "****"
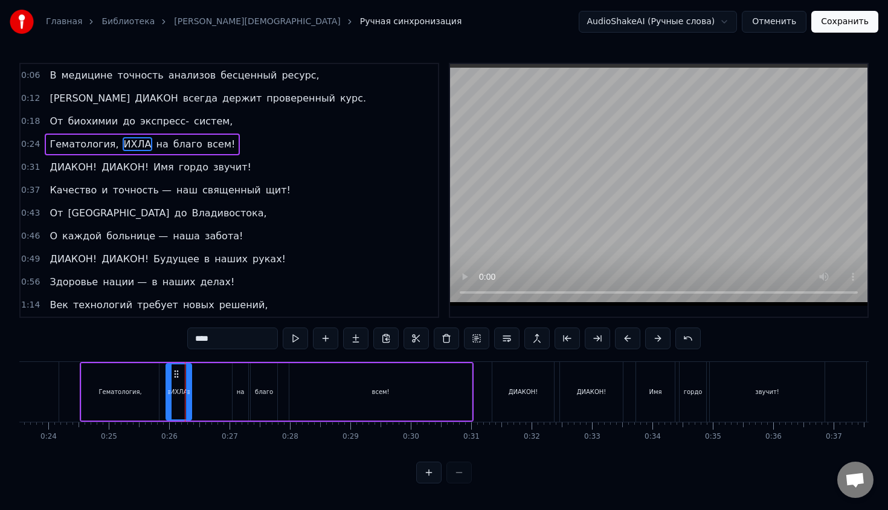
click at [197, 390] on div "Гематология, ИХЛА на благо всем!" at bounding box center [277, 392] width 394 height 60
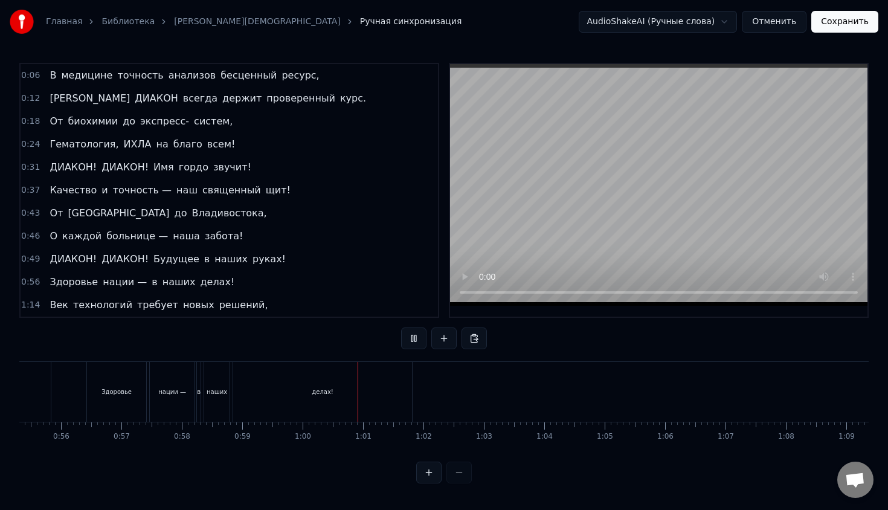
scroll to position [0, 3365]
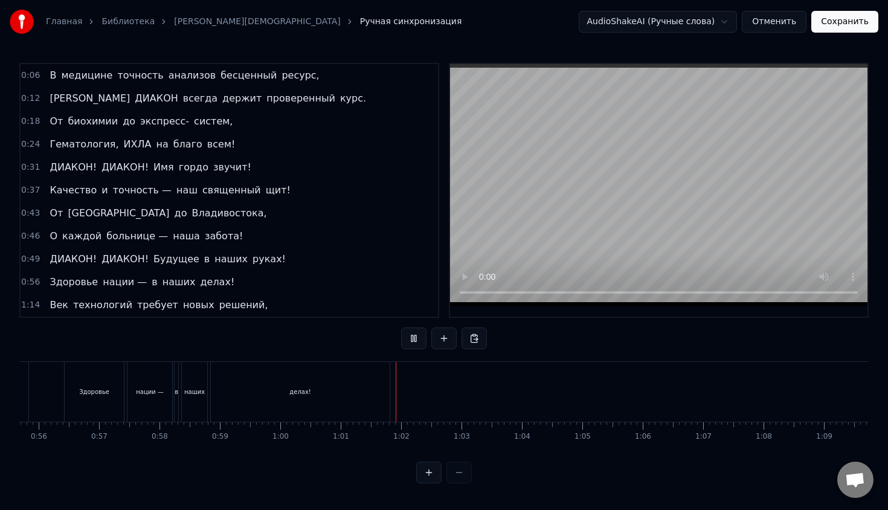
click at [458, 476] on div at bounding box center [444, 473] width 56 height 22
click at [174, 381] on div at bounding box center [173, 392] width 1 height 60
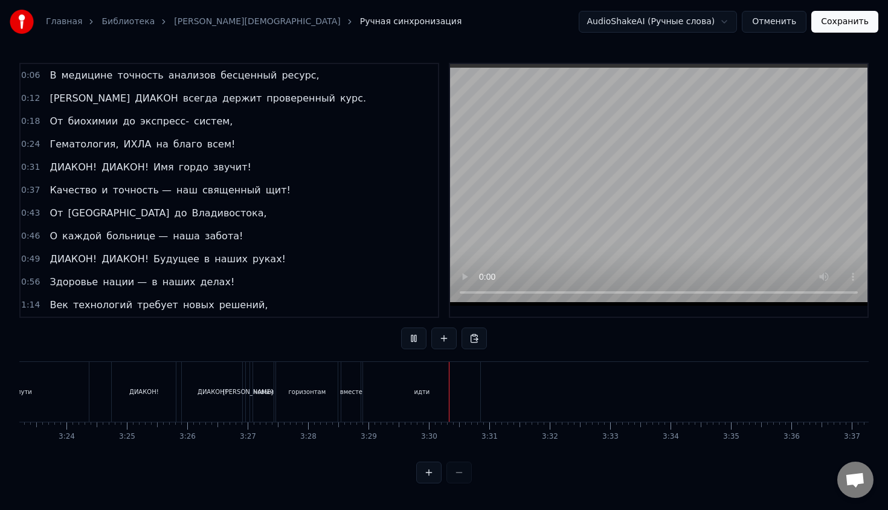
scroll to position [0, 12308]
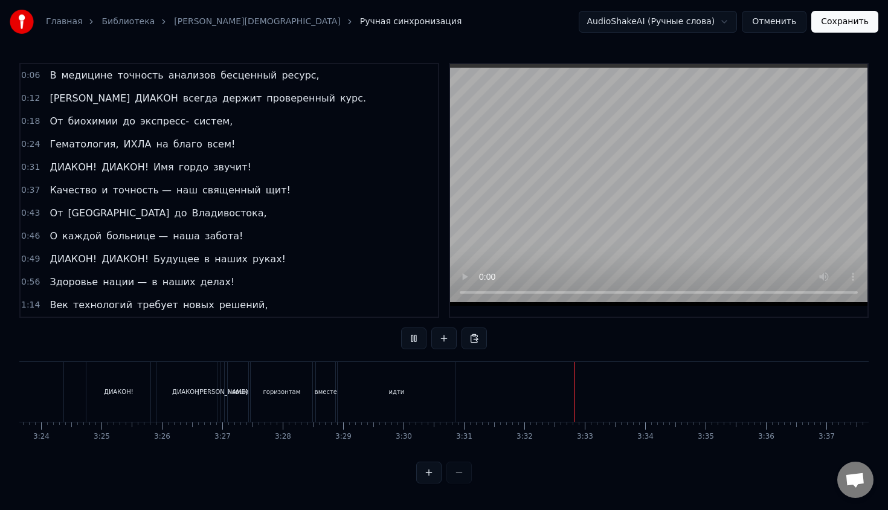
click at [828, 19] on button "Сохранить" at bounding box center [845, 22] width 67 height 22
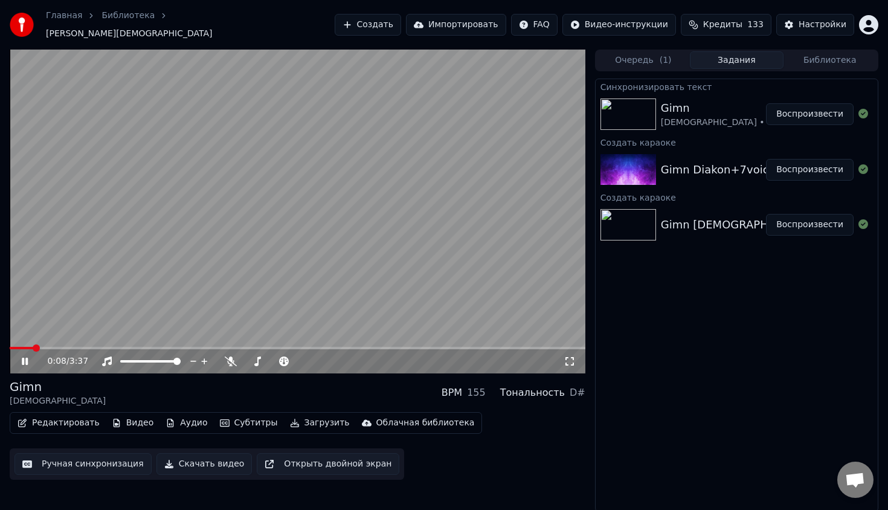
click at [800, 106] on button "Воспроизвести" at bounding box center [810, 114] width 88 height 22
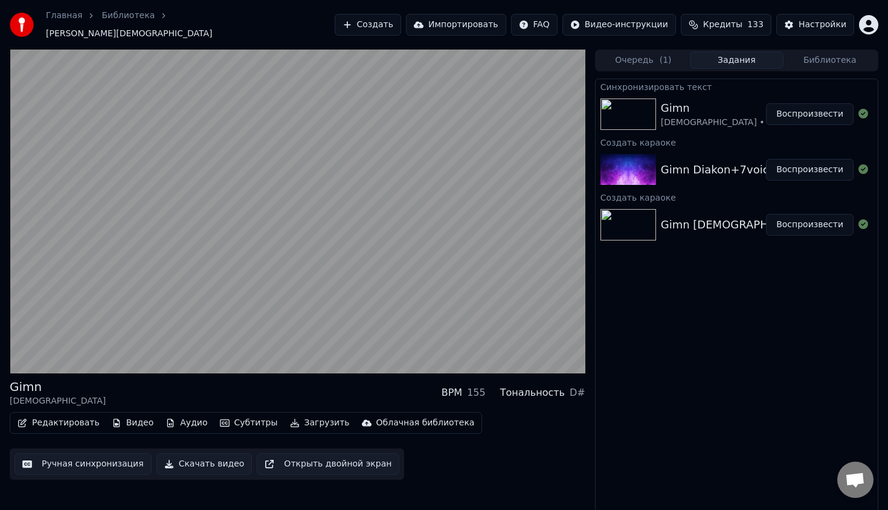
click at [742, 104] on div "Gimn Diakon • 7voice" at bounding box center [713, 114] width 105 height 29
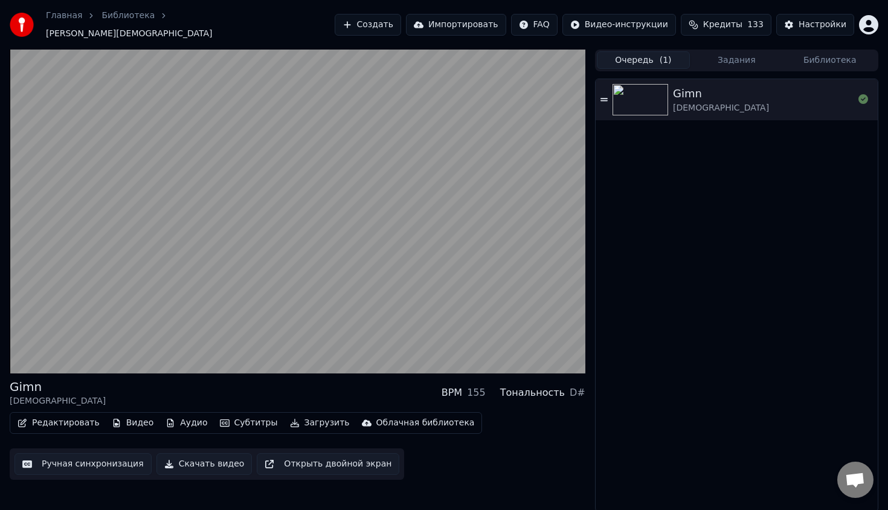
click at [646, 59] on button "Очередь ( 1 )" at bounding box center [643, 60] width 93 height 18
click at [722, 52] on button "Задания" at bounding box center [736, 60] width 93 height 18
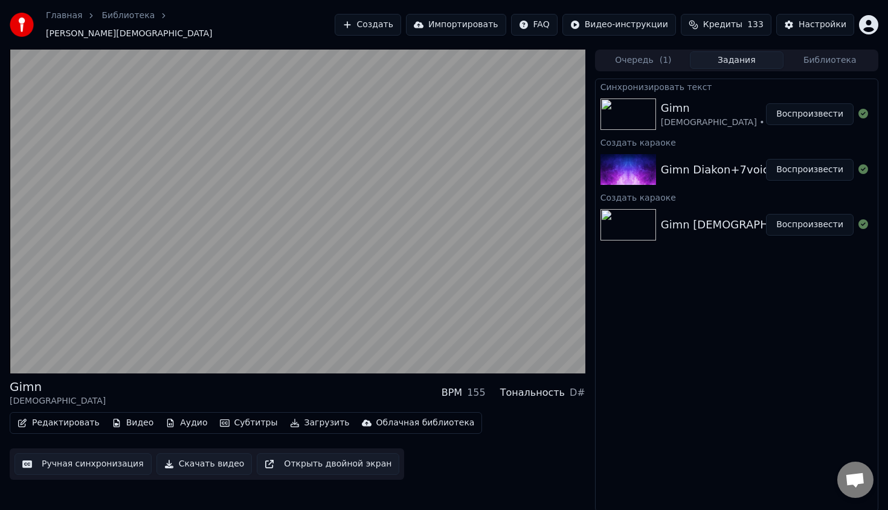
click at [737, 119] on div "Gimn Diakon • 7voice" at bounding box center [713, 114] width 105 height 29
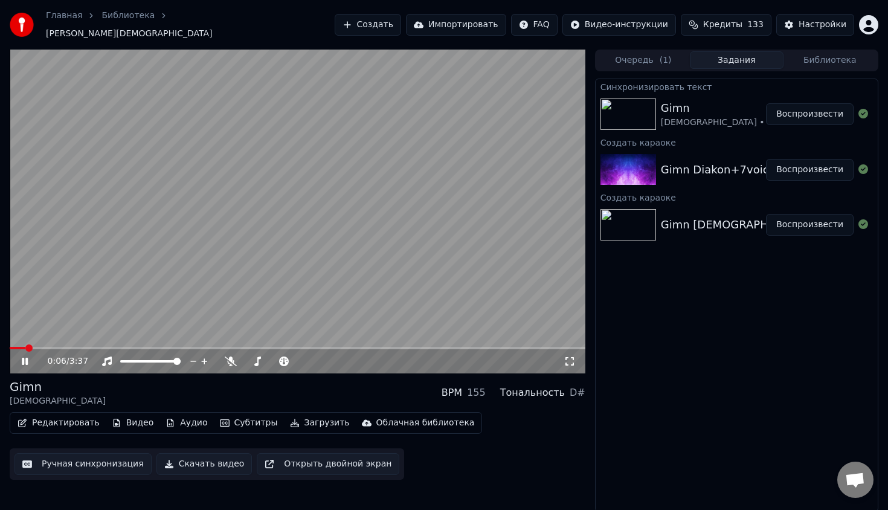
click at [291, 417] on button "Загрузить" at bounding box center [320, 423] width 70 height 17
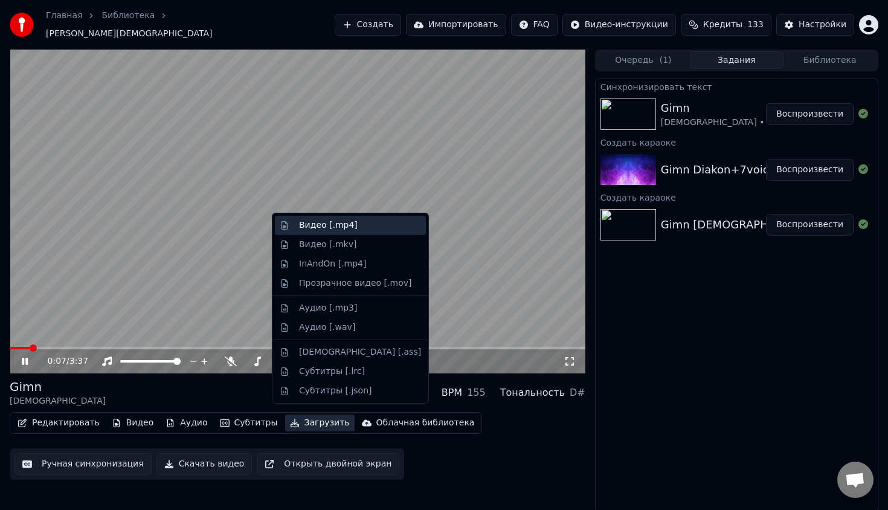
click at [342, 223] on div "Видео [.mp4]" at bounding box center [328, 225] width 59 height 12
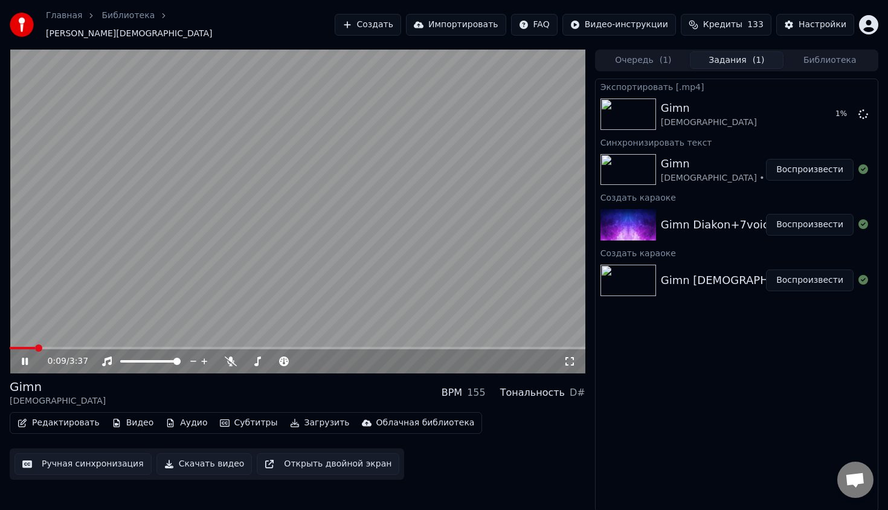
click at [267, 270] on video at bounding box center [298, 212] width 576 height 324
click at [757, 109] on div "Gimn Diakon" at bounding box center [736, 114] width 150 height 29
click at [752, 116] on div "Gimn Diakon" at bounding box center [726, 114] width 131 height 29
click at [811, 105] on button "Показать" at bounding box center [823, 114] width 62 height 22
click at [788, 18] on button "Настройки" at bounding box center [816, 25] width 78 height 22
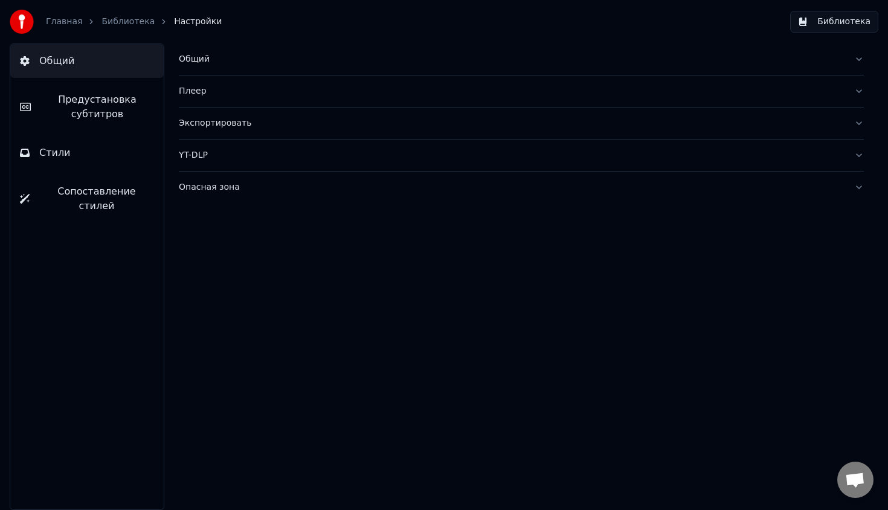
click at [201, 63] on div "Общий" at bounding box center [512, 59] width 666 height 12
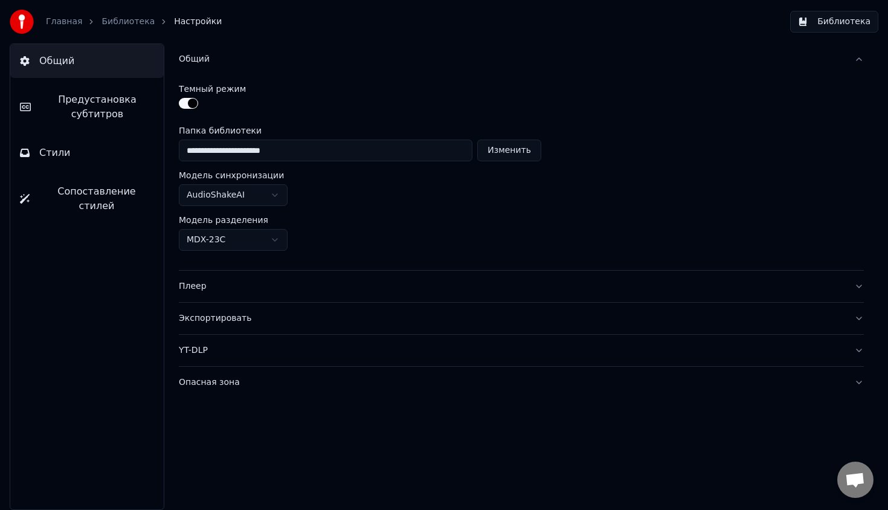
click at [103, 162] on button "Стили" at bounding box center [87, 153] width 154 height 34
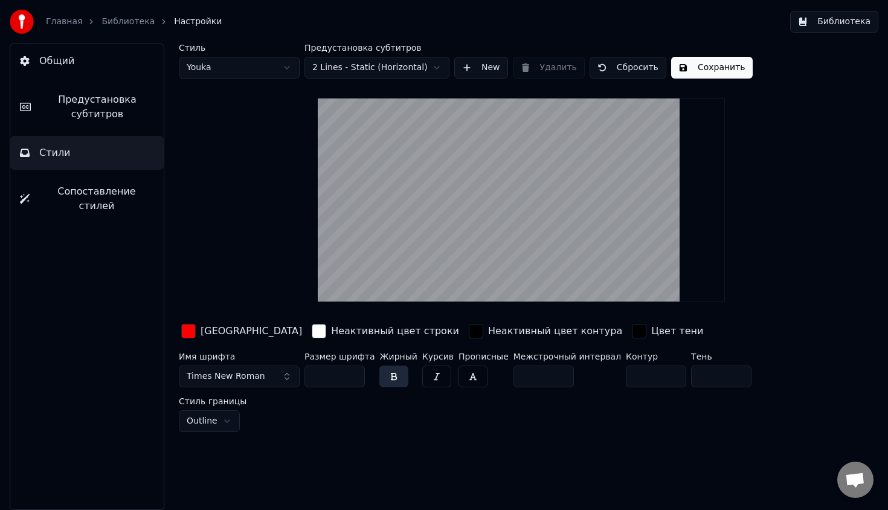
click at [224, 337] on div "Цвет заливки" at bounding box center [252, 331] width 102 height 15
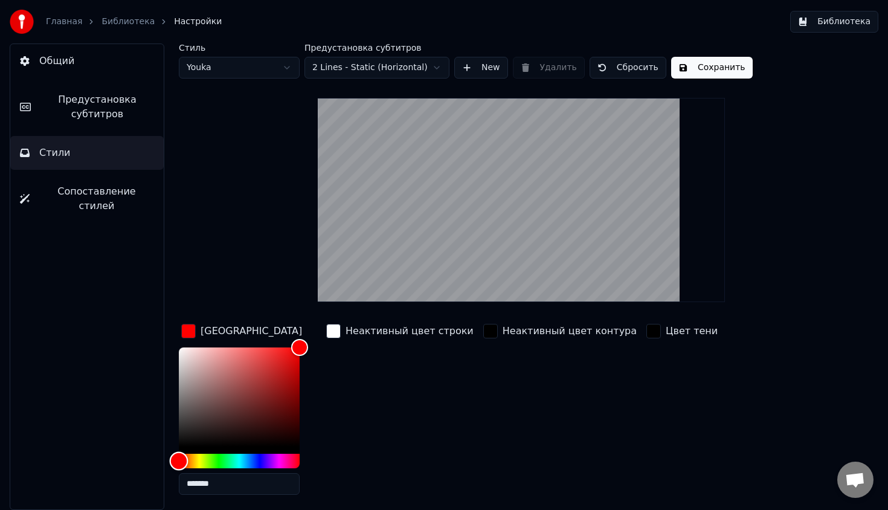
type input "*******"
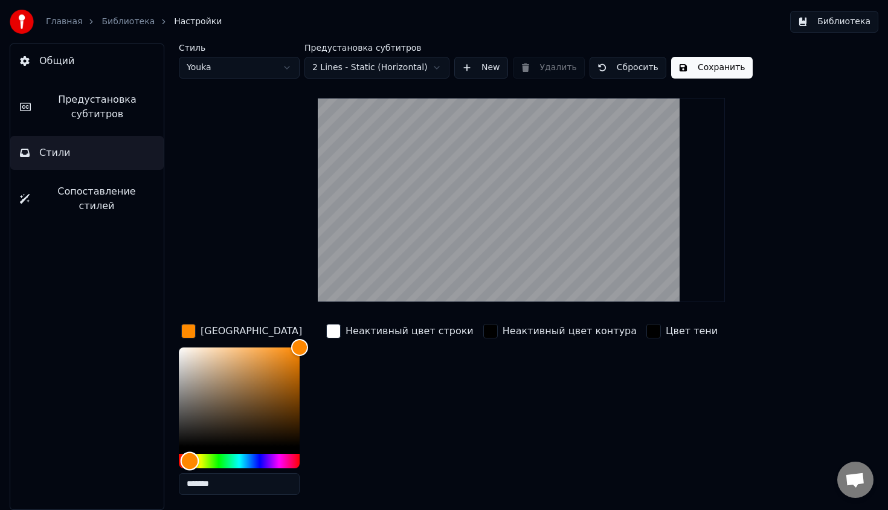
click at [190, 457] on div "Hue" at bounding box center [239, 461] width 121 height 15
click at [190, 457] on div "Hue" at bounding box center [190, 460] width 19 height 19
click at [595, 380] on div "Неактивный цвет контура" at bounding box center [560, 413] width 158 height 183
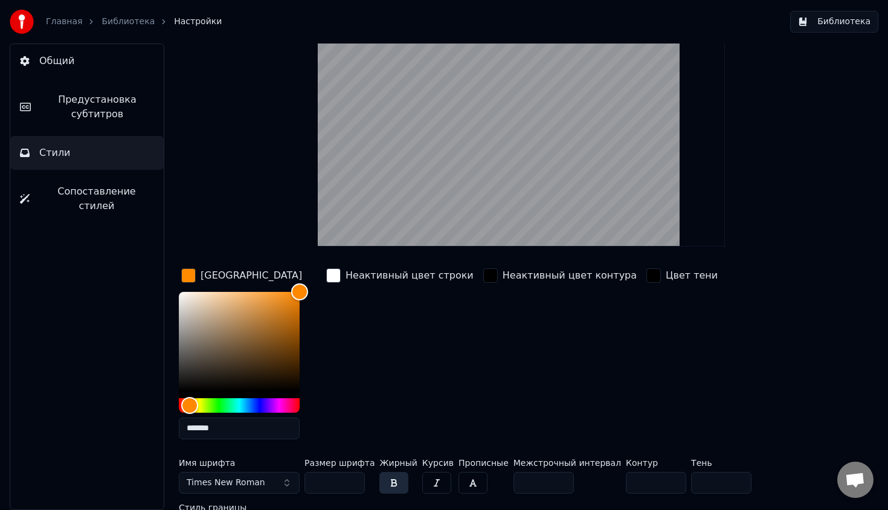
scroll to position [83, 0]
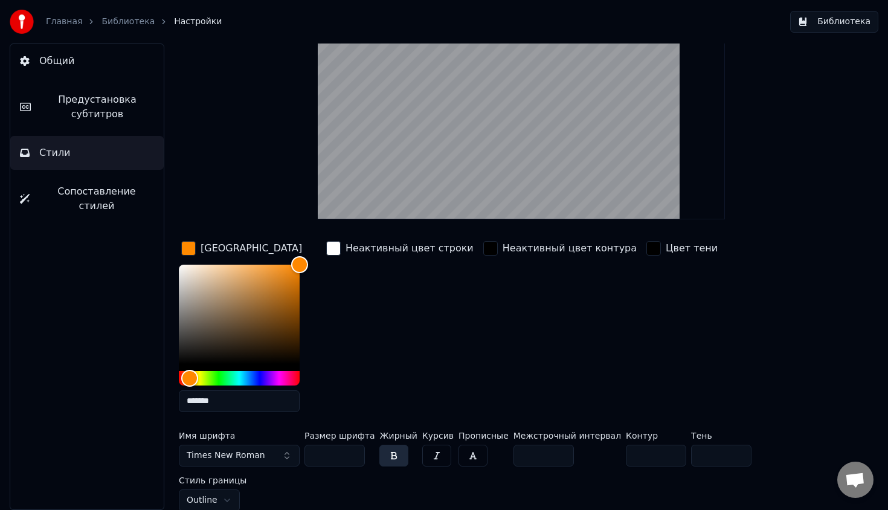
click at [110, 169] on button "Стили" at bounding box center [87, 153] width 154 height 34
click at [109, 191] on span "Сопоставление стилей" at bounding box center [96, 198] width 115 height 29
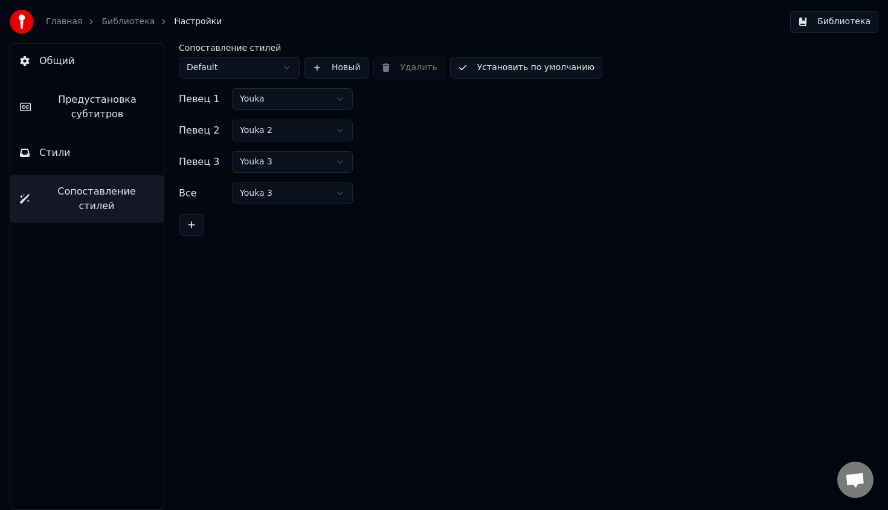
scroll to position [0, 0]
click at [108, 159] on button "Стили" at bounding box center [87, 153] width 154 height 34
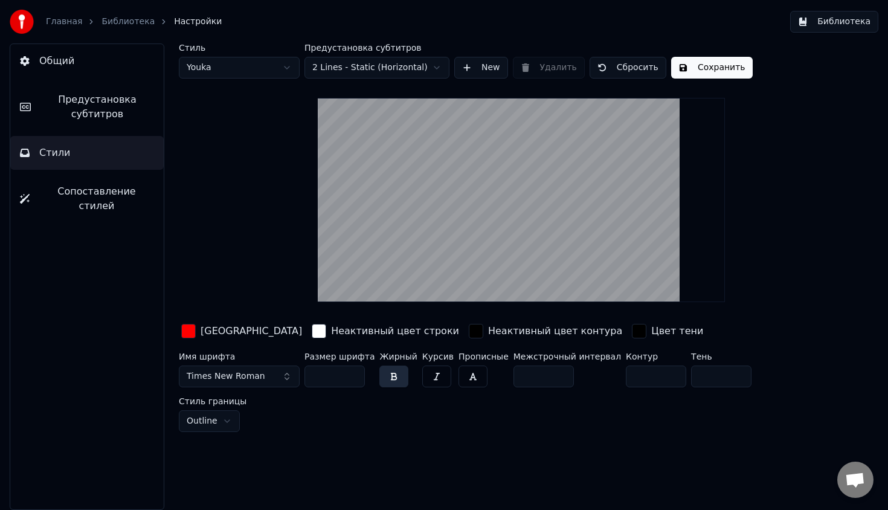
click at [210, 329] on div "Цвет заливки" at bounding box center [252, 331] width 102 height 15
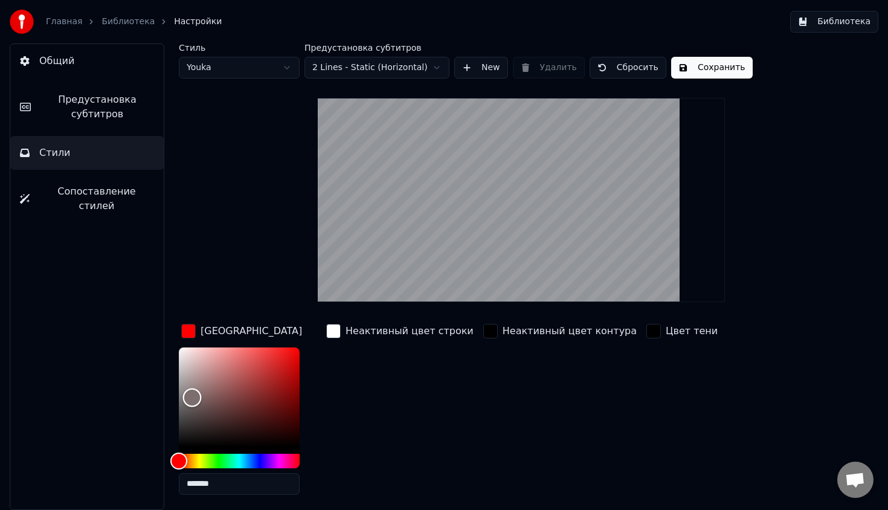
click at [192, 397] on div "Color" at bounding box center [239, 397] width 121 height 99
click at [196, 469] on div "*******" at bounding box center [239, 424] width 121 height 152
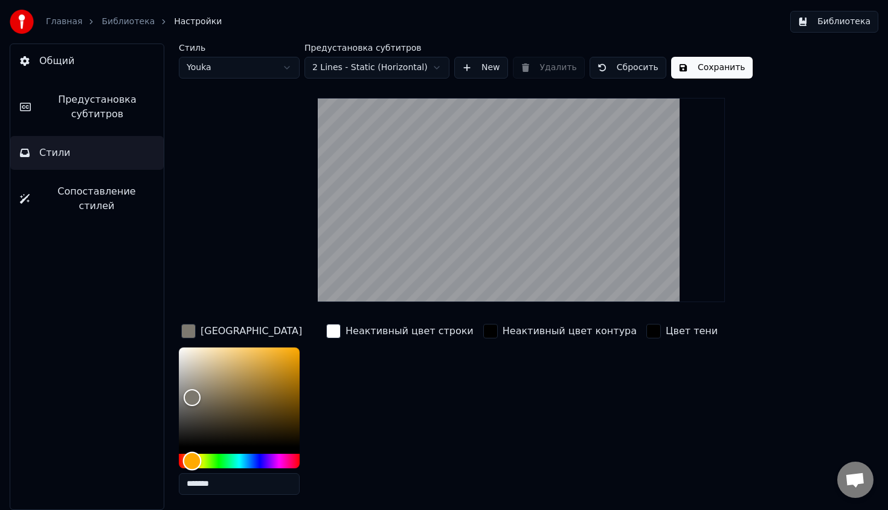
click at [192, 465] on div "Hue" at bounding box center [239, 461] width 121 height 15
type input "*******"
drag, startPoint x: 213, startPoint y: 395, endPoint x: 328, endPoint y: 334, distance: 129.8
click at [328, 334] on div "Цвет заливки ******* Неактивный цвет строки Неактивный цвет контура Цвет тени" at bounding box center [490, 413] width 622 height 183
click at [708, 59] on button "Сохранить" at bounding box center [712, 68] width 82 height 22
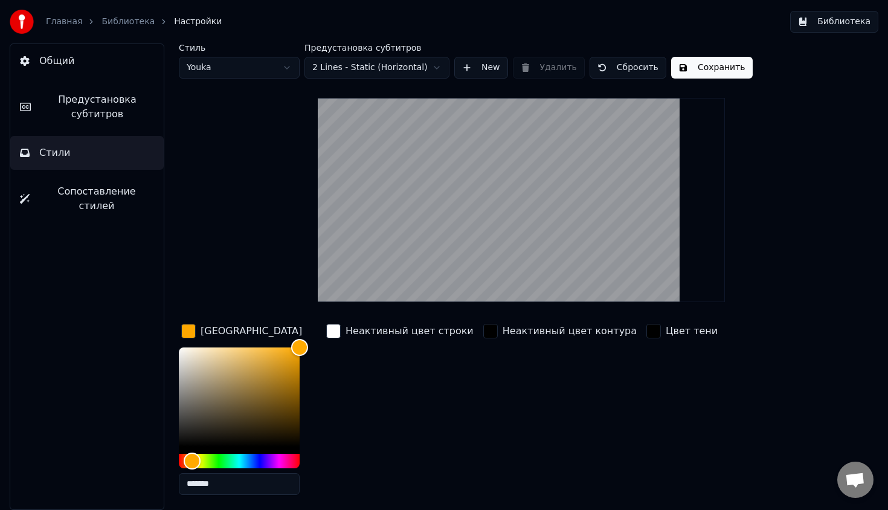
click at [702, 66] on button "Сохранить" at bounding box center [712, 68] width 82 height 22
click at [83, 62] on button "Общий" at bounding box center [87, 61] width 154 height 34
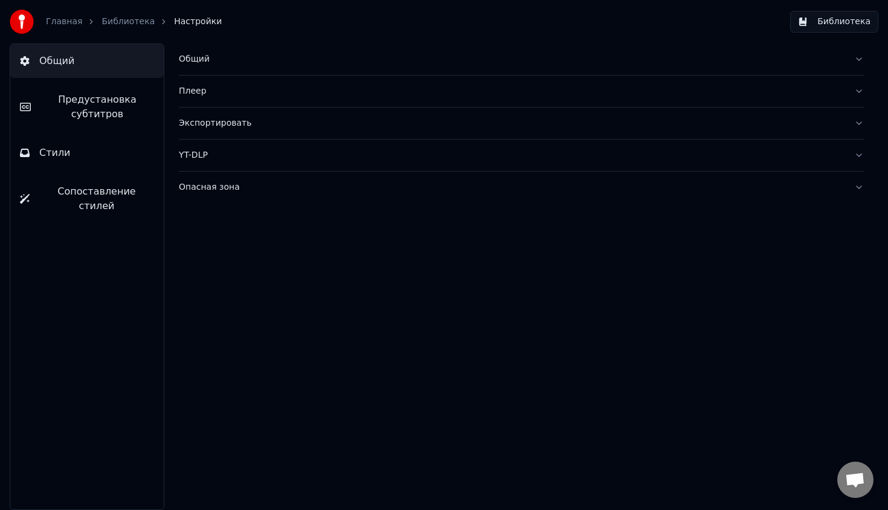
click at [92, 95] on span "Предустановка субтитров" at bounding box center [97, 106] width 114 height 29
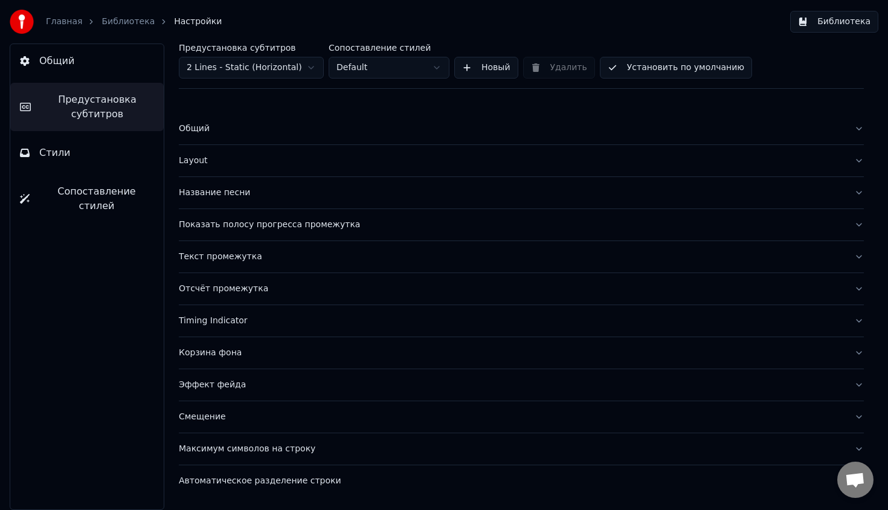
click at [234, 357] on div "Корзина фона" at bounding box center [512, 353] width 666 height 12
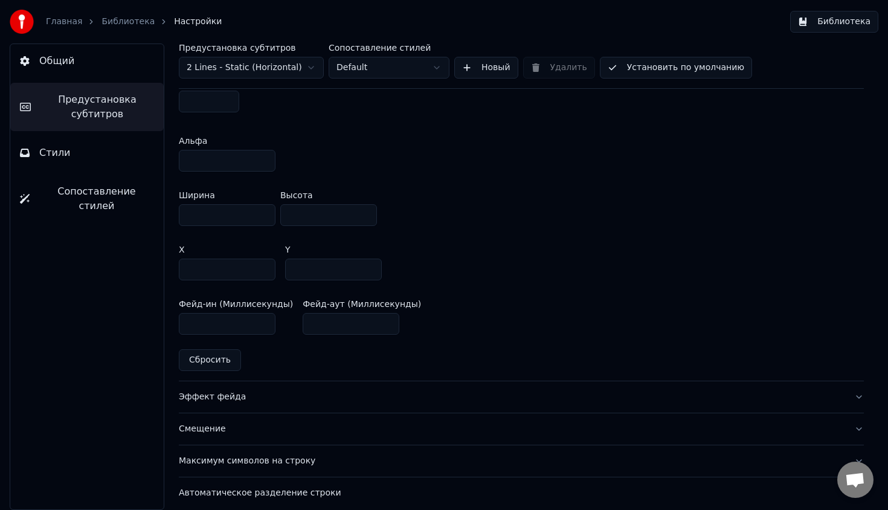
scroll to position [678, 0]
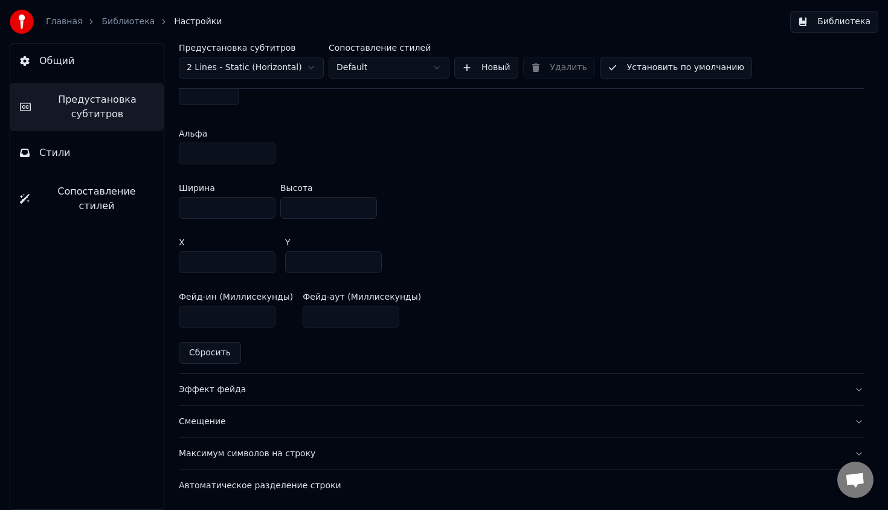
click at [118, 192] on span "Сопоставление стилей" at bounding box center [96, 198] width 115 height 29
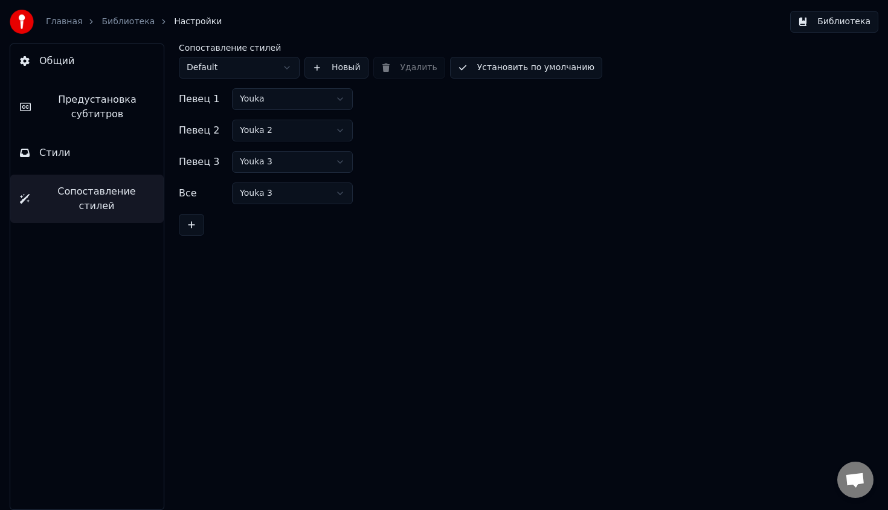
scroll to position [0, 0]
click at [117, 161] on button "Стили" at bounding box center [87, 153] width 154 height 34
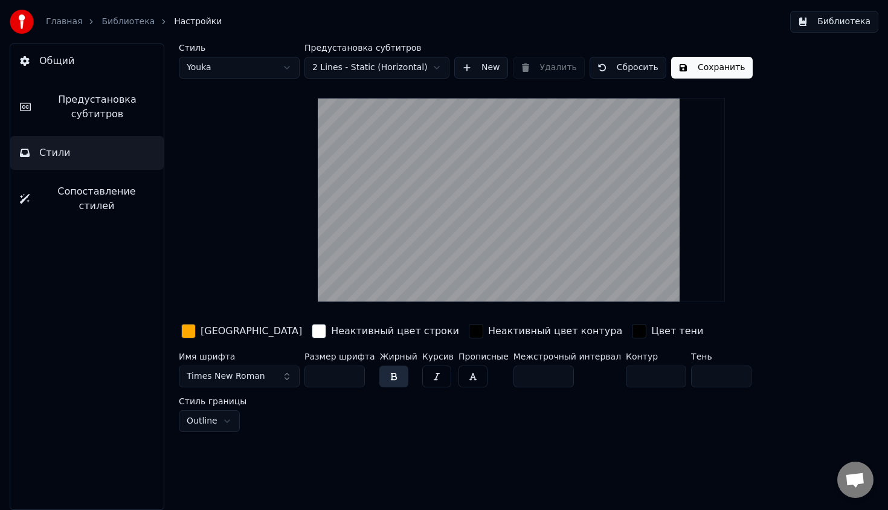
click at [96, 69] on button "Общий" at bounding box center [87, 61] width 154 height 34
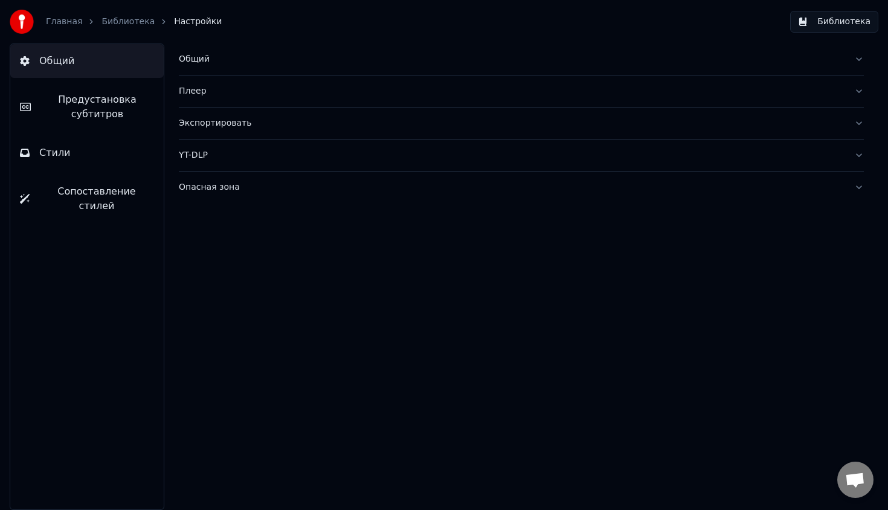
click at [207, 60] on div "Общий" at bounding box center [512, 59] width 666 height 12
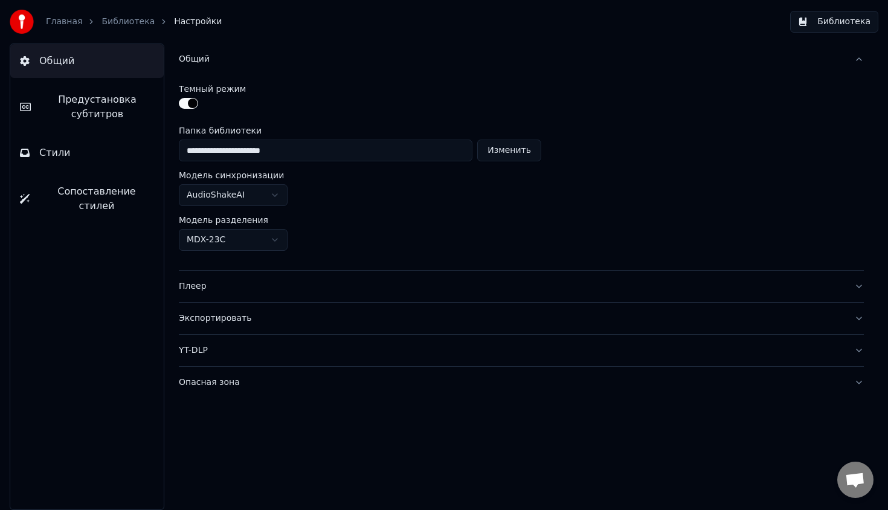
click at [206, 59] on div "Общий" at bounding box center [512, 59] width 666 height 12
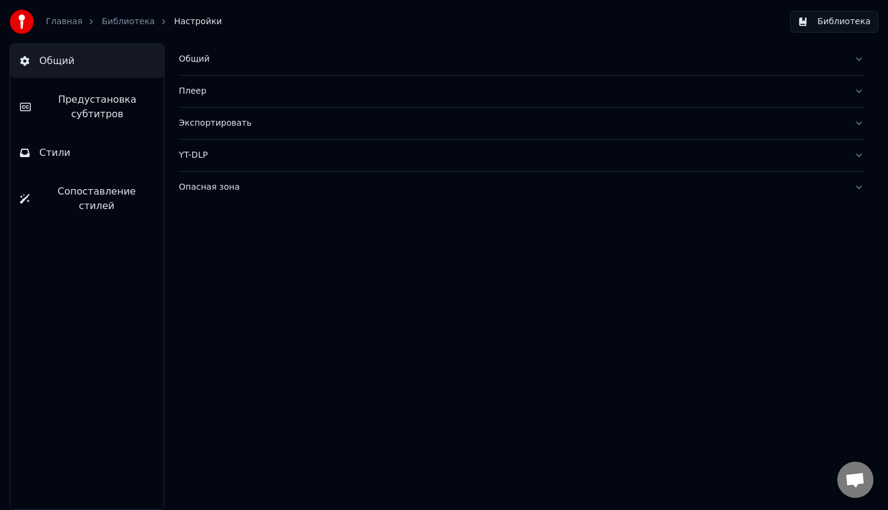
click at [189, 53] on div "Общий" at bounding box center [512, 59] width 666 height 12
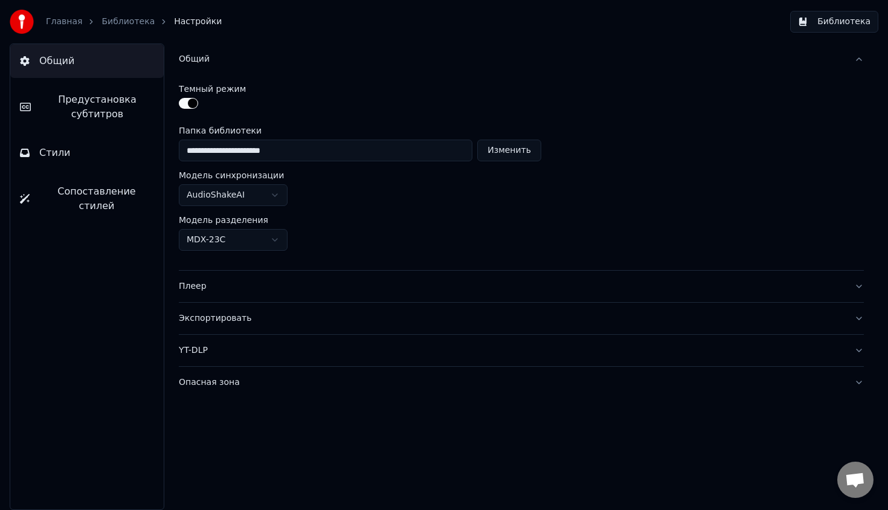
click at [222, 285] on div "Плеер" at bounding box center [512, 286] width 666 height 12
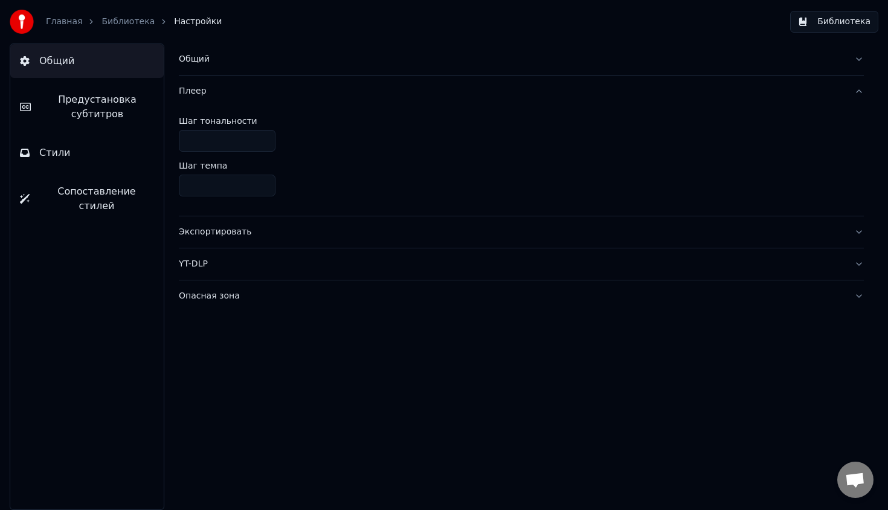
click at [244, 218] on button "Экспортировать" at bounding box center [521, 231] width 685 height 31
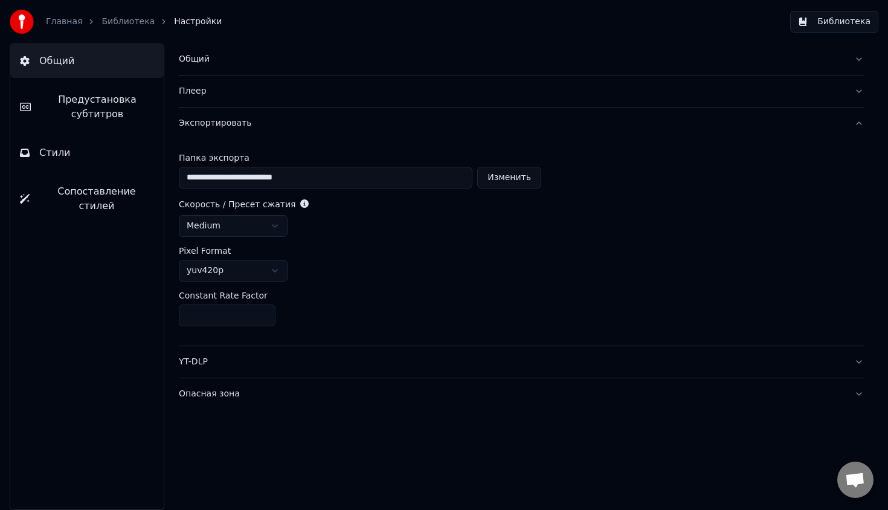
click at [239, 360] on div "YT-DLP" at bounding box center [512, 362] width 666 height 12
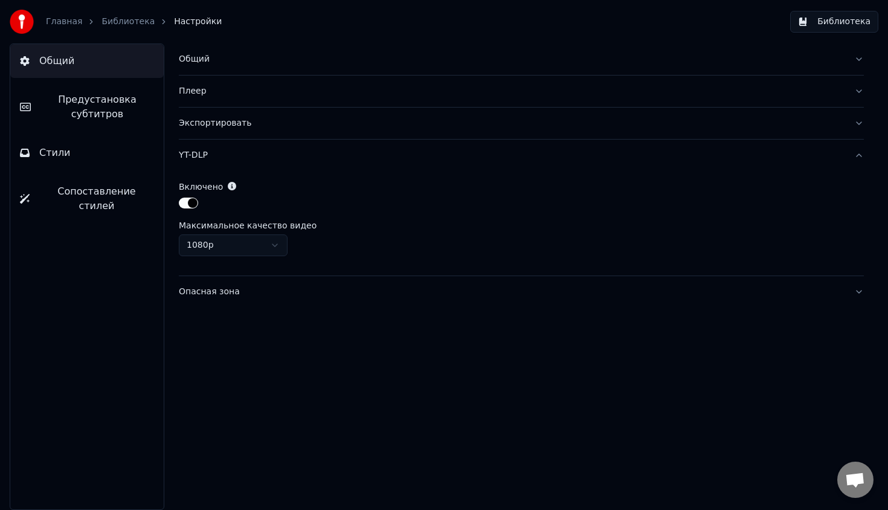
click at [239, 308] on div "Общий Плеер Экспортировать YT-DLP Включено Максимальное качество видео 1080p Оп…" at bounding box center [522, 277] width 734 height 467
click at [241, 302] on button "Опасная зона" at bounding box center [521, 291] width 685 height 31
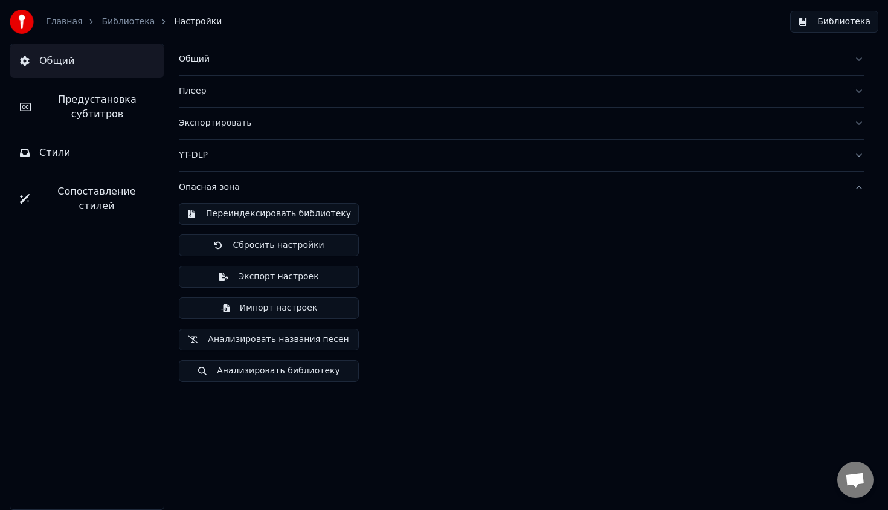
click at [54, 17] on link "Главная" at bounding box center [64, 22] width 36 height 12
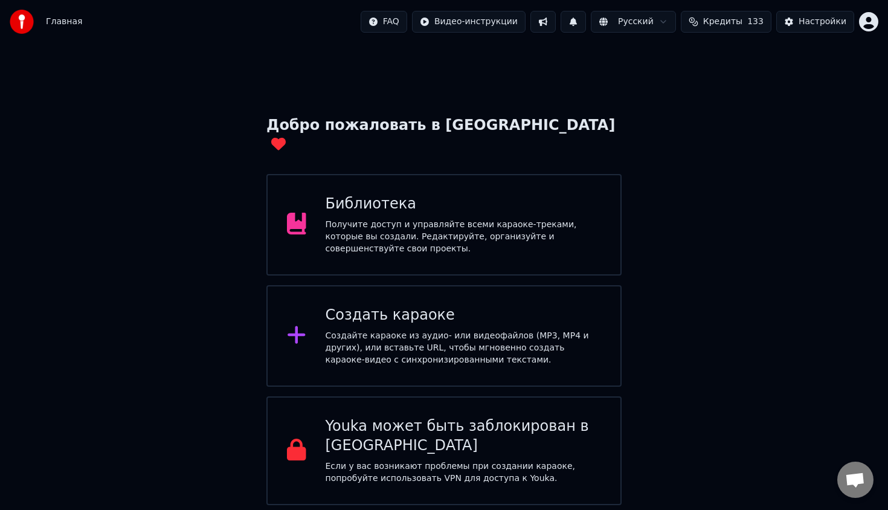
click at [424, 219] on div "Получите доступ и управляйте всеми караоке-треками, которые вы создали. Редакти…" at bounding box center [464, 237] width 276 height 36
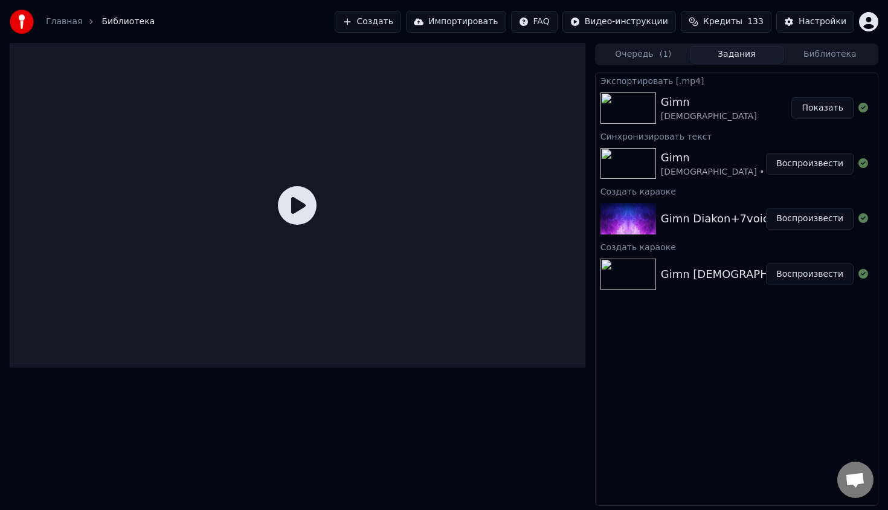
click at [685, 111] on div "Diakon" at bounding box center [709, 117] width 96 height 12
click at [721, 113] on div "Gimn Diakon" at bounding box center [726, 108] width 131 height 29
click at [801, 112] on button "Показать" at bounding box center [823, 108] width 62 height 22
click at [754, 94] on div "Gimn Diakon" at bounding box center [726, 108] width 131 height 29
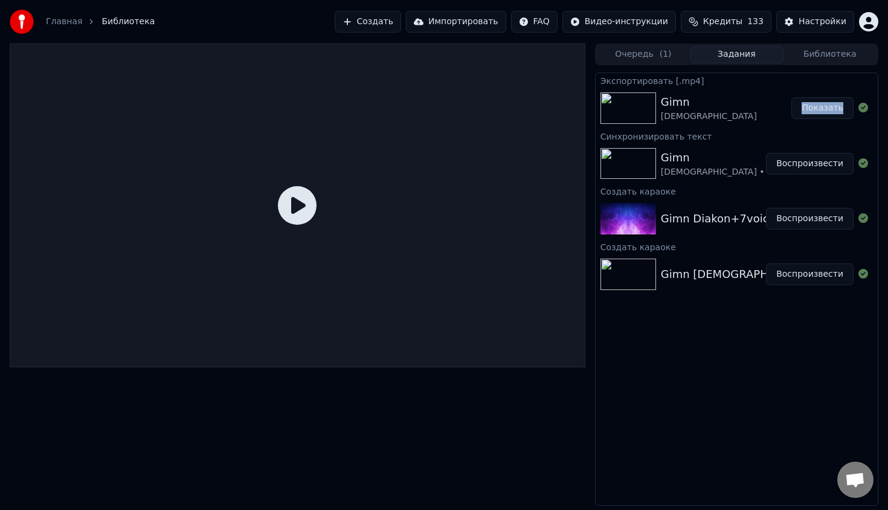
click at [754, 94] on div "Gimn Diakon" at bounding box center [726, 108] width 131 height 29
click at [625, 128] on div "Gimn Diakon Показать" at bounding box center [737, 108] width 282 height 41
click at [630, 114] on img at bounding box center [629, 107] width 56 height 31
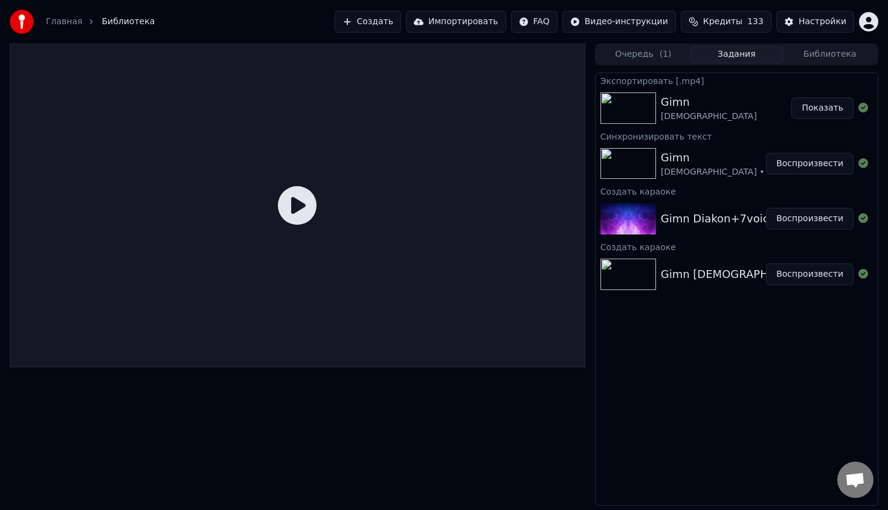
click at [632, 173] on img at bounding box center [629, 163] width 56 height 31
click at [281, 197] on icon at bounding box center [297, 205] width 39 height 39
click at [296, 202] on icon at bounding box center [297, 205] width 39 height 39
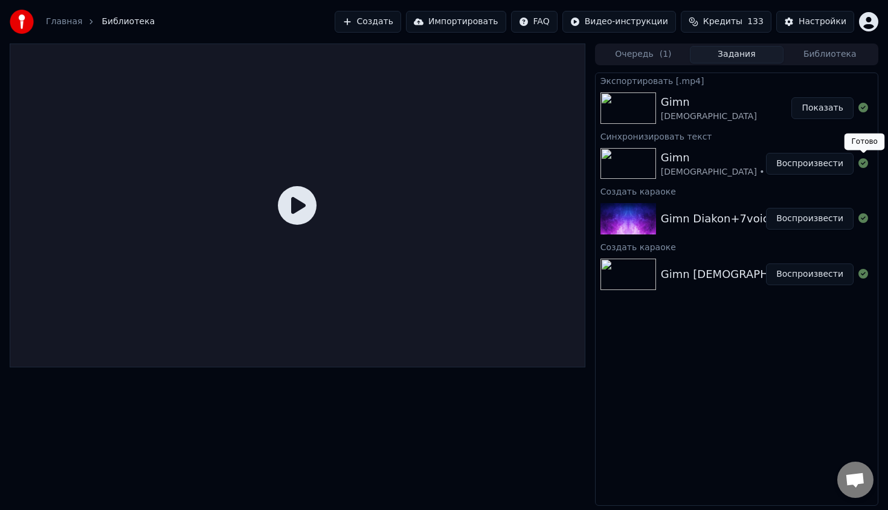
click at [844, 168] on button "Воспроизвести" at bounding box center [810, 164] width 88 height 22
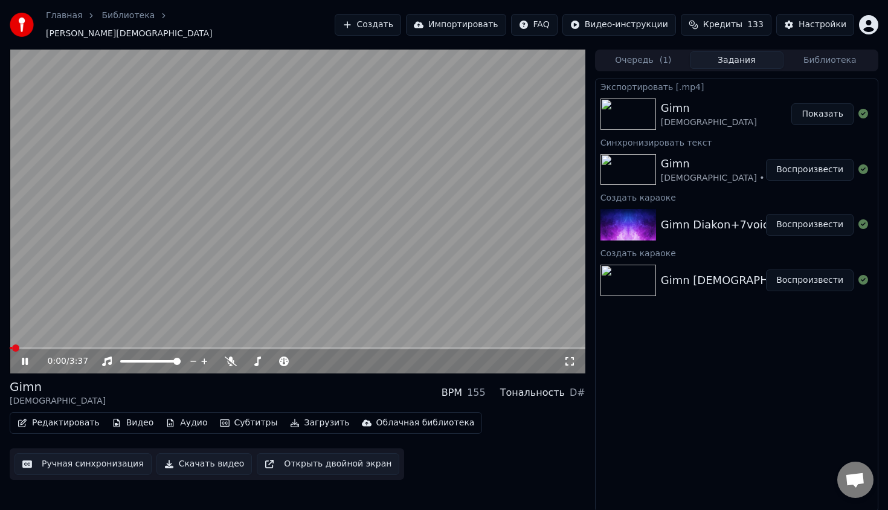
click at [302, 222] on video at bounding box center [298, 212] width 576 height 324
click at [231, 357] on icon at bounding box center [231, 362] width 12 height 10
click at [238, 349] on div "0:00 / 3:37" at bounding box center [298, 361] width 576 height 24
click at [230, 357] on icon at bounding box center [230, 362] width 7 height 10
click at [230, 357] on icon at bounding box center [231, 362] width 12 height 10
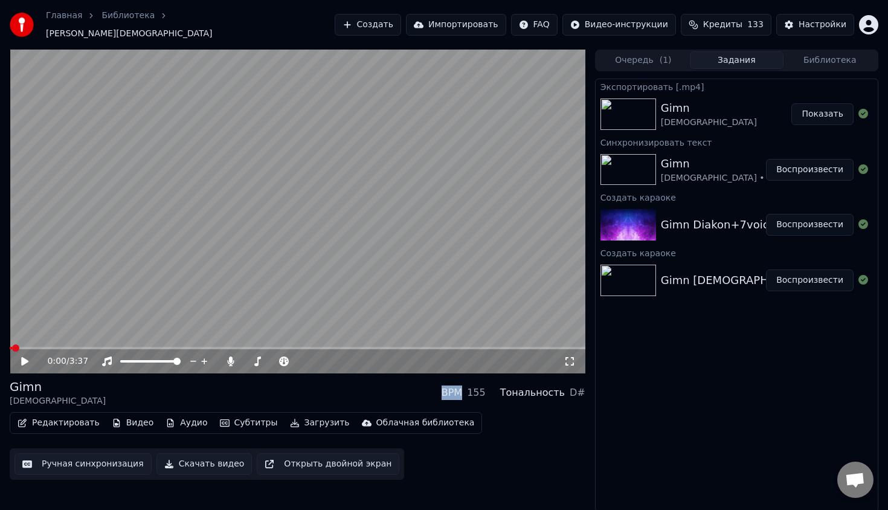
click at [262, 238] on video at bounding box center [298, 212] width 576 height 324
click at [82, 417] on button "Редактировать" at bounding box center [59, 423] width 92 height 17
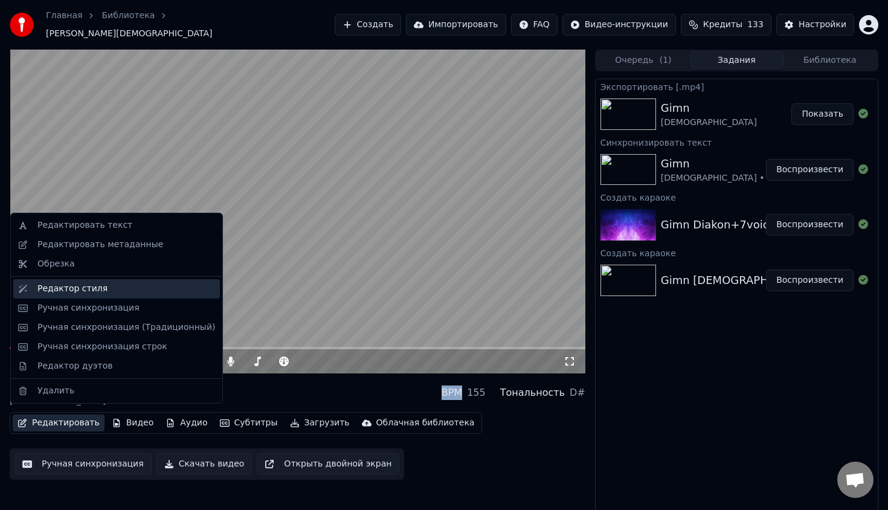
click at [118, 290] on div "Редактор стиля" at bounding box center [126, 289] width 178 height 12
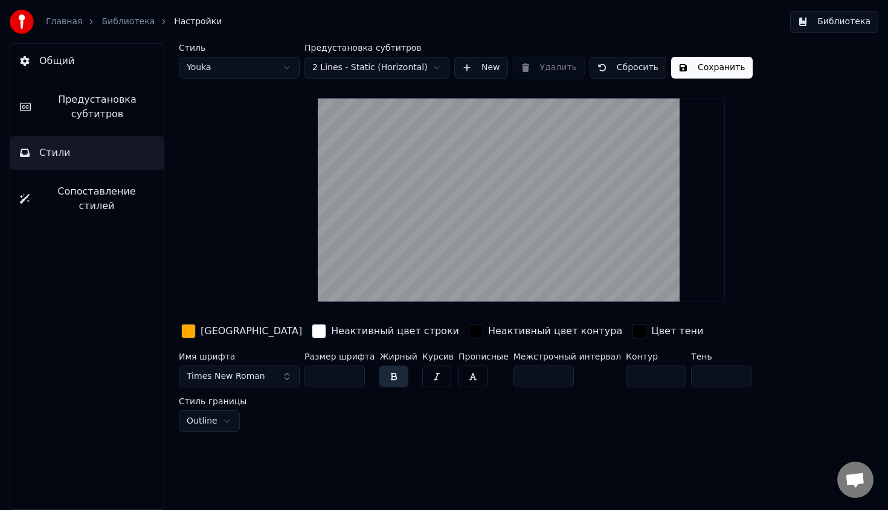
click at [137, 22] on link "Библиотека" at bounding box center [128, 22] width 53 height 12
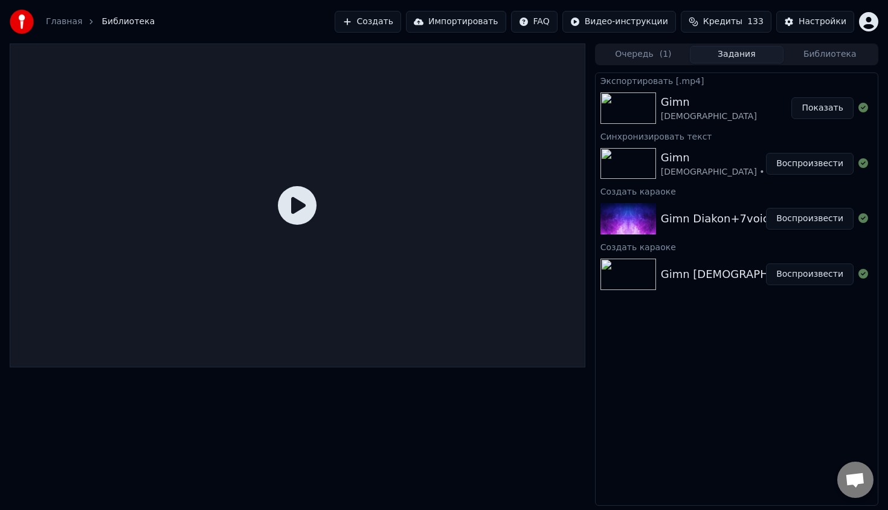
click at [339, 202] on div at bounding box center [298, 206] width 576 height 324
click at [825, 168] on button "Воспроизвести" at bounding box center [810, 164] width 88 height 22
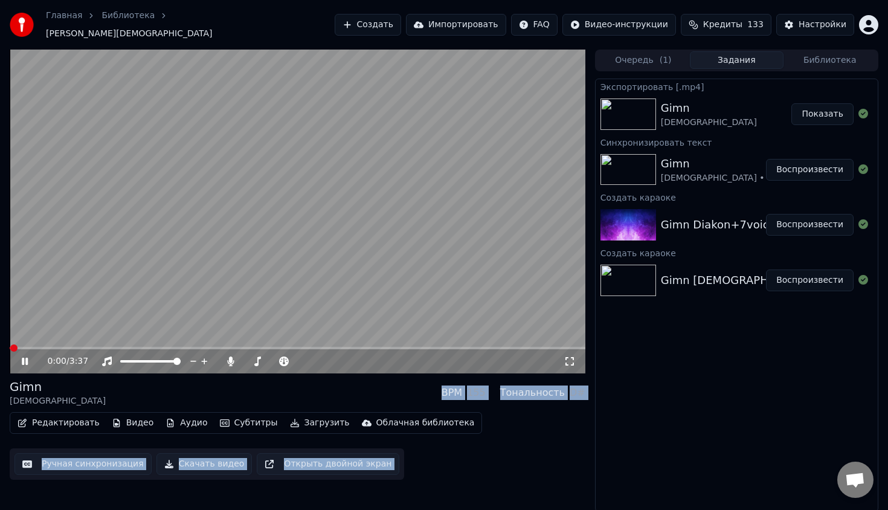
click at [435, 277] on video at bounding box center [298, 212] width 576 height 324
click at [386, 280] on video at bounding box center [298, 212] width 576 height 324
click at [386, 291] on video at bounding box center [298, 212] width 576 height 324
click at [63, 419] on button "Редактировать" at bounding box center [59, 423] width 92 height 17
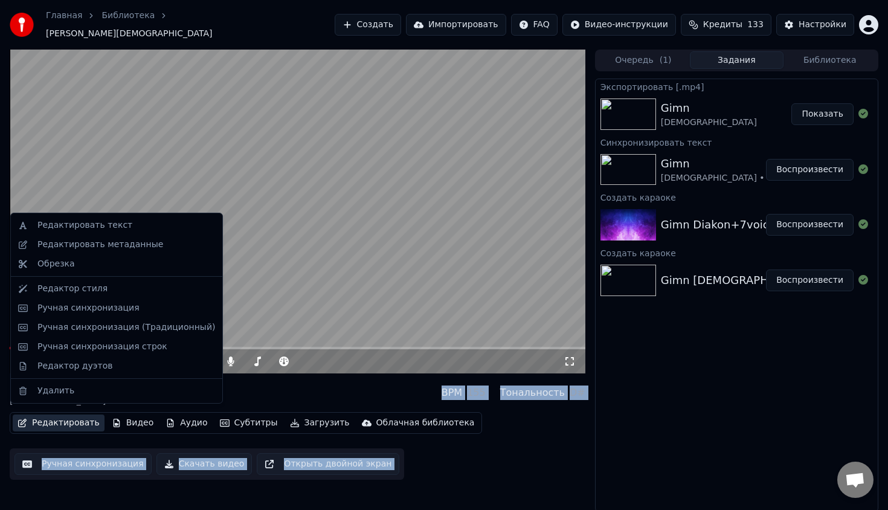
click at [247, 401] on div "Gimn Diakon BPM 155 Тональность D#" at bounding box center [298, 392] width 576 height 29
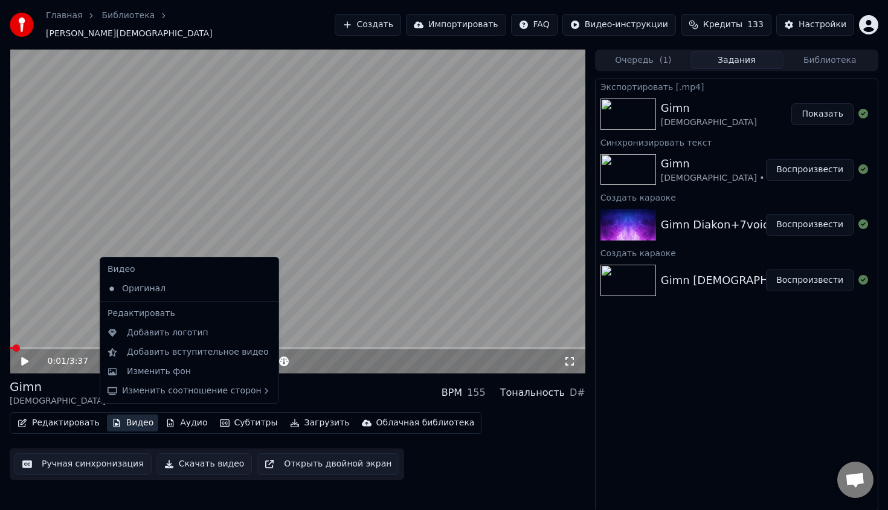
click at [132, 415] on button "Видео" at bounding box center [133, 423] width 52 height 17
click at [211, 371] on div "Изменить фон" at bounding box center [199, 372] width 144 height 12
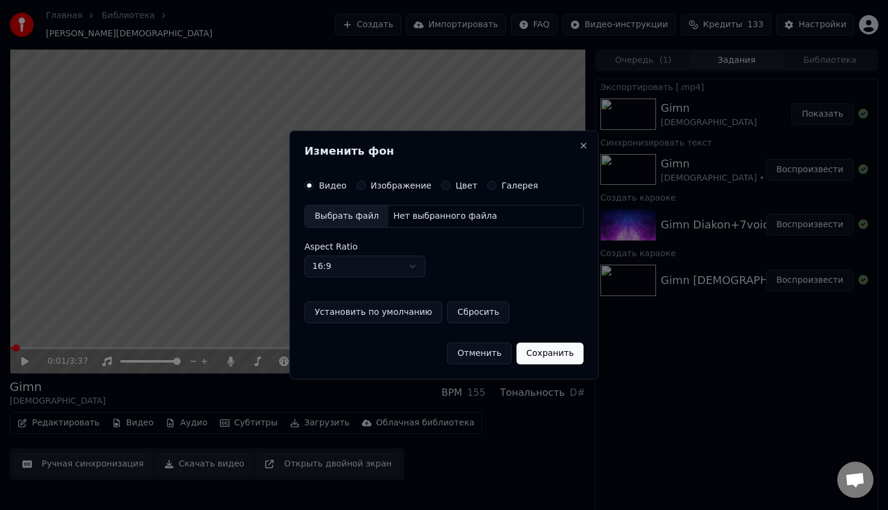
click at [369, 214] on div "Выбрать файл" at bounding box center [346, 216] width 83 height 22
click at [399, 188] on label "Изображение" at bounding box center [401, 185] width 61 height 8
click at [366, 188] on button "Изображение" at bounding box center [362, 186] width 10 height 10
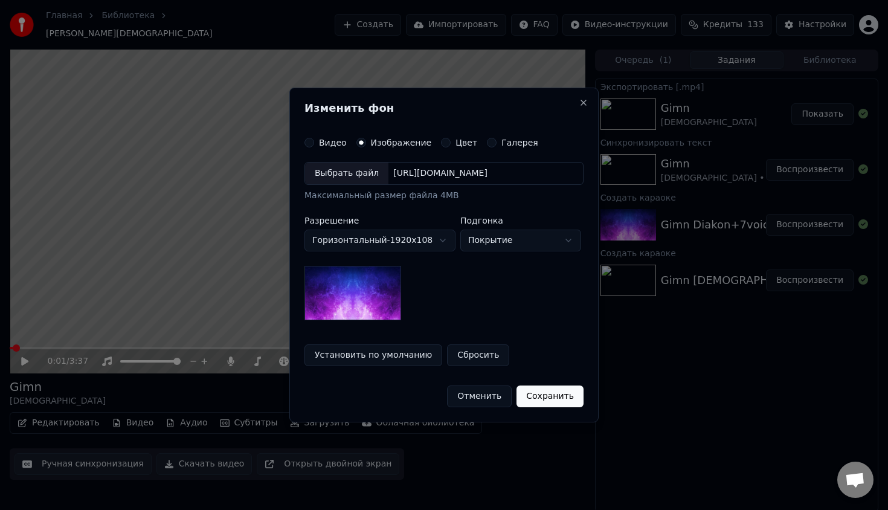
click at [359, 169] on div "Выбрать файл" at bounding box center [346, 174] width 83 height 22
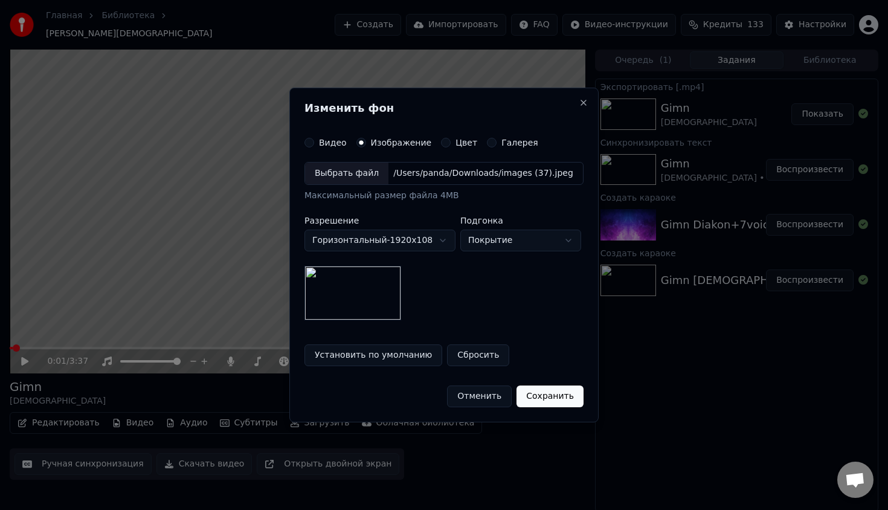
click at [561, 393] on button "Сохранить" at bounding box center [550, 397] width 67 height 22
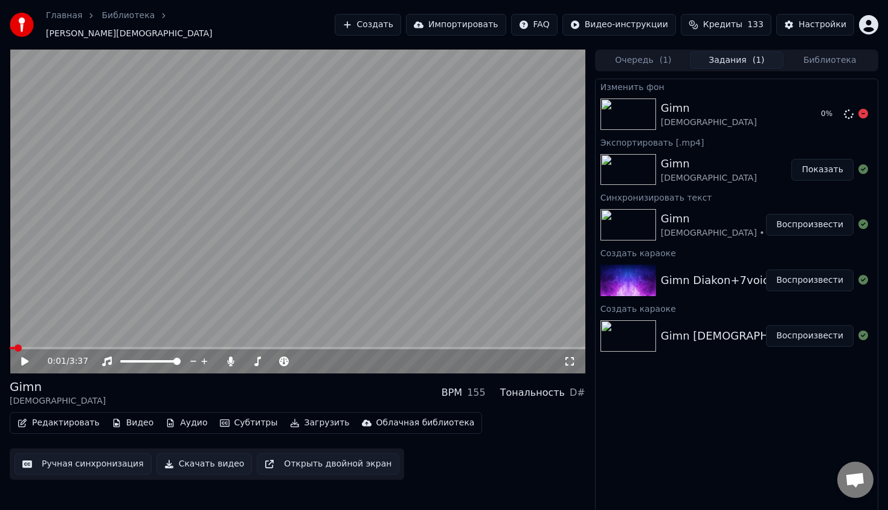
click at [785, 120] on div "Gimn Diakon" at bounding box center [736, 114] width 150 height 29
click at [785, 120] on div "Gimn Diakon Воспроизвести" at bounding box center [737, 114] width 282 height 41
click at [795, 108] on button "Воспроизвести" at bounding box center [810, 114] width 88 height 22
click at [300, 415] on button "Загрузить" at bounding box center [320, 423] width 70 height 17
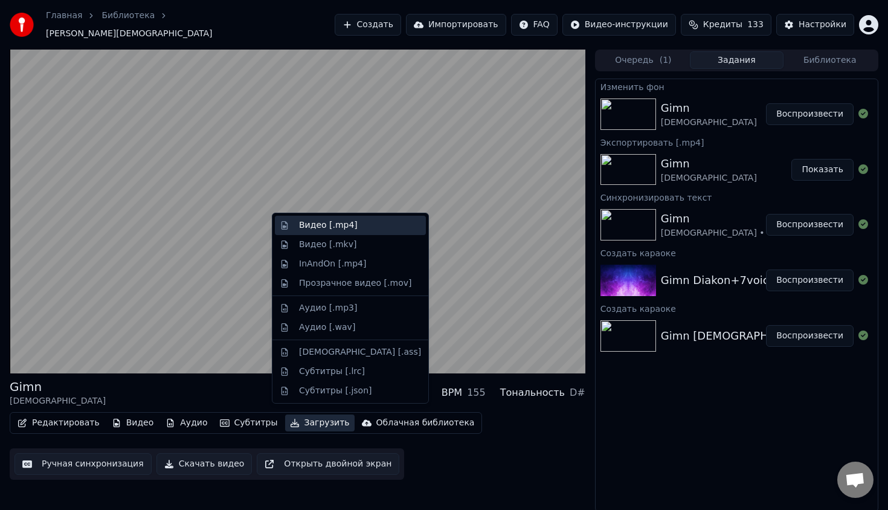
click at [349, 225] on div "Видео [.mp4]" at bounding box center [328, 225] width 59 height 12
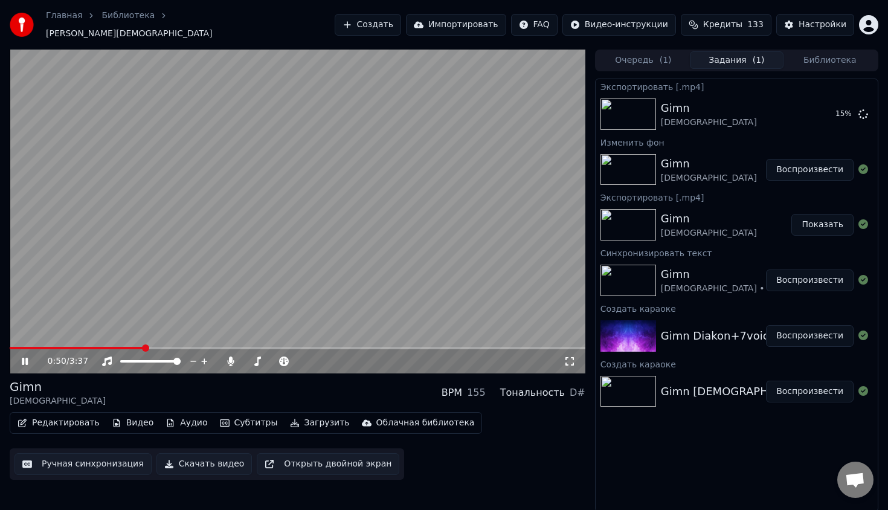
click at [348, 288] on video at bounding box center [298, 212] width 576 height 324
click at [824, 105] on button "Показать" at bounding box center [823, 114] width 62 height 22
